Goal: Information Seeking & Learning: Learn about a topic

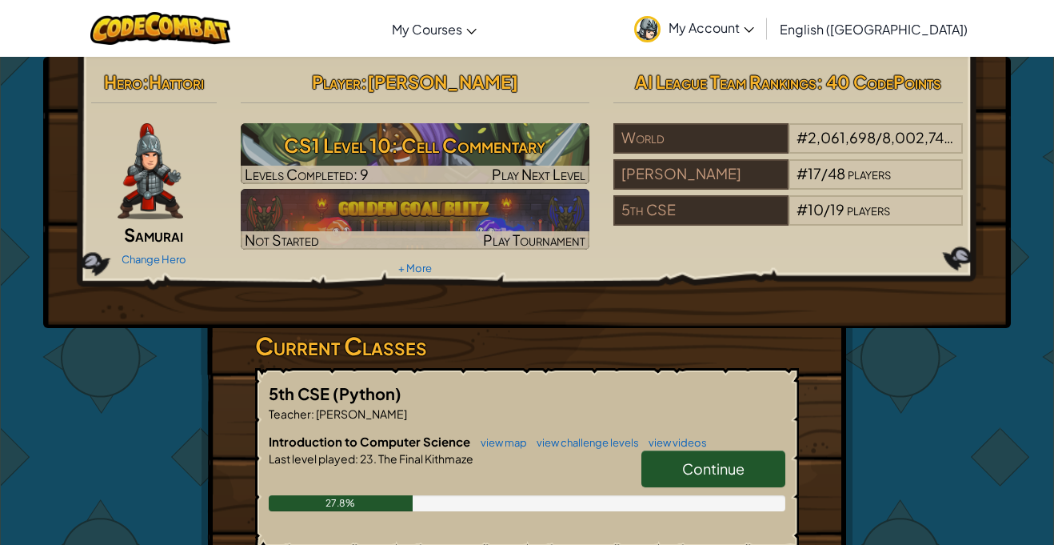
click at [746, 477] on link "Continue" at bounding box center [714, 468] width 144 height 37
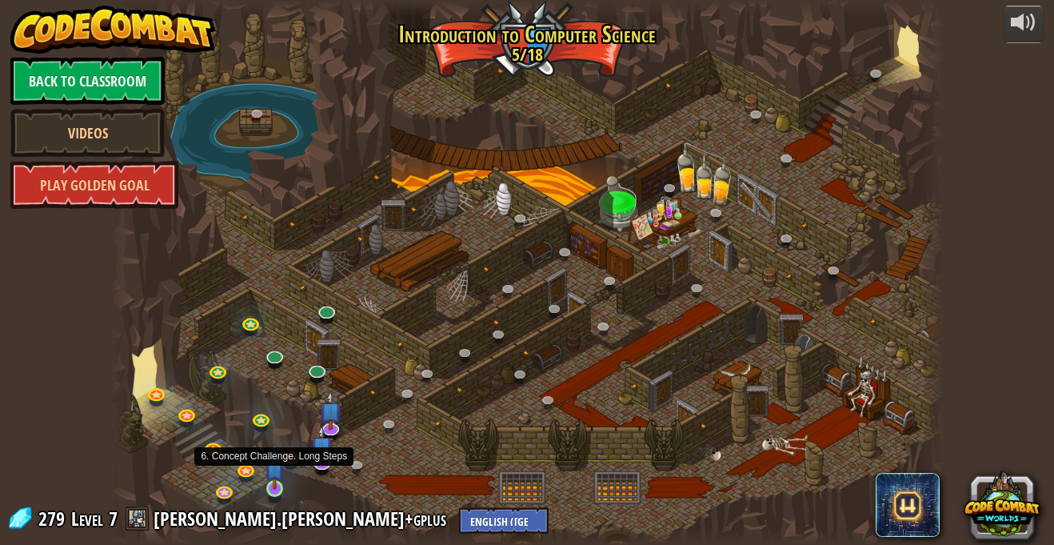
click at [274, 489] on img at bounding box center [275, 467] width 20 height 46
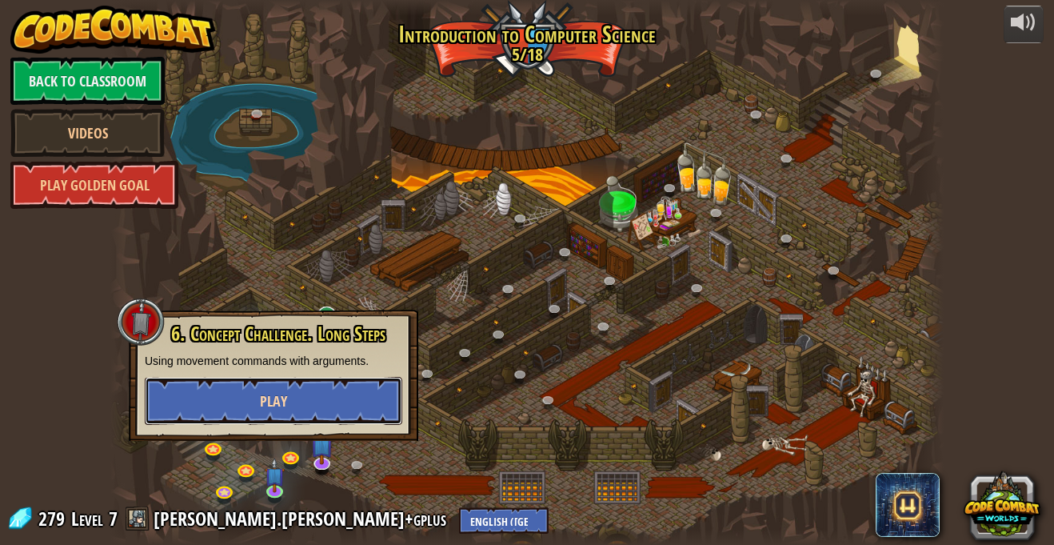
click at [274, 400] on span "Play" at bounding box center [273, 401] width 27 height 20
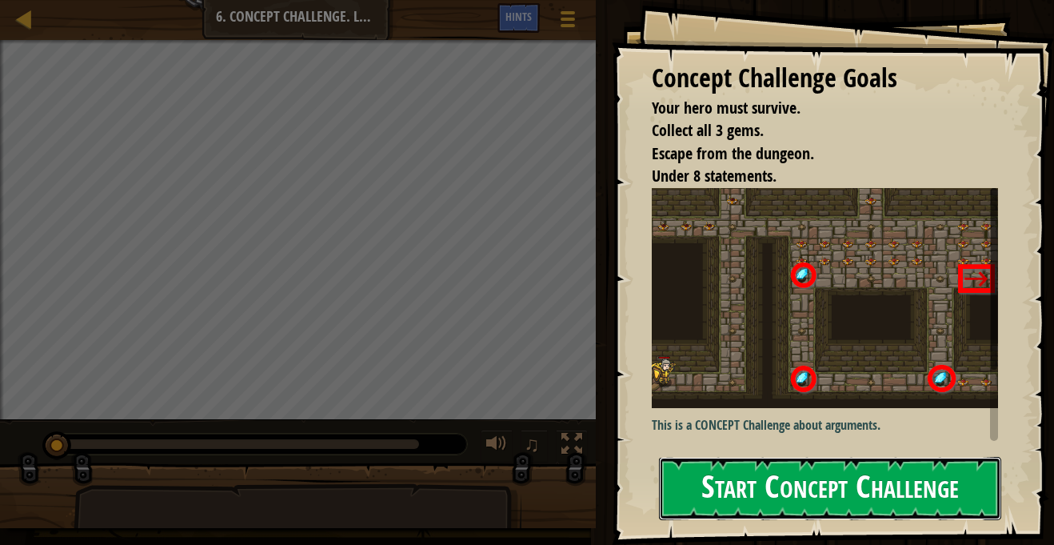
click at [728, 475] on button "Start Concept Challenge" at bounding box center [830, 488] width 342 height 63
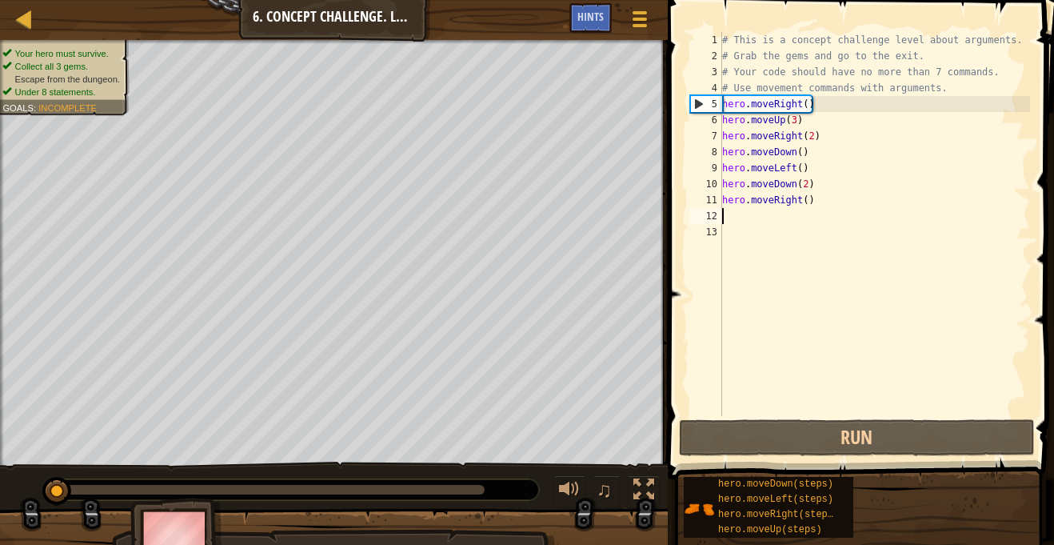
click at [737, 219] on div "# This is a concept challenge level about arguments. # Grab the gems and go to …" at bounding box center [874, 240] width 311 height 416
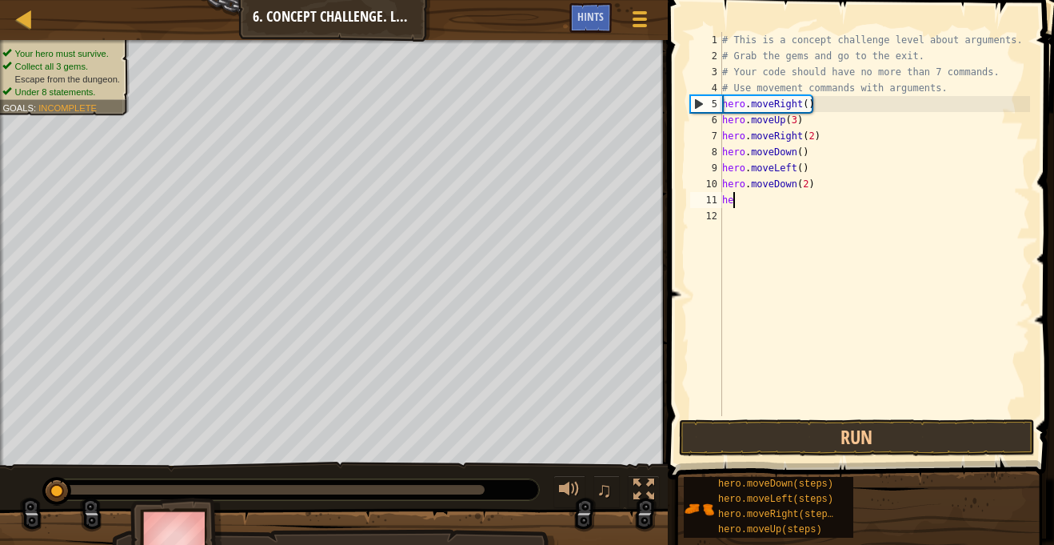
type textarea "h"
click at [747, 415] on div "# This is a concept challenge level about arguments. # Grab the gems and go to …" at bounding box center [874, 240] width 311 height 416
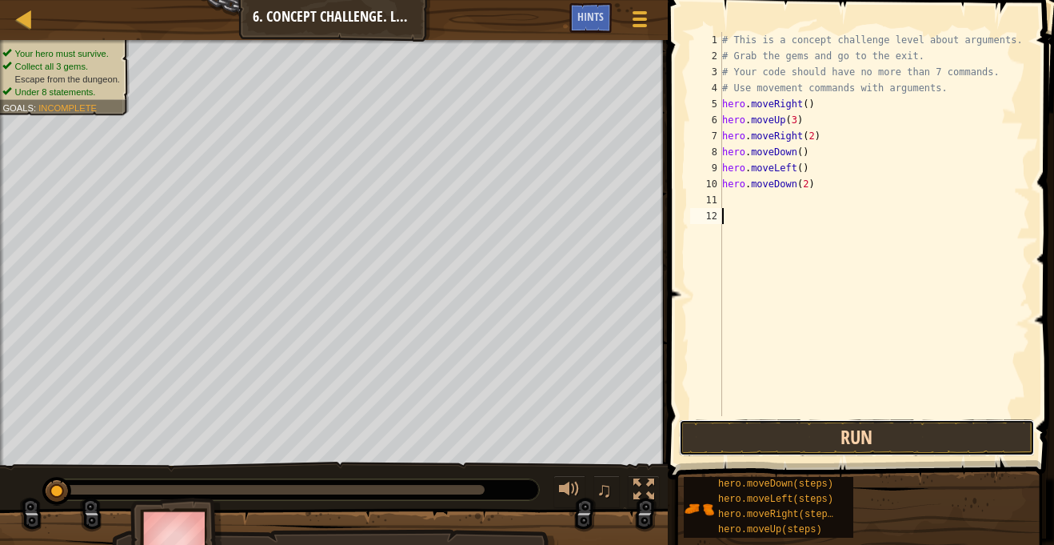
click at [741, 426] on button "Run" at bounding box center [857, 437] width 356 height 37
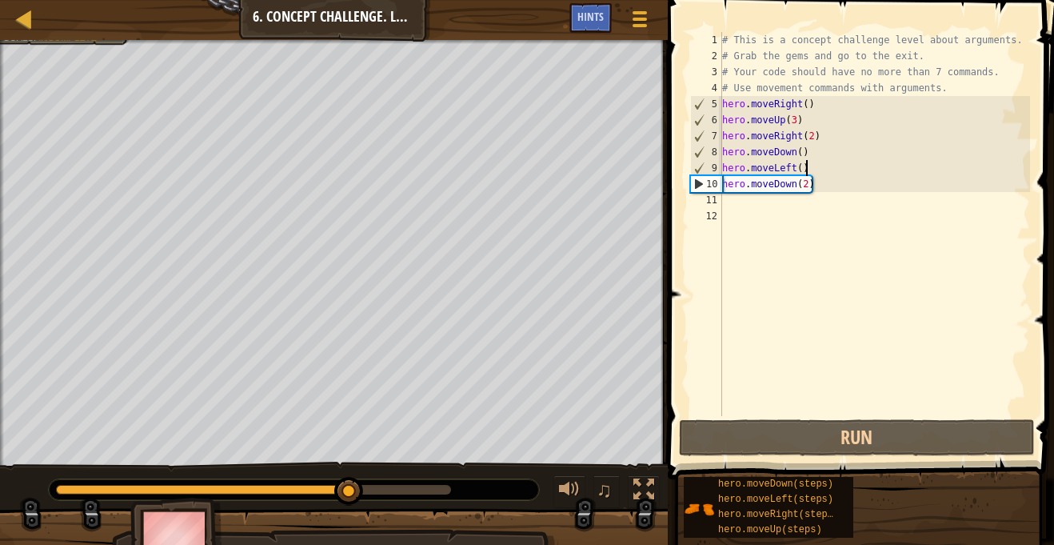
click at [813, 170] on div "# This is a concept challenge level about arguments. # Grab the gems and go to …" at bounding box center [874, 240] width 311 height 416
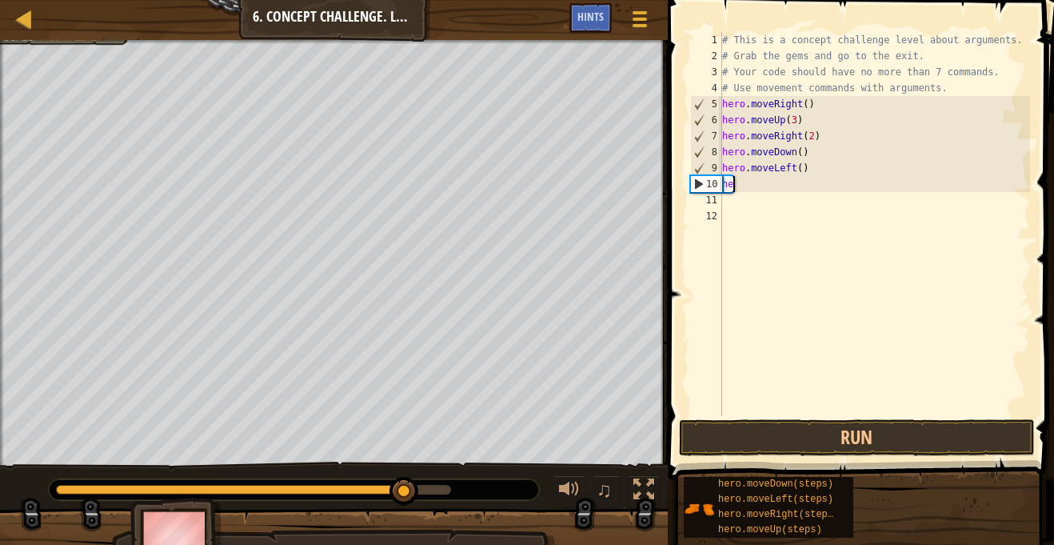
type textarea "h"
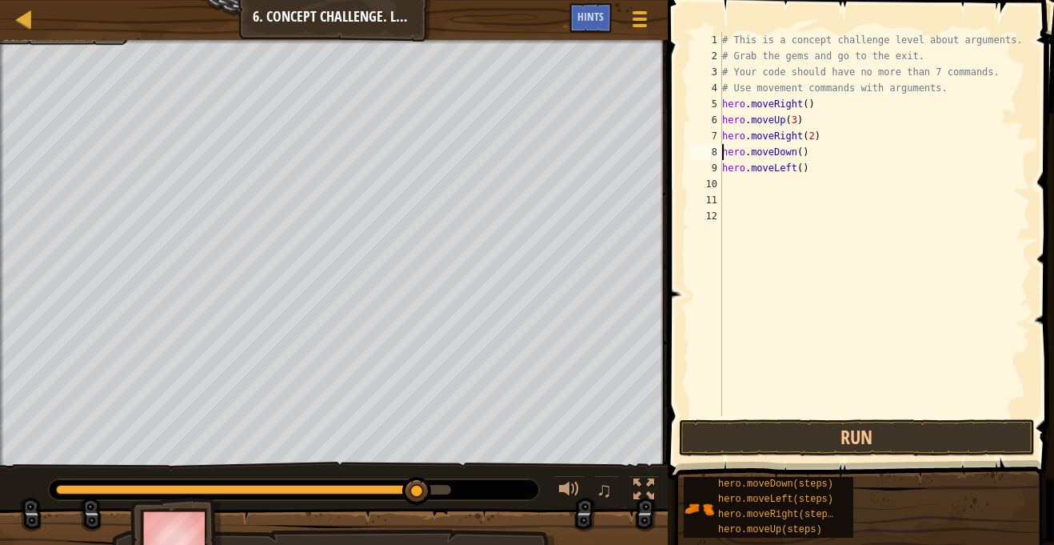
type textarea "hero.moveLeft()"
type textarea "h"
click at [834, 162] on div "# This is a concept challenge level about arguments. # Grab the gems and go to …" at bounding box center [874, 240] width 311 height 416
click at [812, 157] on div "# This is a concept challenge level about arguments. # Grab the gems and go to …" at bounding box center [874, 240] width 311 height 416
type textarea "hero.moveDown(3)"
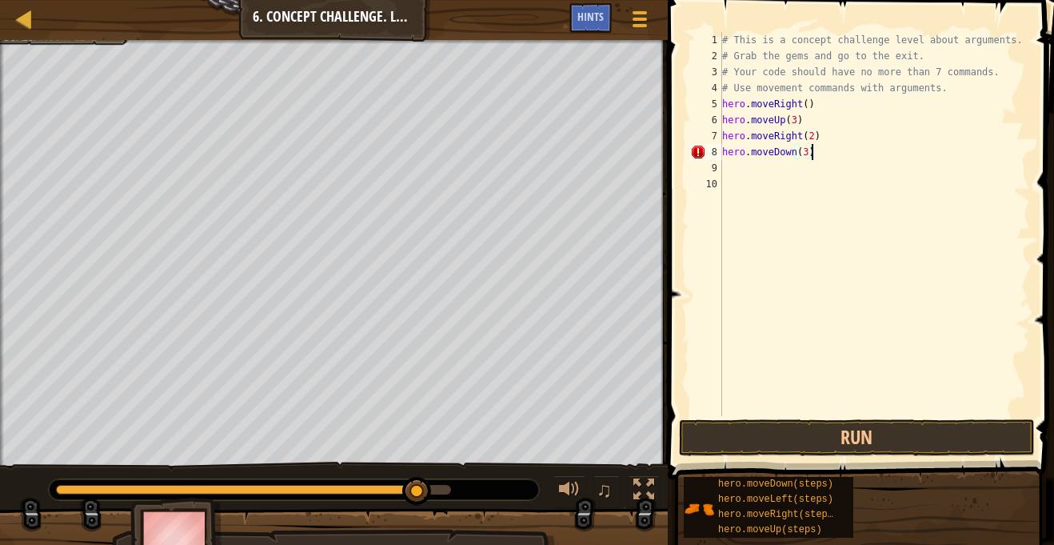
scroll to position [7, 12]
click at [732, 176] on div "# This is a concept challenge level about arguments. # Grab the gems and go to …" at bounding box center [874, 240] width 311 height 416
click at [733, 170] on div "# This is a concept challenge level about arguments. # Grab the gems and go to …" at bounding box center [874, 240] width 311 height 416
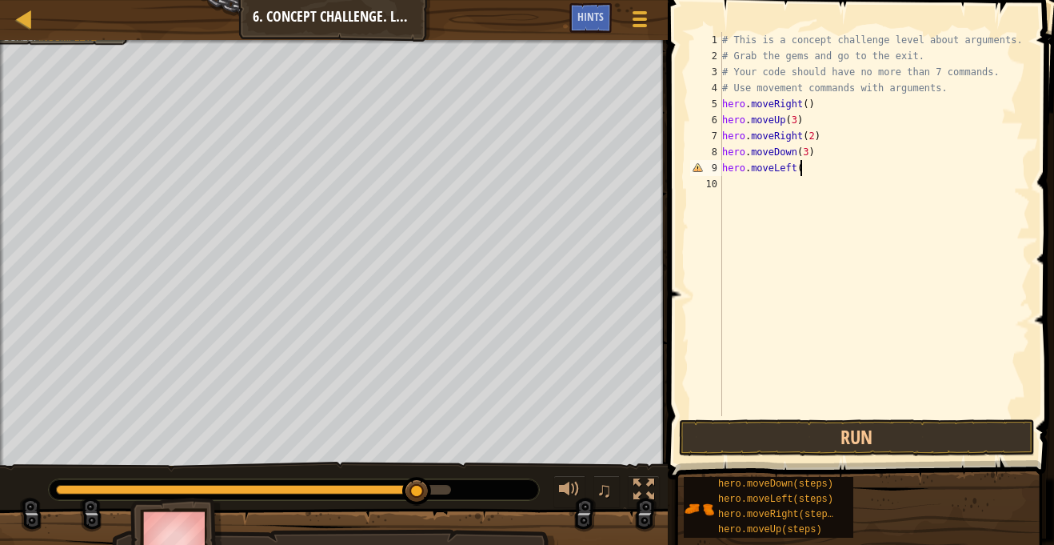
type textarea "hero.moveLeft()"
type textarea "hero.moveUp(2)"
type textarea "H"
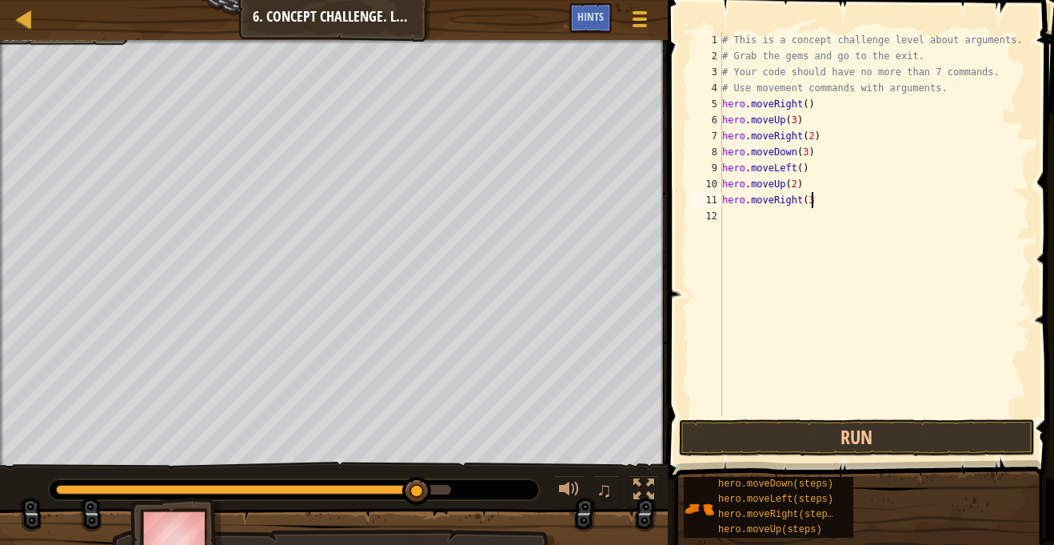
scroll to position [7, 13]
type textarea "hero.moveRight(3)"
click at [869, 431] on button "Run" at bounding box center [857, 437] width 356 height 37
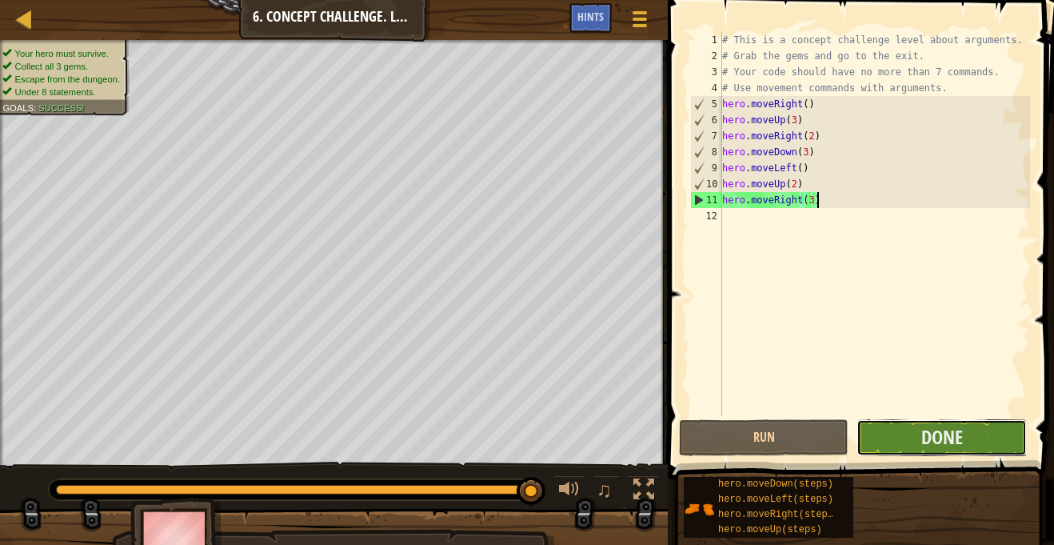
click at [982, 450] on button "Done" at bounding box center [942, 437] width 170 height 37
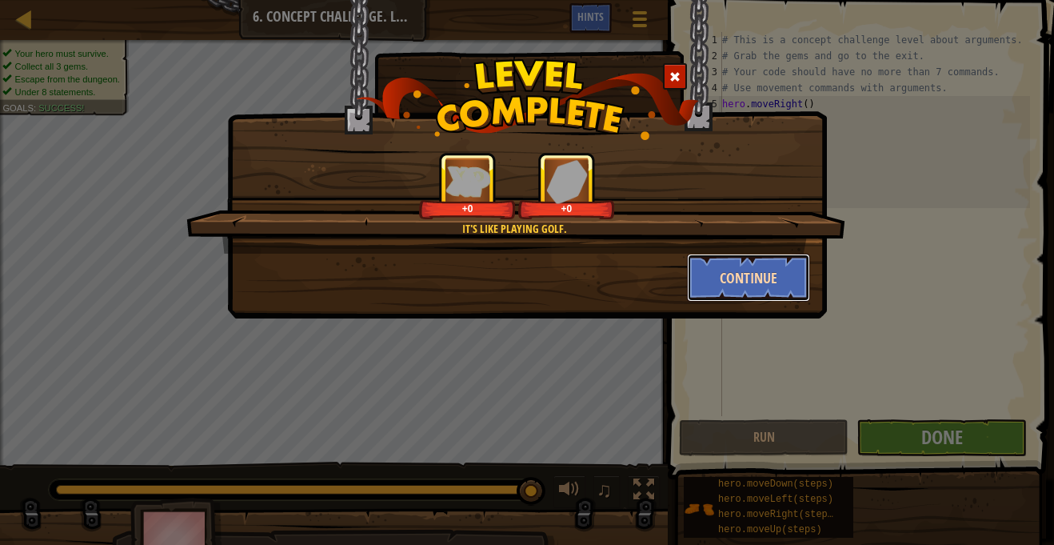
click at [779, 266] on button "Continue" at bounding box center [749, 278] width 124 height 48
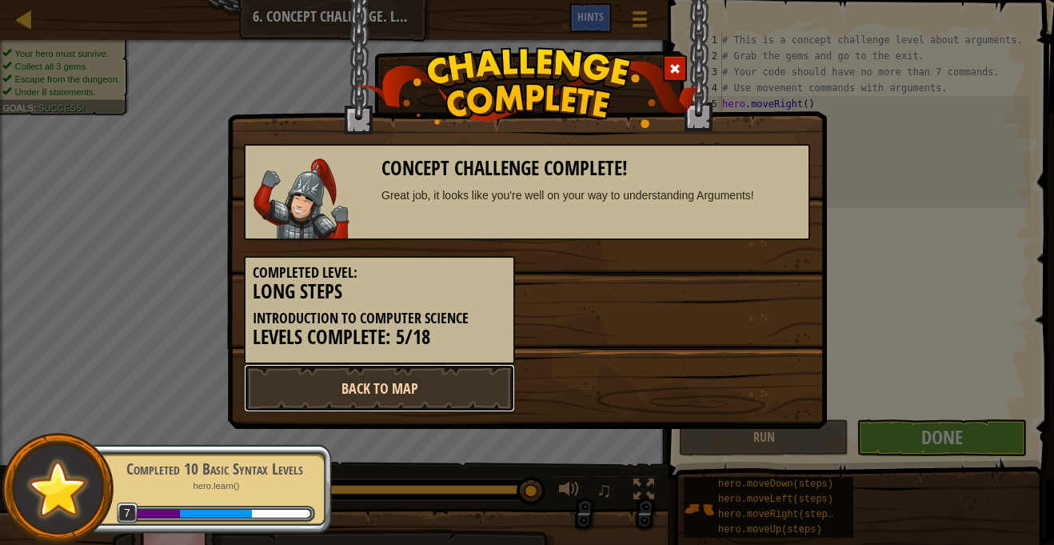
click at [428, 382] on link "Back to Map" at bounding box center [379, 388] width 271 height 48
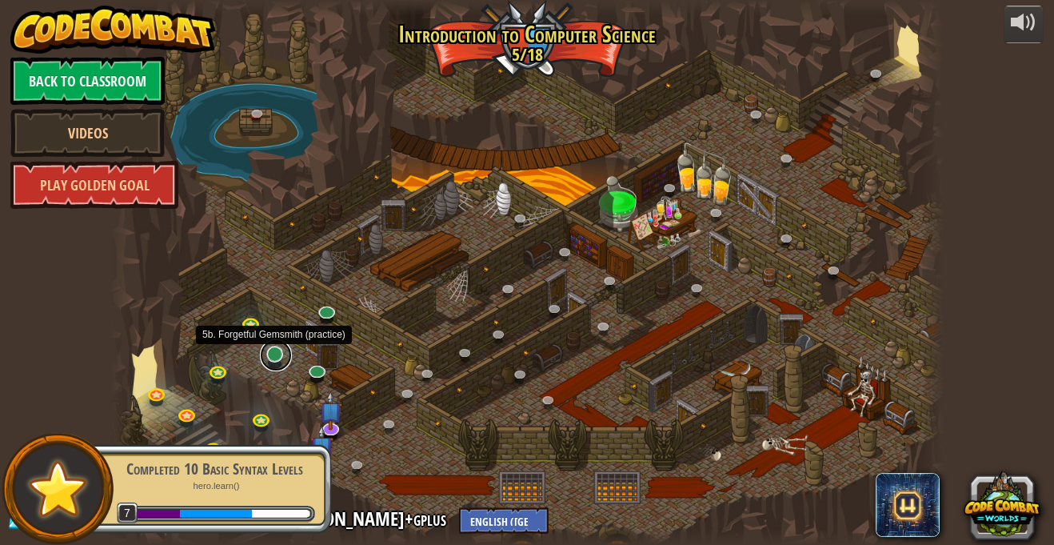
click at [274, 362] on link at bounding box center [276, 355] width 32 height 32
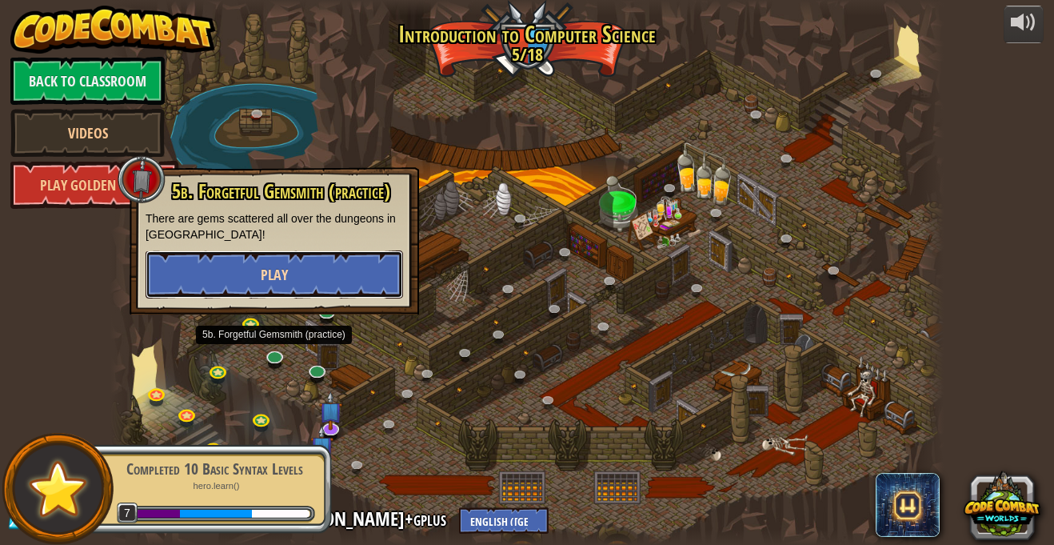
click at [324, 279] on button "Play" at bounding box center [275, 274] width 258 height 48
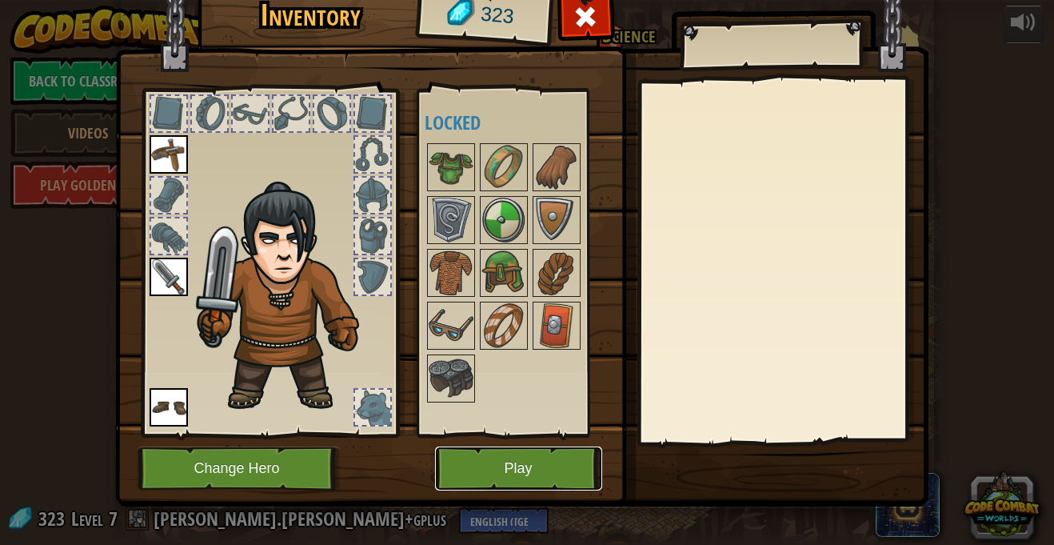
click at [498, 472] on button "Play" at bounding box center [518, 468] width 167 height 44
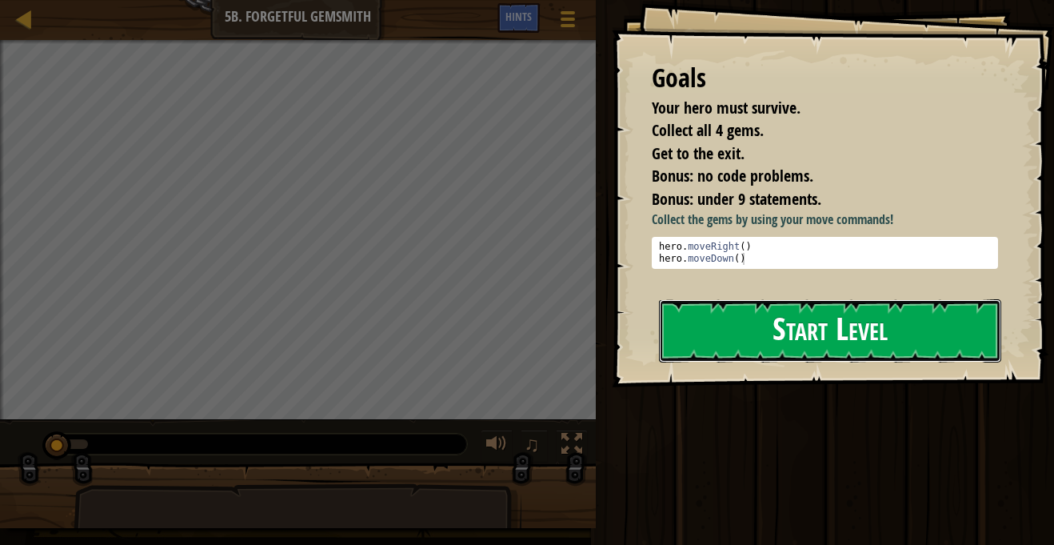
click at [865, 333] on button "Start Level" at bounding box center [830, 330] width 342 height 63
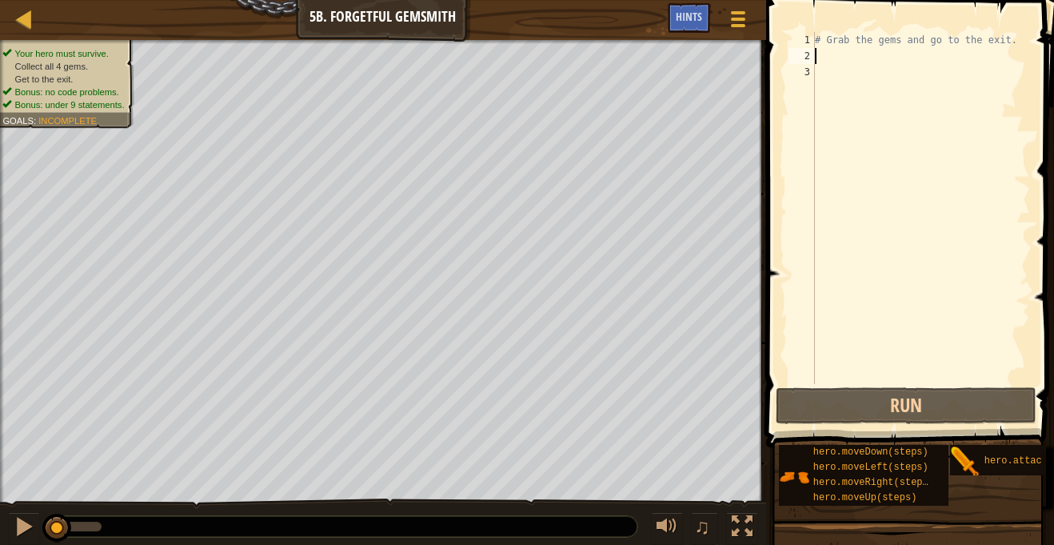
click at [829, 49] on div "# Grab the gems and go to the exit." at bounding box center [921, 224] width 218 height 384
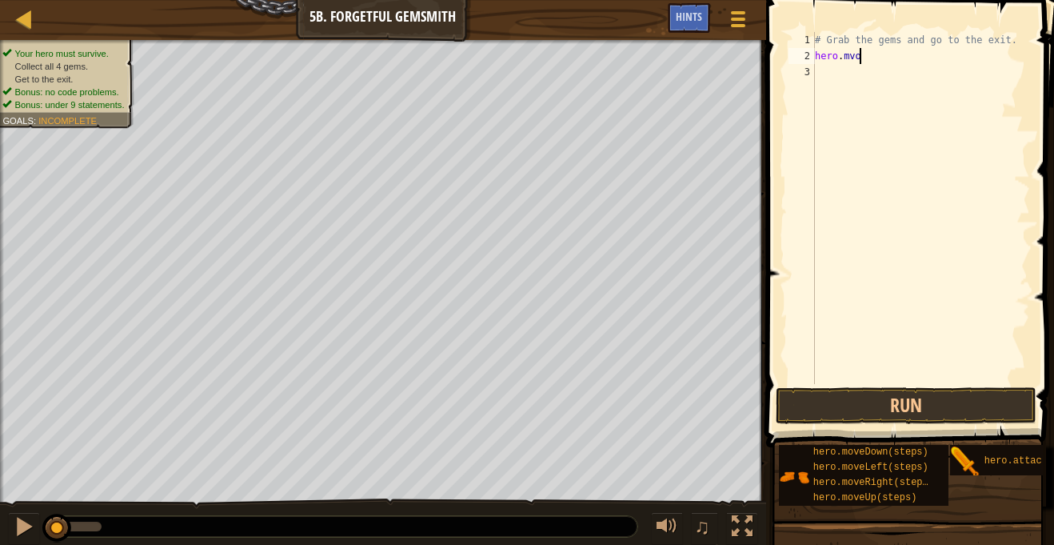
scroll to position [7, 6]
type textarea "hero.moveRight()"
type textarea "Hero.moveDown()"
click at [818, 71] on div "# Grab the gems and go to the exit. hero . moveRight ( ) Hero . moveDown ( ) he…" at bounding box center [921, 224] width 218 height 384
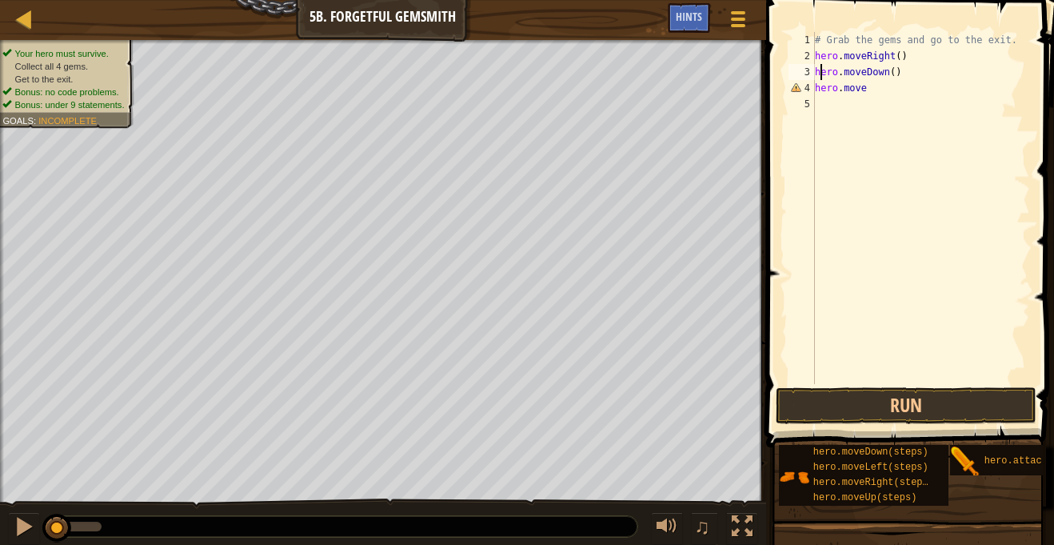
click at [870, 93] on div "# Grab the gems and go to the exit. hero . moveRight ( ) hero . moveDown ( ) he…" at bounding box center [921, 224] width 218 height 384
type textarea "hero.moveRight(2)"
type textarea "hero.moveUp()"
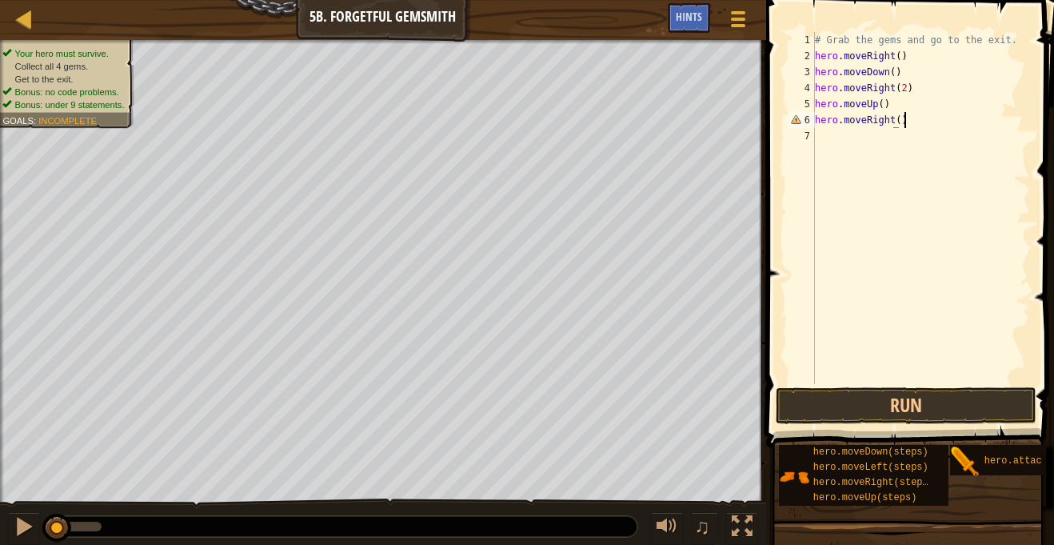
scroll to position [7, 12]
type textarea "hero.moveRight()"
click at [1009, 414] on button "Run" at bounding box center [906, 405] width 261 height 37
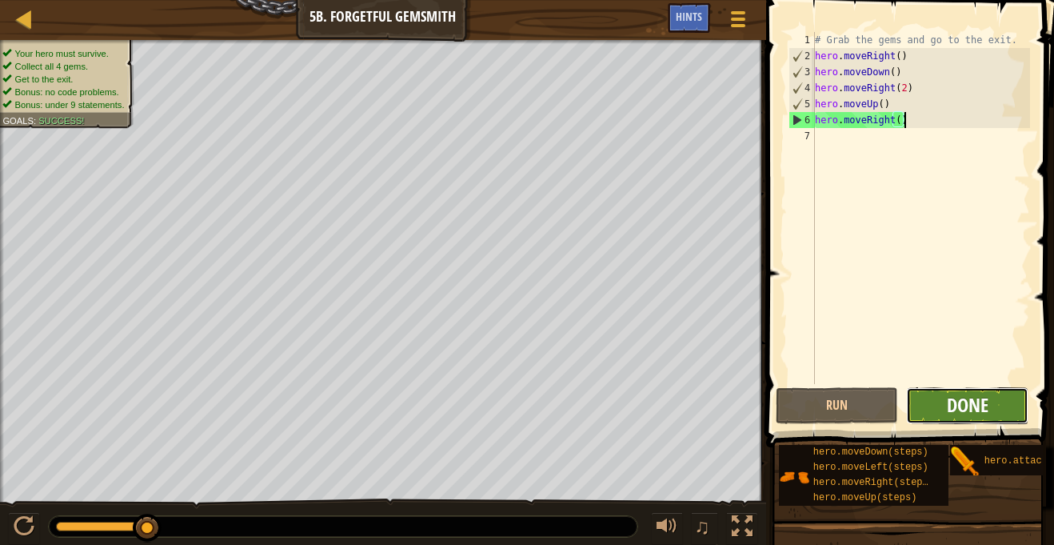
click at [967, 409] on span "Done" at bounding box center [968, 405] width 42 height 26
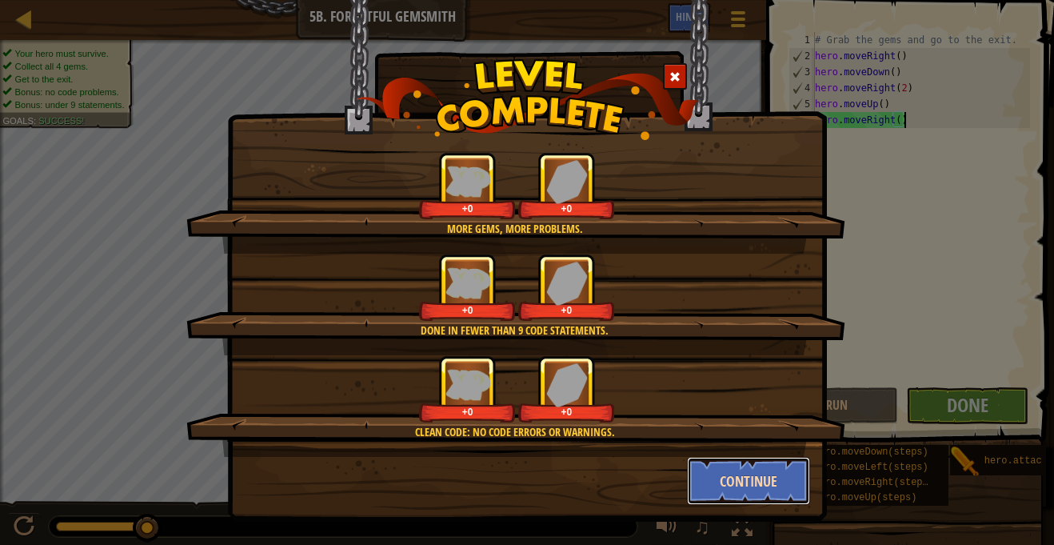
click at [755, 479] on button "Continue" at bounding box center [749, 481] width 124 height 48
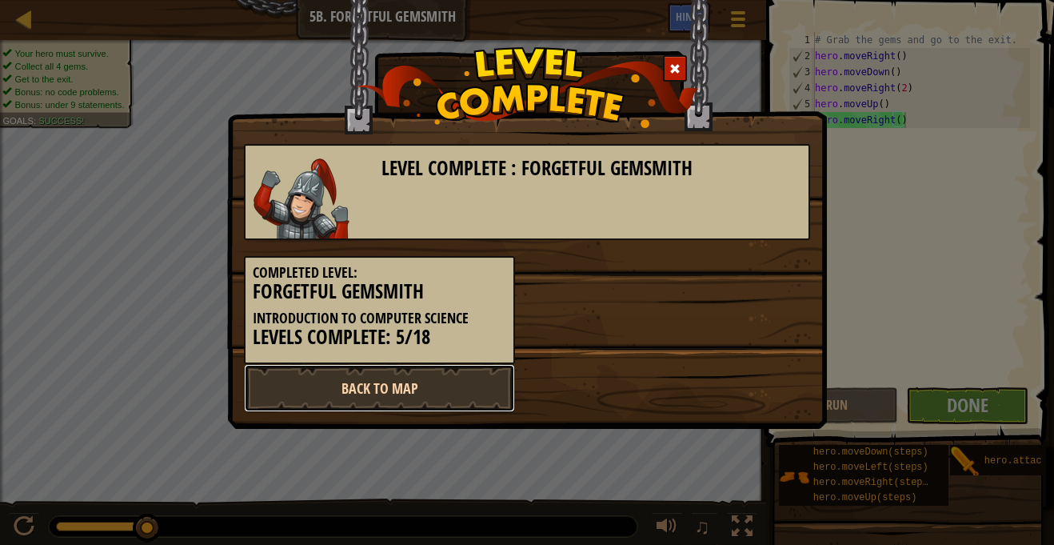
click at [385, 390] on link "Back to Map" at bounding box center [379, 388] width 271 height 48
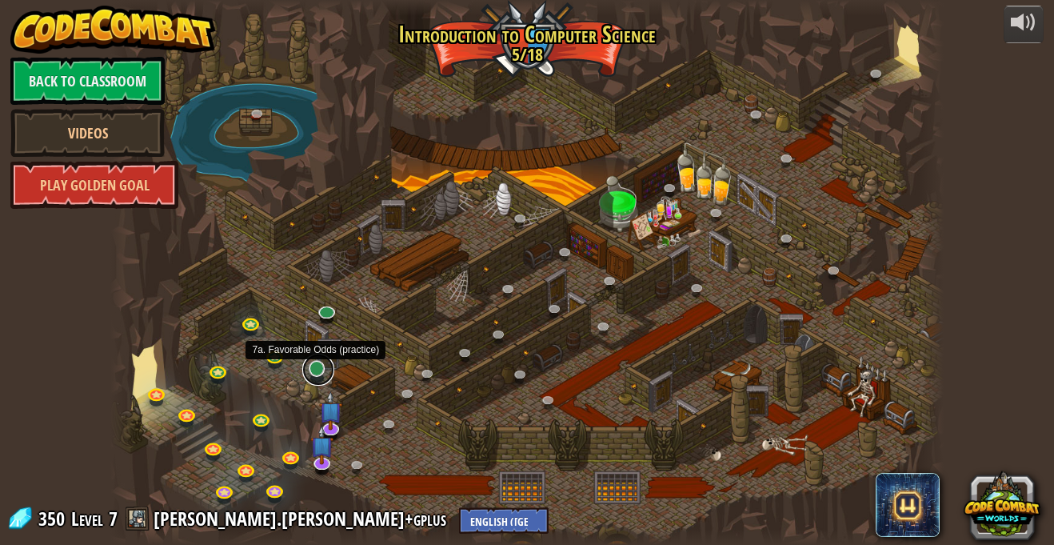
click at [318, 370] on link at bounding box center [318, 370] width 32 height 32
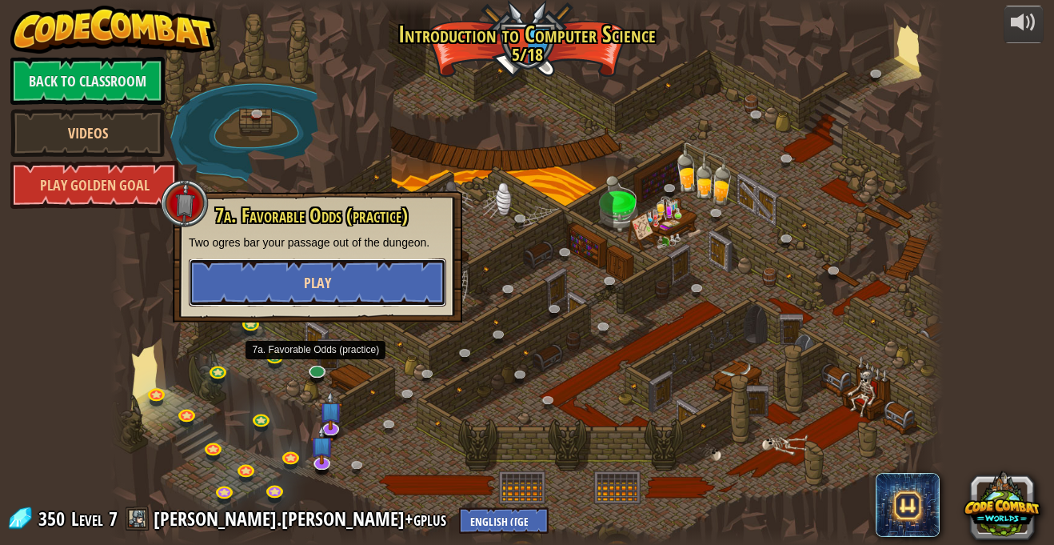
click at [336, 270] on button "Play" at bounding box center [318, 282] width 258 height 48
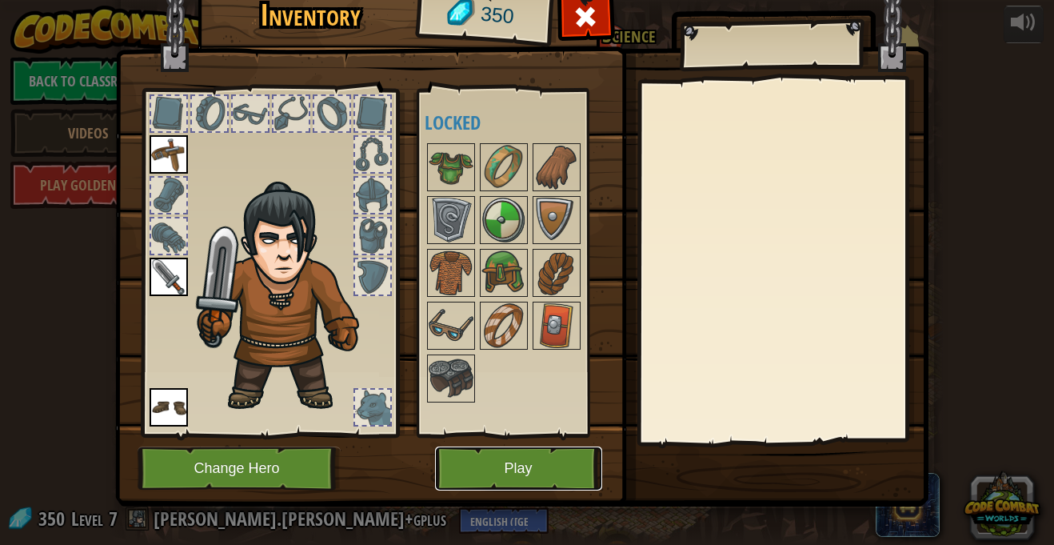
click at [469, 477] on button "Play" at bounding box center [518, 468] width 167 height 44
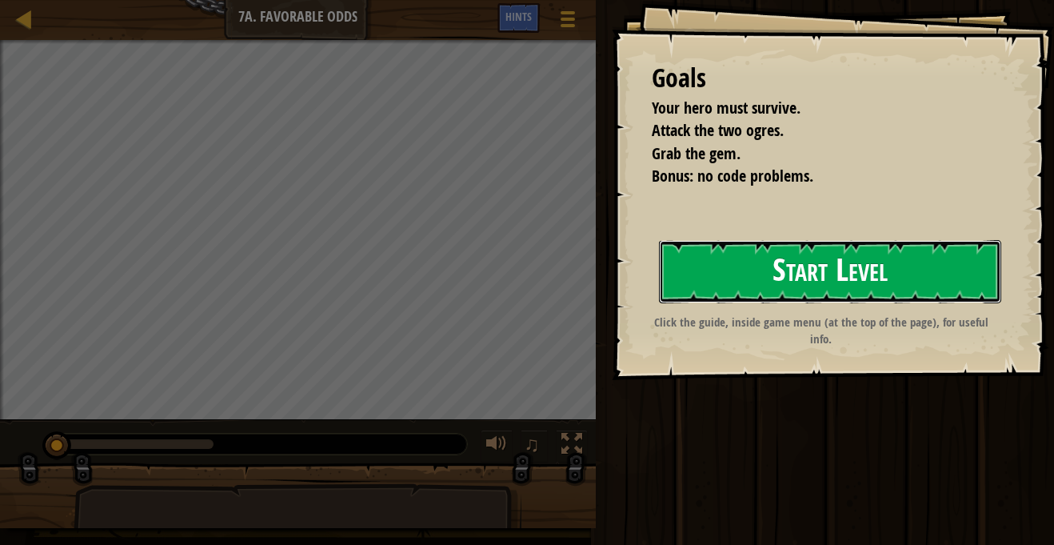
click at [768, 292] on button "Start Level" at bounding box center [830, 271] width 342 height 63
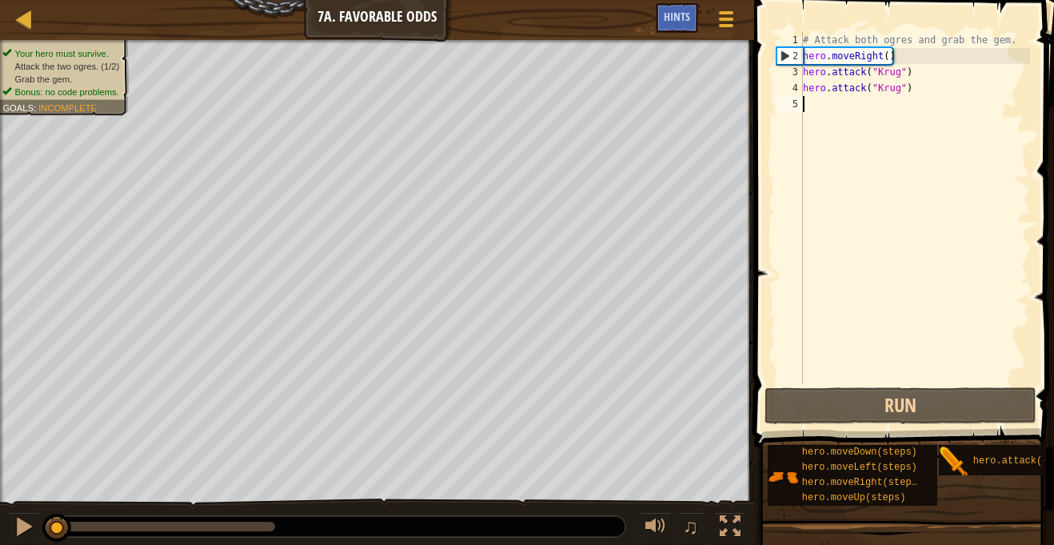
click at [850, 106] on div "# Attack both ogres and grab the gem. hero . moveRight ( ) hero . attack ( "[PE…" at bounding box center [915, 224] width 230 height 384
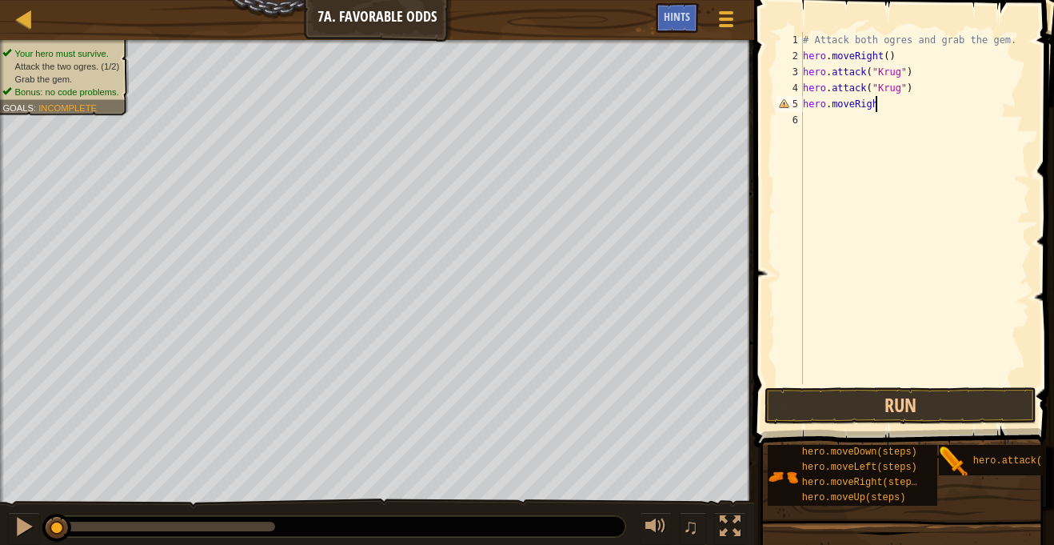
scroll to position [7, 10]
type textarea "hero.moveRight()"
type textarea "i"
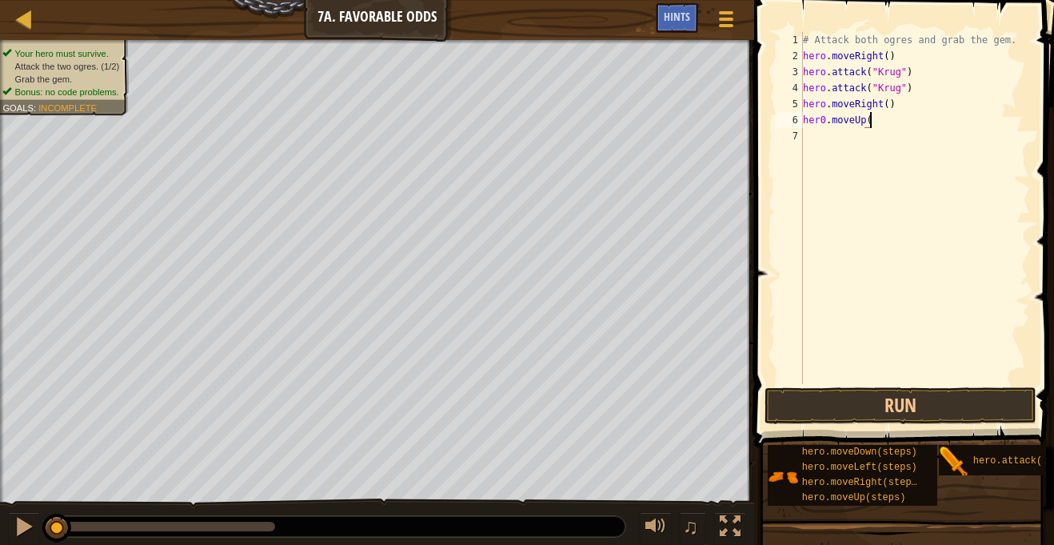
type textarea "her0.moveUp()"
click at [821, 122] on div "# Attack both ogres and grab the gem. hero . moveRight ( ) hero . attack ( "[PE…" at bounding box center [915, 224] width 230 height 384
type textarea "hero.attack("Grump")"
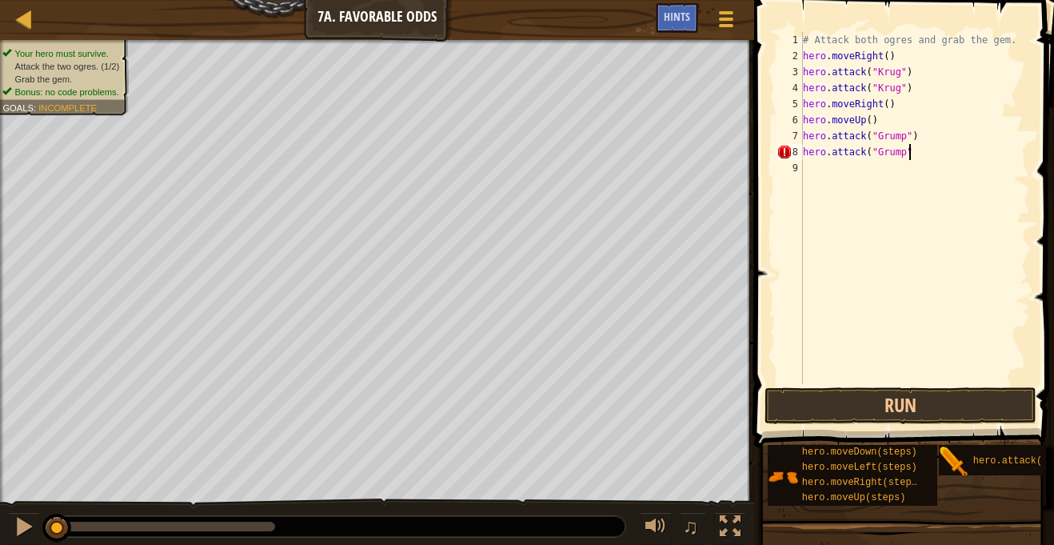
scroll to position [7, 15]
click at [885, 402] on button "Run" at bounding box center [901, 405] width 272 height 37
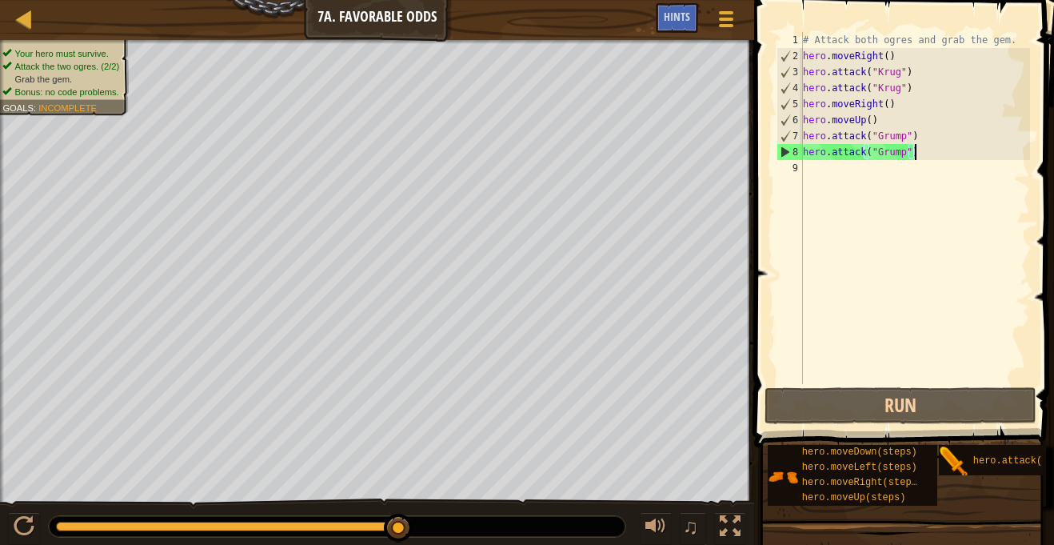
click at [152, 516] on div "0:03.7 Now: 0:12.2 Max: 0:12.2" at bounding box center [337, 526] width 577 height 21
click at [150, 530] on div at bounding box center [227, 527] width 343 height 10
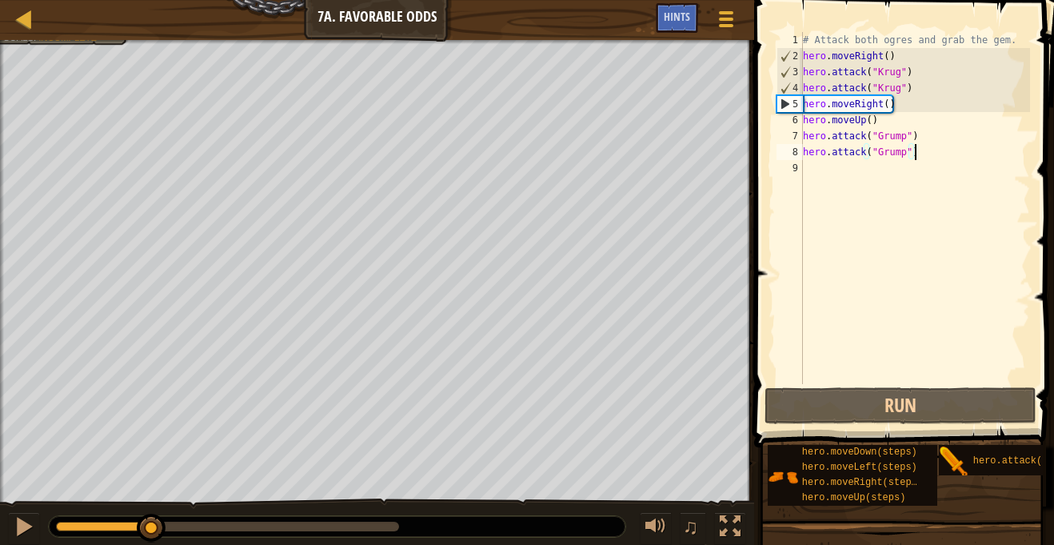
click at [83, 530] on div at bounding box center [104, 527] width 96 height 10
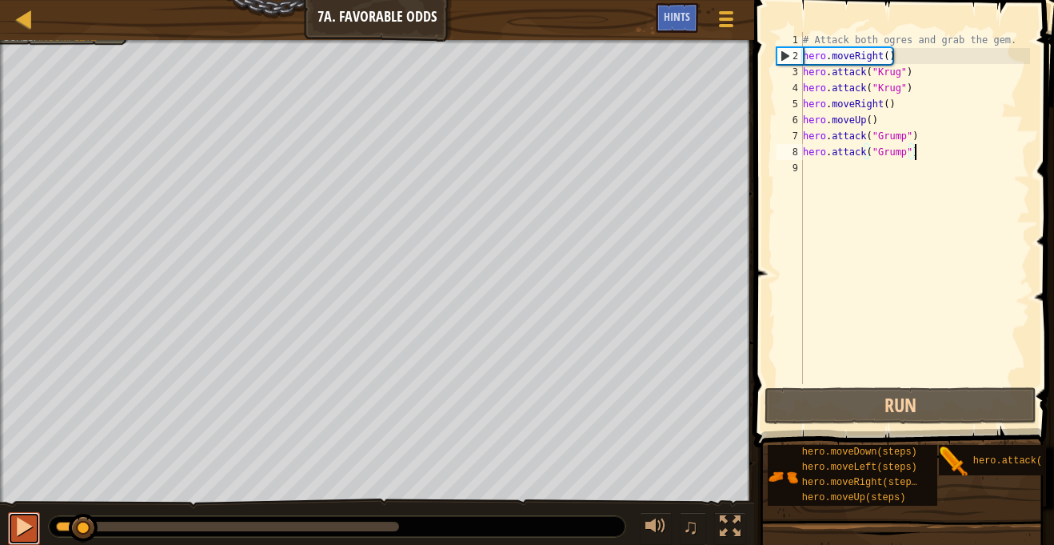
click at [35, 526] on button at bounding box center [24, 528] width 32 height 33
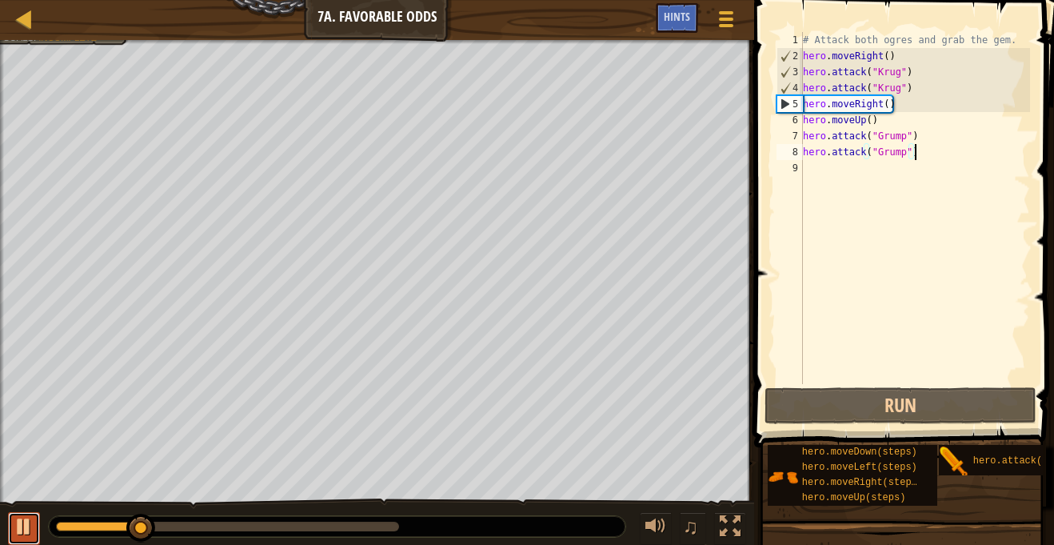
click at [35, 526] on button at bounding box center [24, 528] width 32 height 33
click at [910, 96] on div "# Attack both ogres and grab the gem. hero . moveRight ( ) hero . attack ( "[PE…" at bounding box center [915, 224] width 230 height 384
click at [921, 86] on div "# Attack both ogres and grab the gem. hero . moveRight ( ) hero . attack ( "[PE…" at bounding box center [915, 224] width 230 height 384
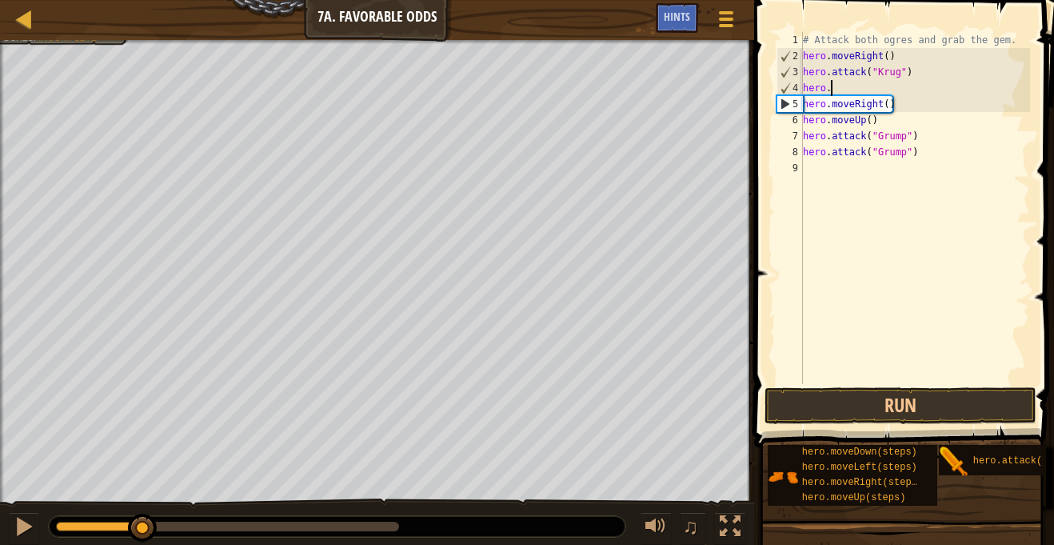
scroll to position [7, 1]
type textarea "h"
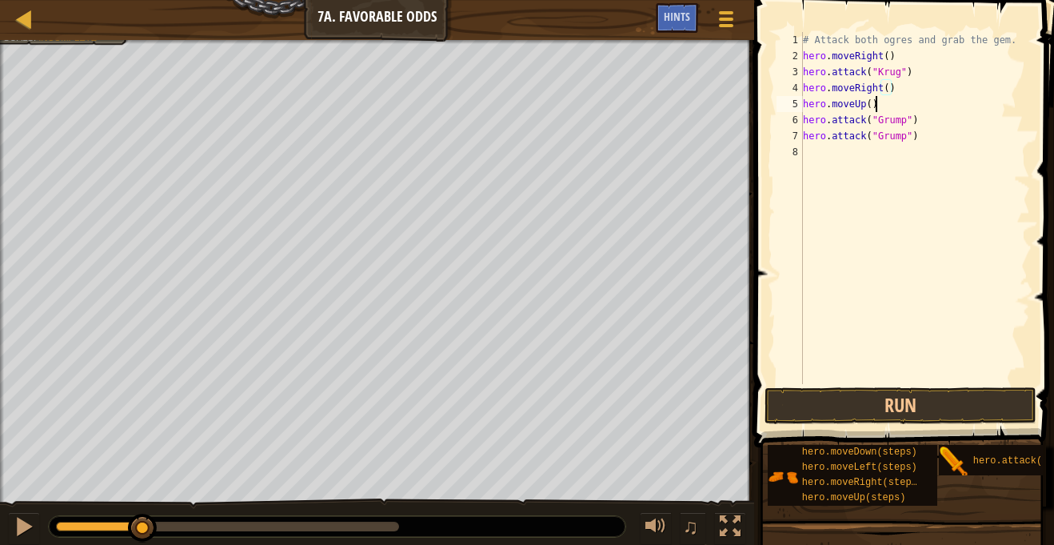
type textarea "hero.attack("Grump")"
click at [976, 402] on button "Run" at bounding box center [901, 405] width 272 height 37
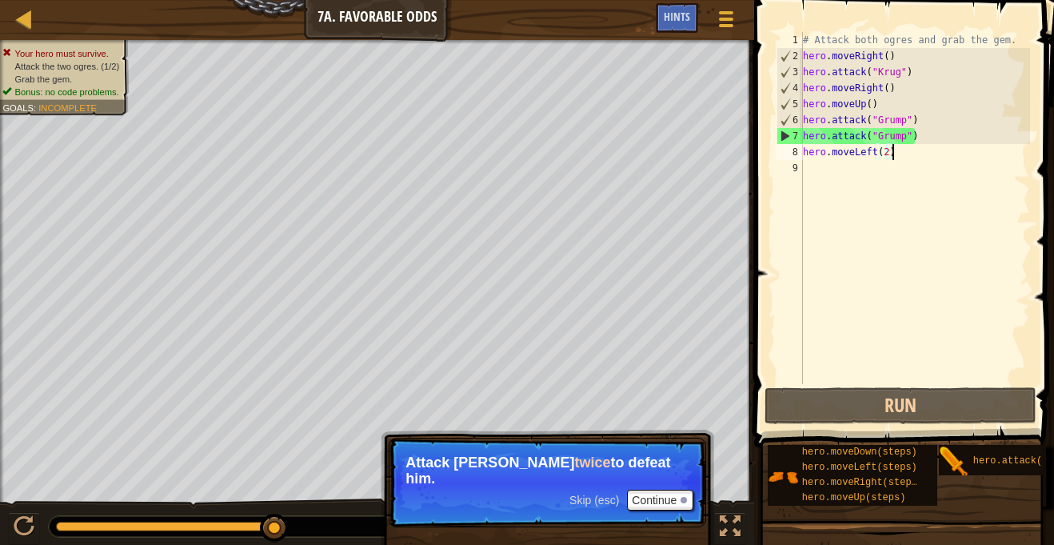
click at [914, 87] on div "# Attack both ogres and grab the gem. hero . moveRight ( ) hero . attack ( "[PE…" at bounding box center [915, 224] width 230 height 384
click at [917, 74] on div "# Attack both ogres and grab the gem. hero . moveRight ( ) hero . attack ( "[PE…" at bounding box center [915, 224] width 230 height 384
type textarea "hero.attack("Krug")"
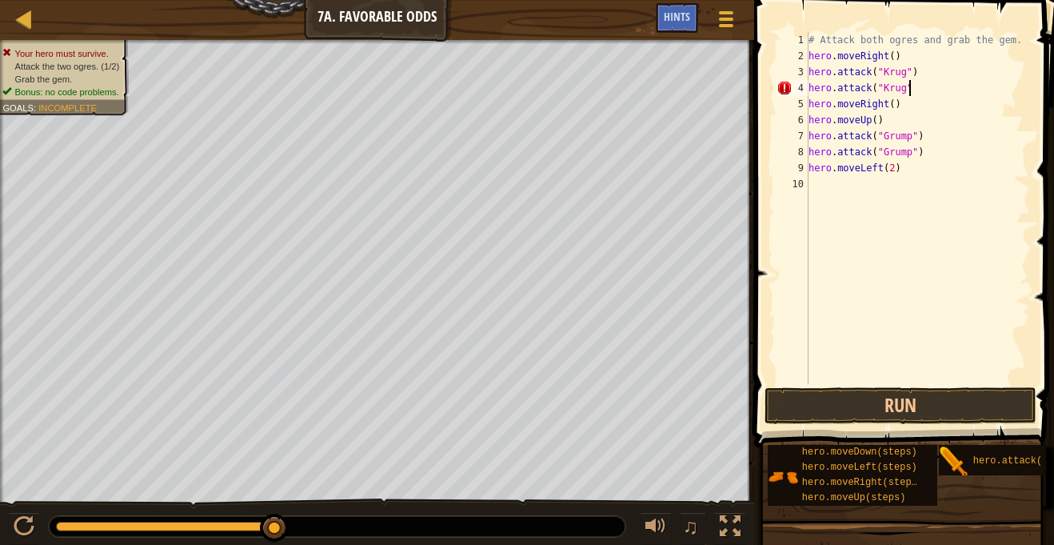
scroll to position [7, 14]
type textarea "hero.attack("Krug")"
click at [921, 398] on button "Run" at bounding box center [901, 405] width 272 height 37
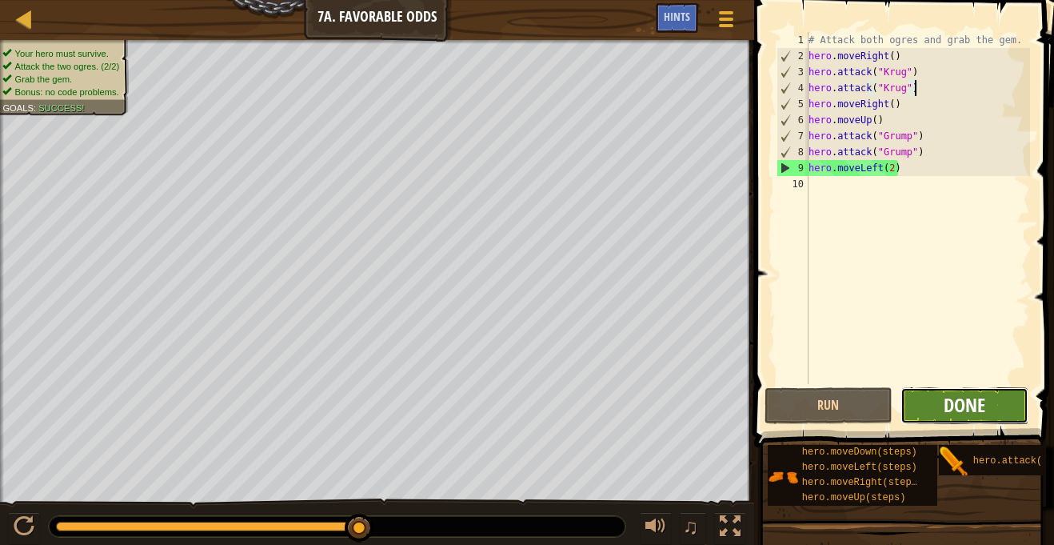
click at [977, 392] on span "Done" at bounding box center [965, 405] width 42 height 26
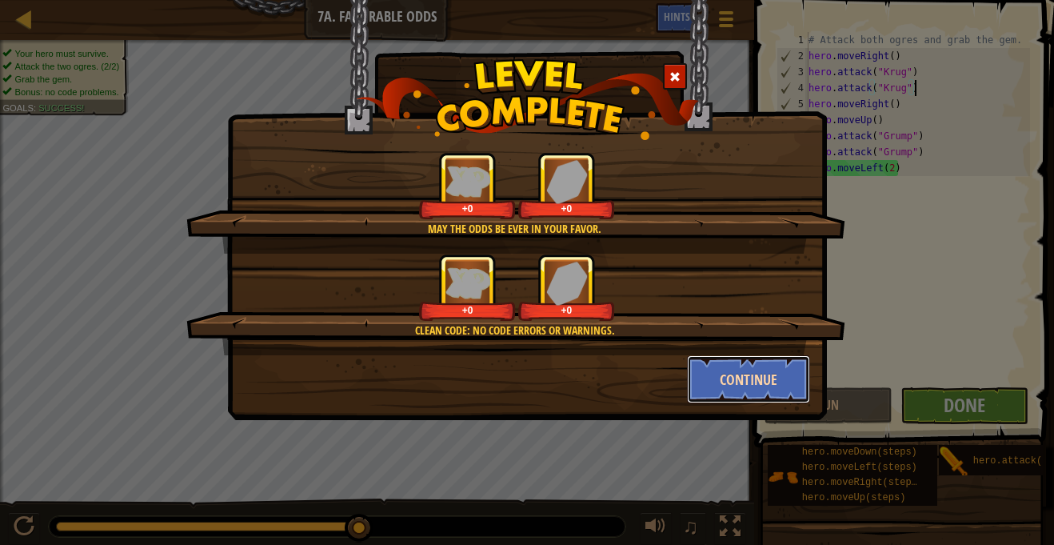
click at [695, 379] on button "Continue" at bounding box center [749, 379] width 124 height 48
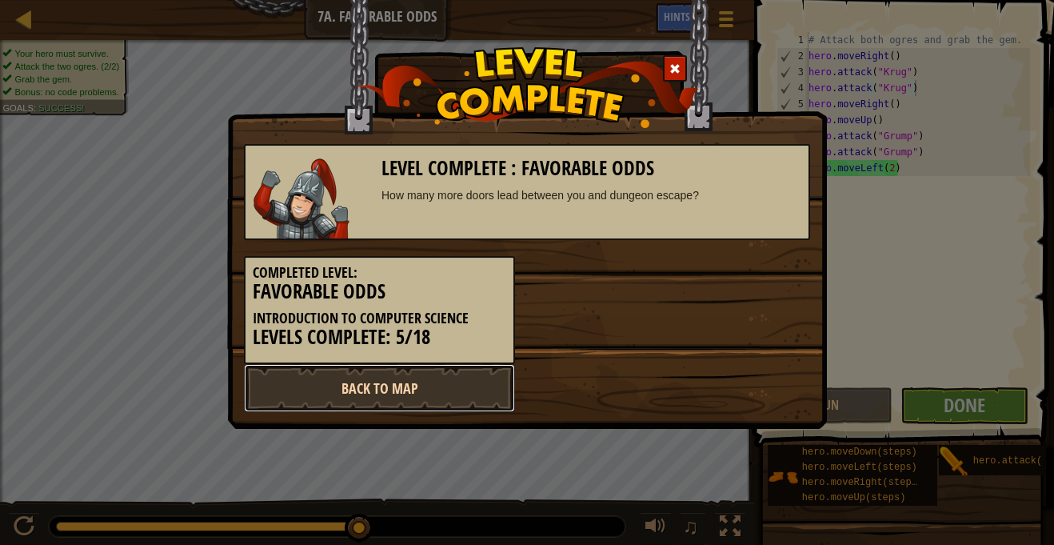
click at [445, 402] on link "Back to Map" at bounding box center [379, 388] width 271 height 48
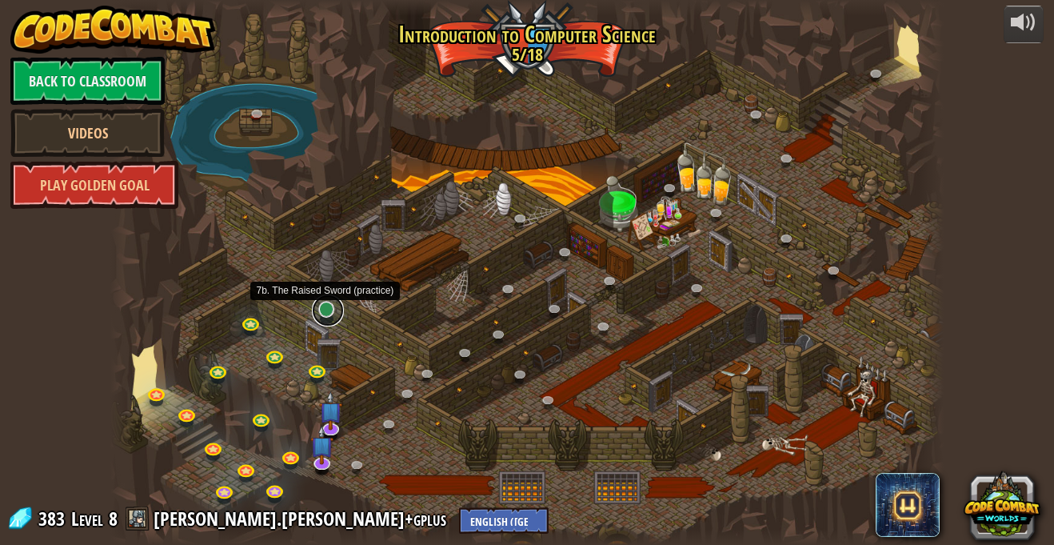
click at [324, 319] on link at bounding box center [328, 310] width 32 height 32
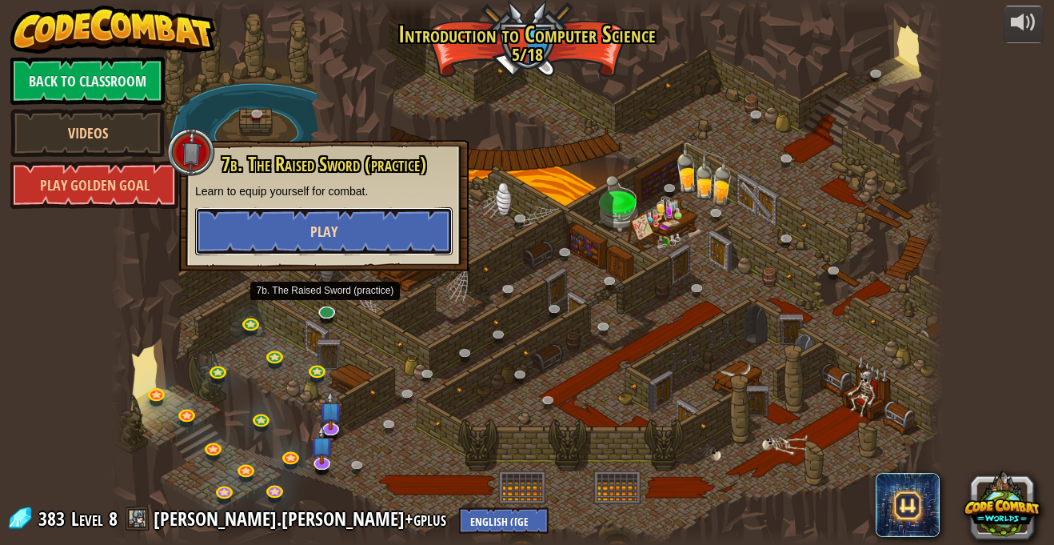
click at [347, 230] on button "Play" at bounding box center [324, 231] width 258 height 48
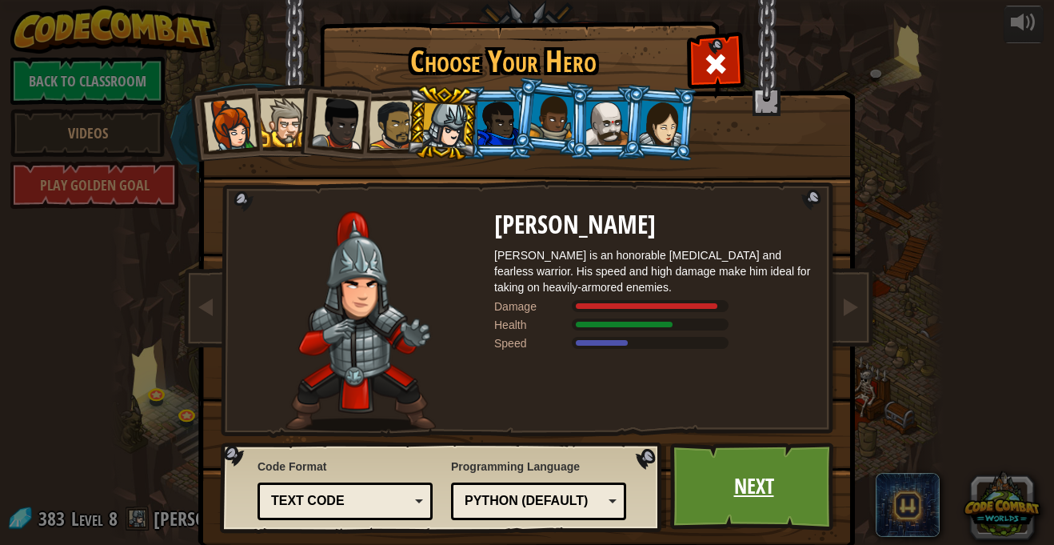
click at [766, 491] on link "Next" at bounding box center [753, 486] width 167 height 88
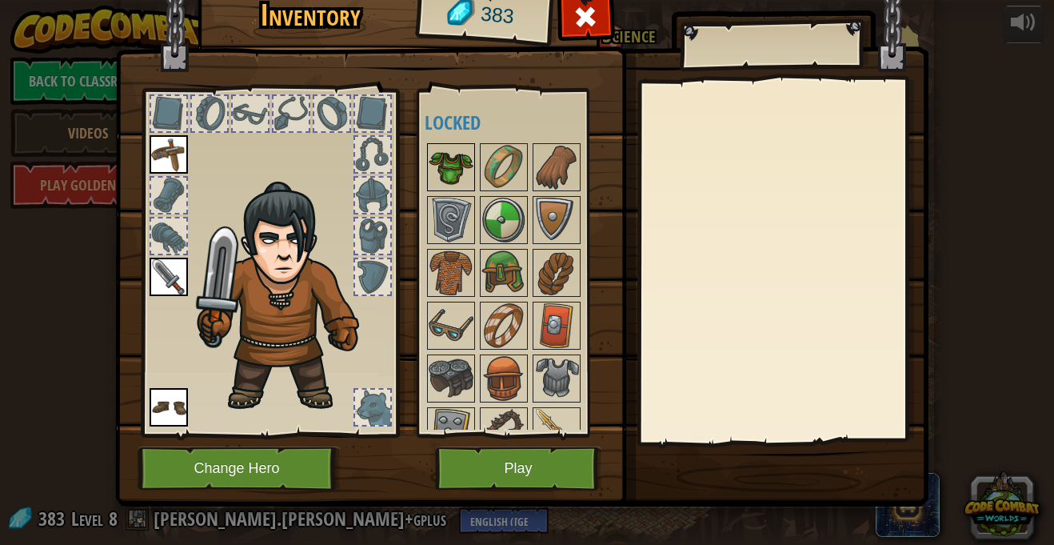
click at [470, 164] on img at bounding box center [451, 167] width 45 height 45
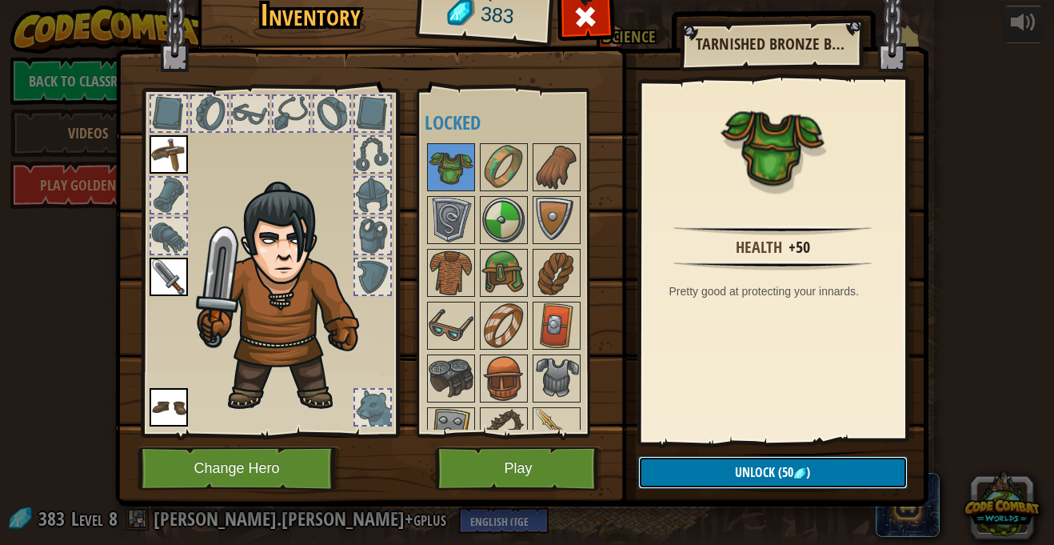
click at [818, 460] on button "Unlock (50 )" at bounding box center [773, 472] width 270 height 33
click at [784, 462] on button "Confirm" at bounding box center [773, 472] width 270 height 33
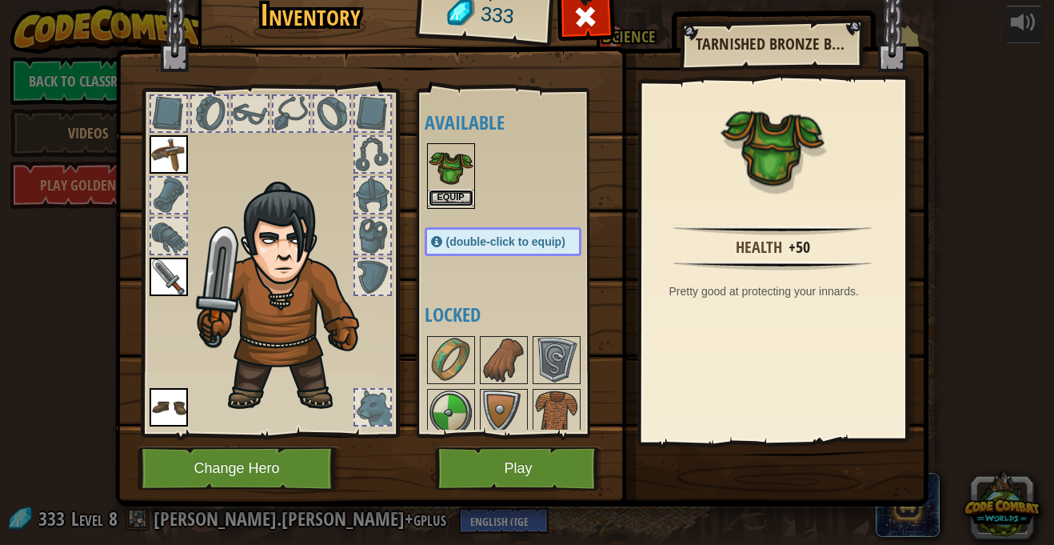
click at [450, 192] on button "Equip" at bounding box center [451, 198] width 45 height 17
click at [450, 334] on div at bounding box center [519, 492] width 189 height 317
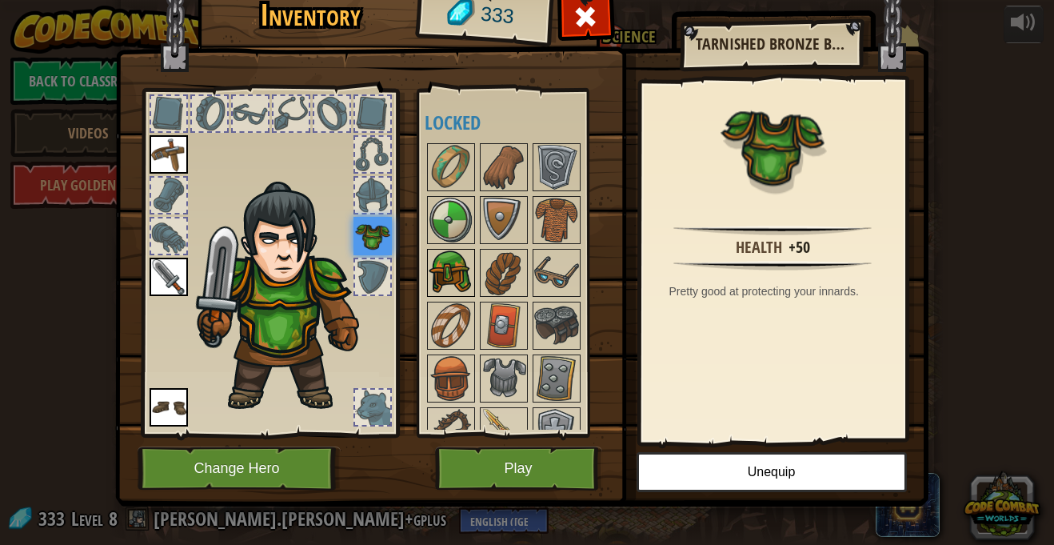
click at [464, 269] on img at bounding box center [451, 272] width 45 height 45
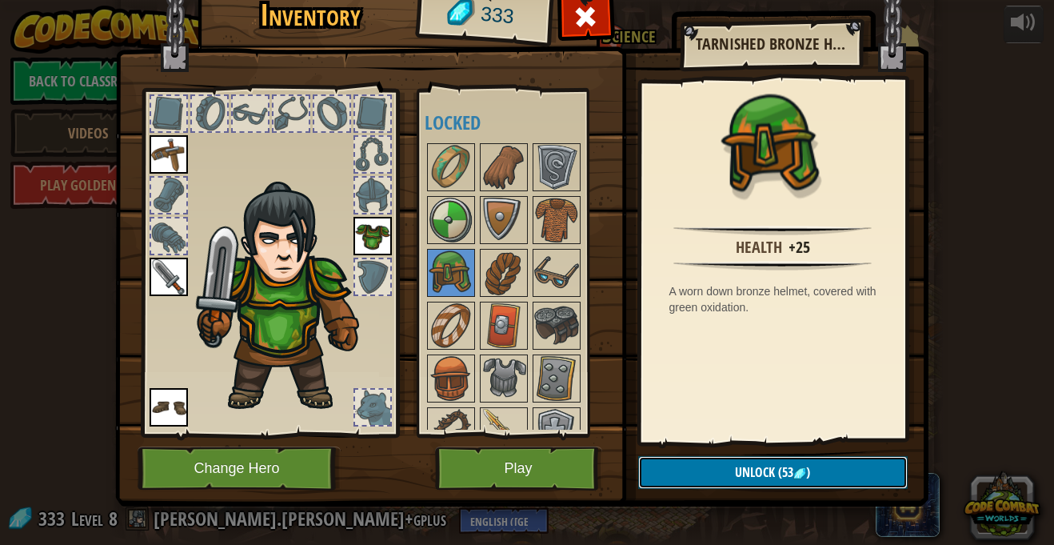
click at [753, 473] on span "Unlock" at bounding box center [755, 472] width 40 height 18
click at [755, 470] on button "Confirm" at bounding box center [773, 472] width 270 height 33
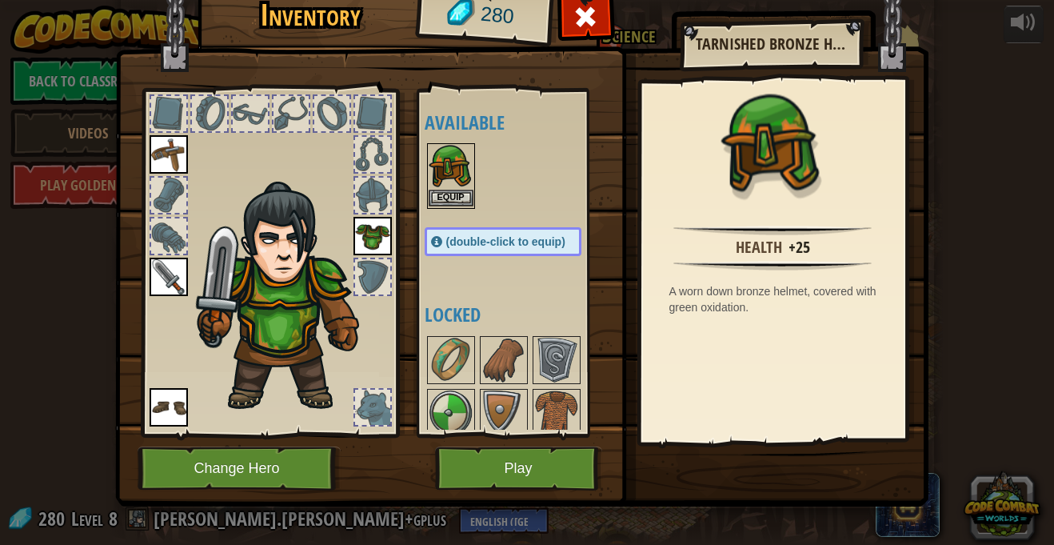
click at [450, 186] on img at bounding box center [451, 167] width 45 height 45
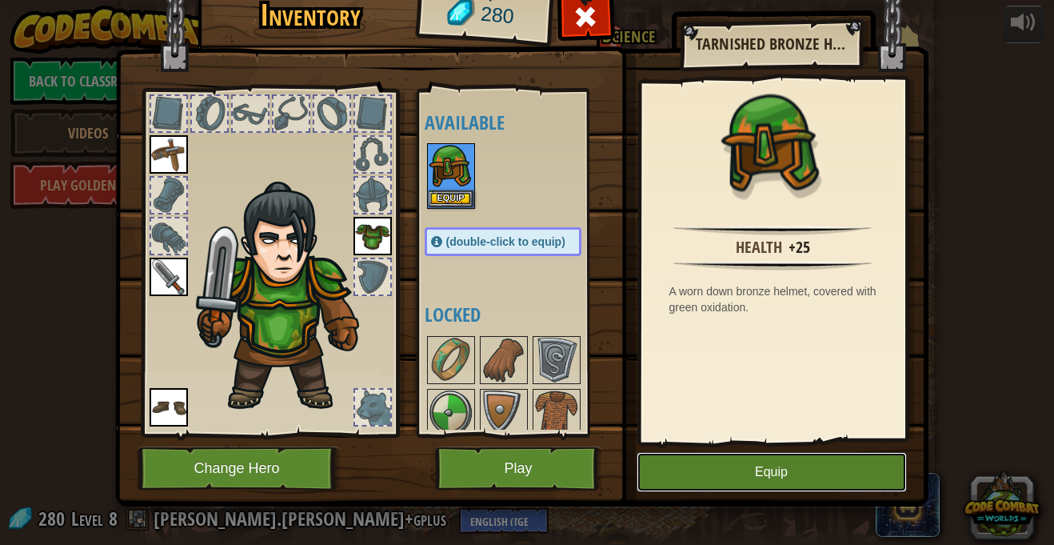
click at [769, 473] on button "Equip" at bounding box center [772, 472] width 270 height 40
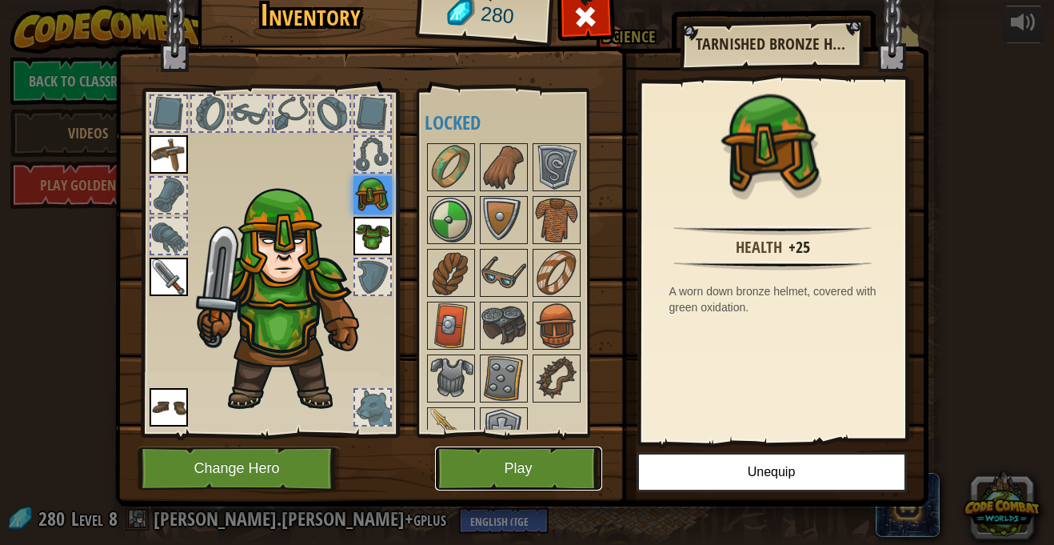
click at [548, 465] on button "Play" at bounding box center [518, 468] width 167 height 44
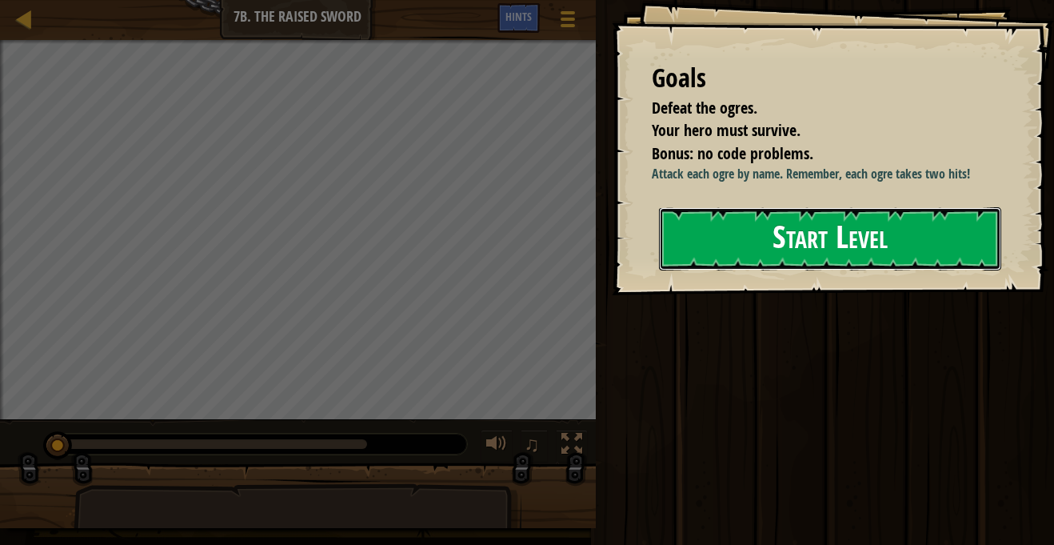
click at [838, 212] on button "Start Level" at bounding box center [830, 238] width 342 height 63
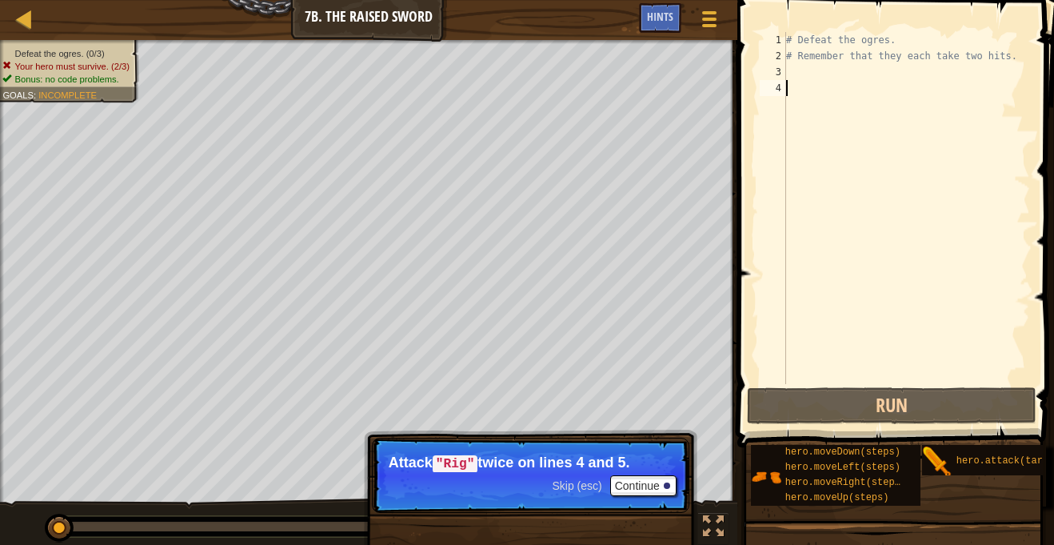
click at [806, 70] on div "# Defeat the ogres. # Remember that they each take two hits." at bounding box center [906, 224] width 247 height 384
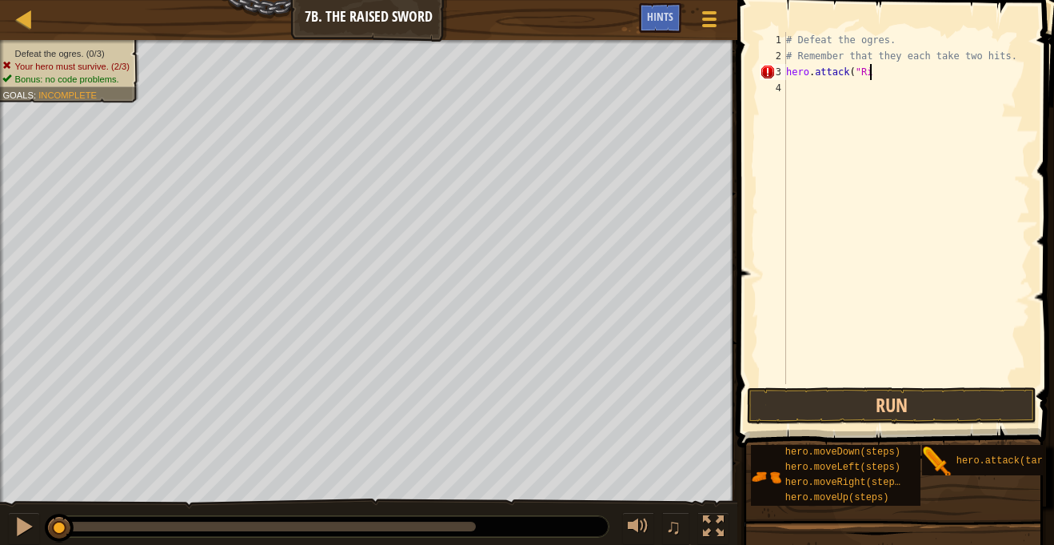
scroll to position [7, 12]
type textarea "hero.attack("Rig")"
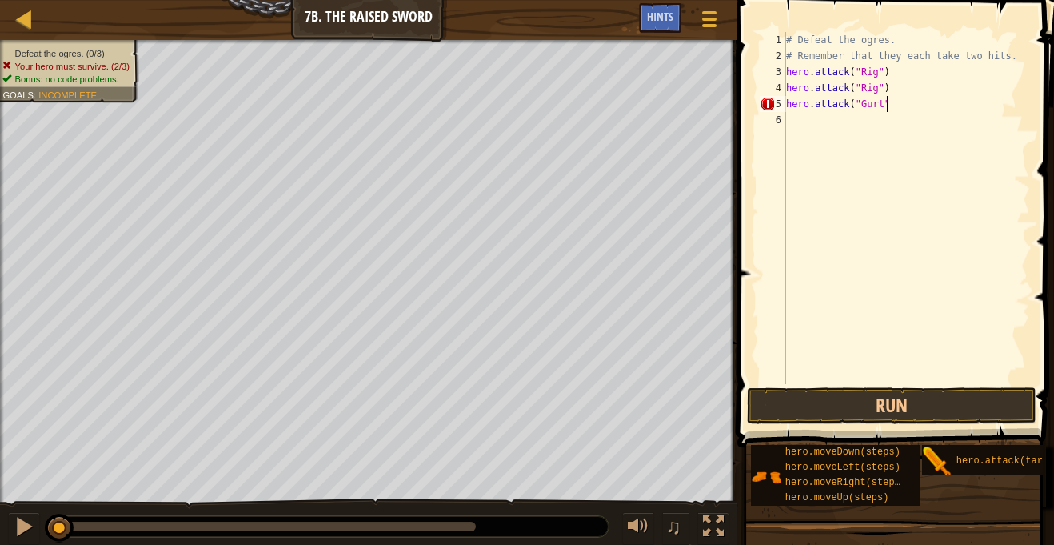
type textarea "hero.attack("Gurt")"
type textarea "hero.attack("Ack""
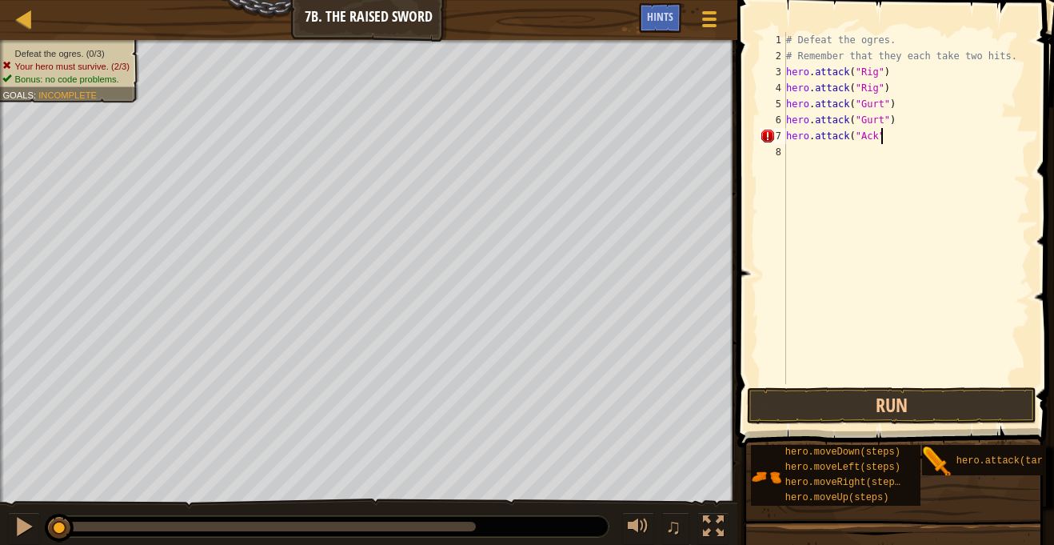
type textarea "hero.attack("Ack")"
click at [817, 418] on button "Run" at bounding box center [891, 405] width 289 height 37
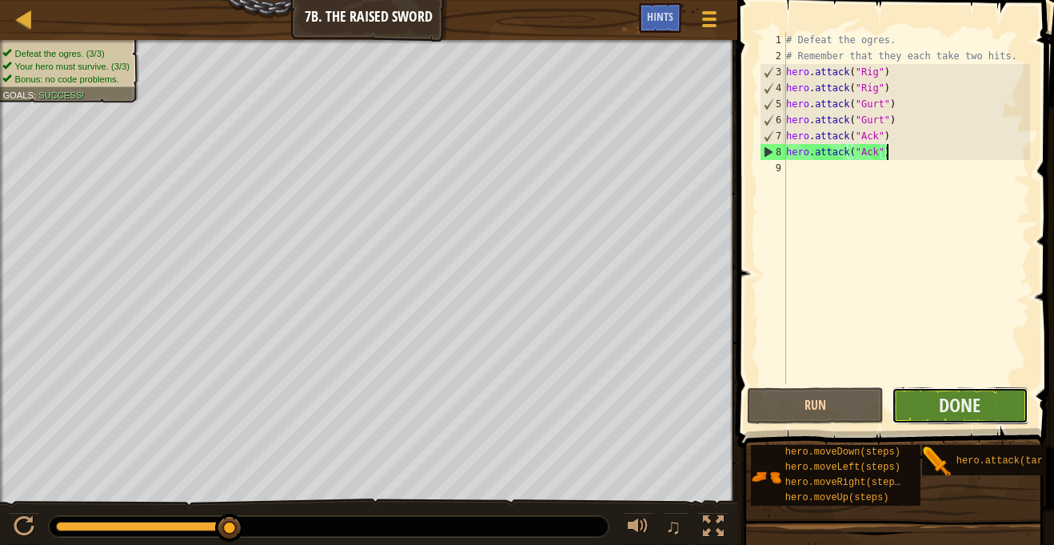
click at [986, 406] on button "Done" at bounding box center [960, 405] width 137 height 37
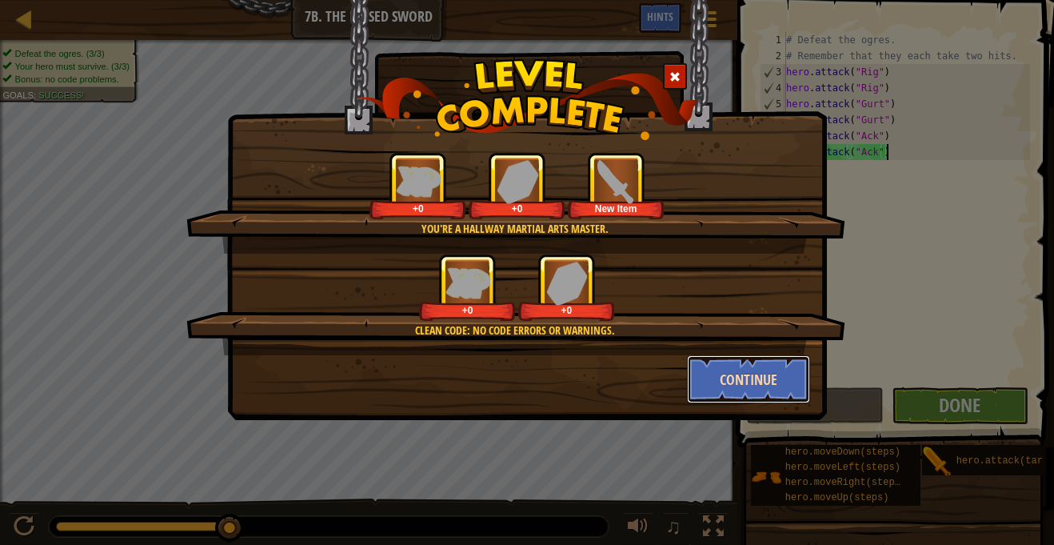
click at [711, 386] on button "Continue" at bounding box center [749, 379] width 124 height 48
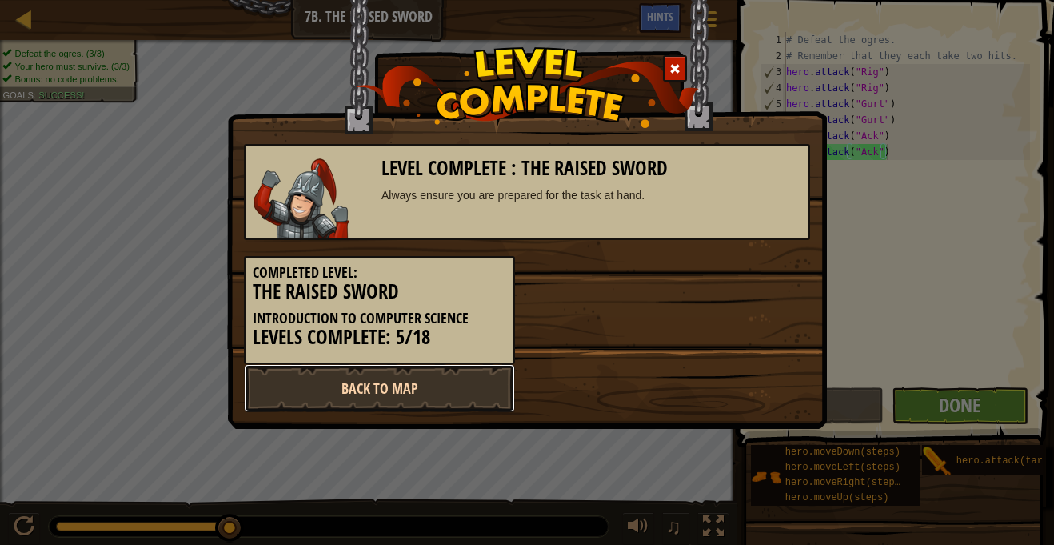
click at [438, 386] on link "Back to Map" at bounding box center [379, 388] width 271 height 48
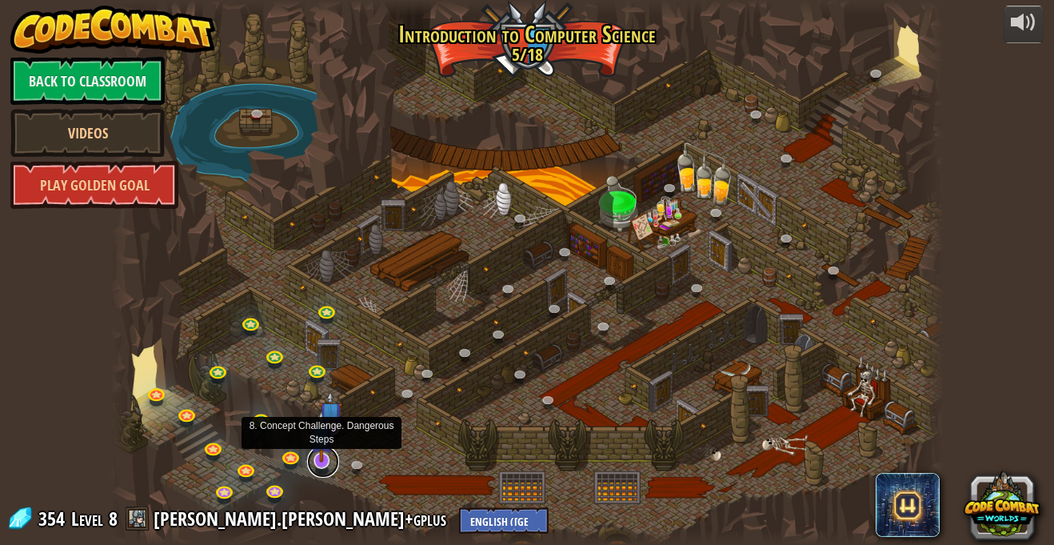
click at [318, 462] on link at bounding box center [323, 462] width 32 height 32
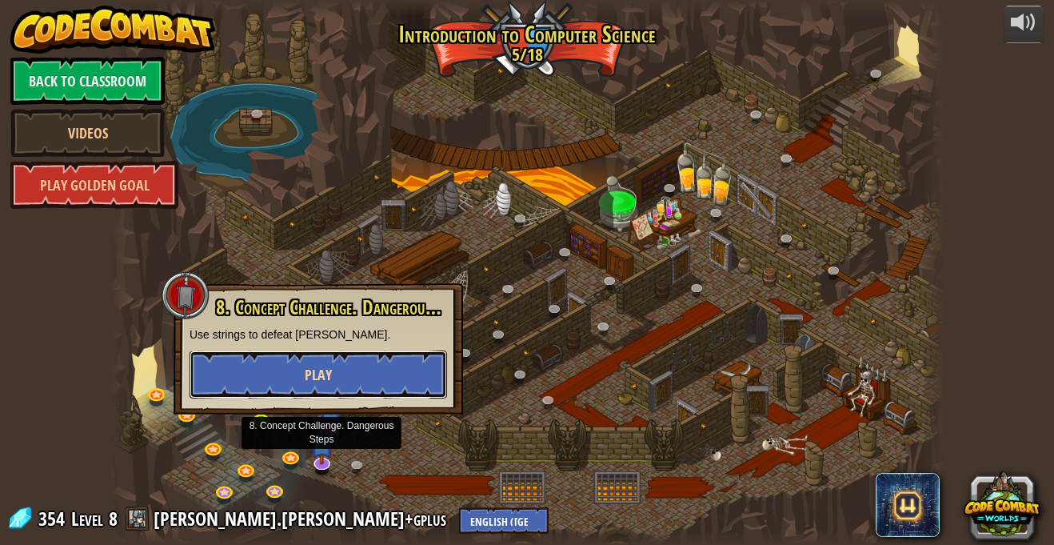
click at [338, 373] on button "Play" at bounding box center [319, 374] width 258 height 48
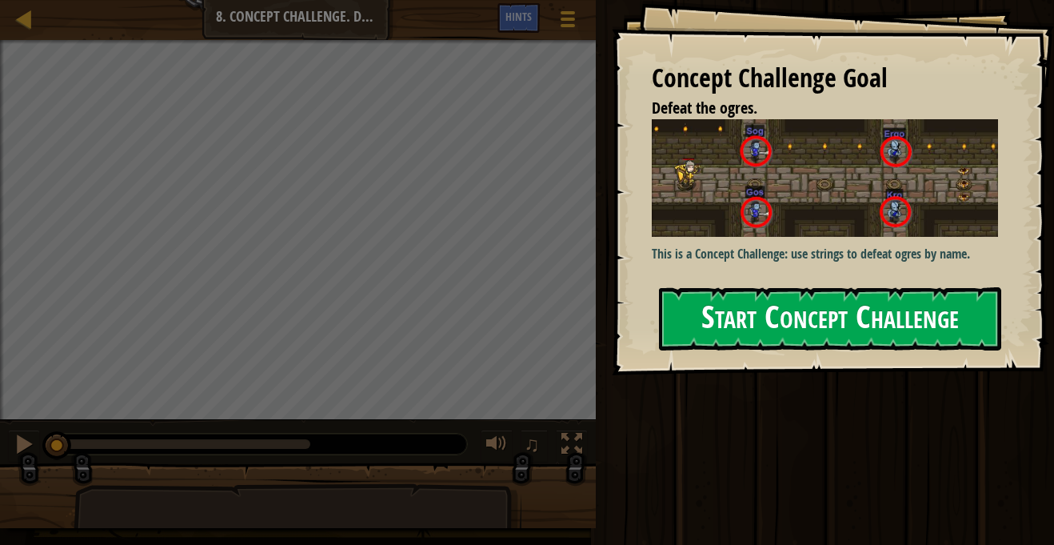
click at [805, 253] on p "This is a Concept Challenge: use strings to defeat ogres by name." at bounding box center [825, 254] width 346 height 18
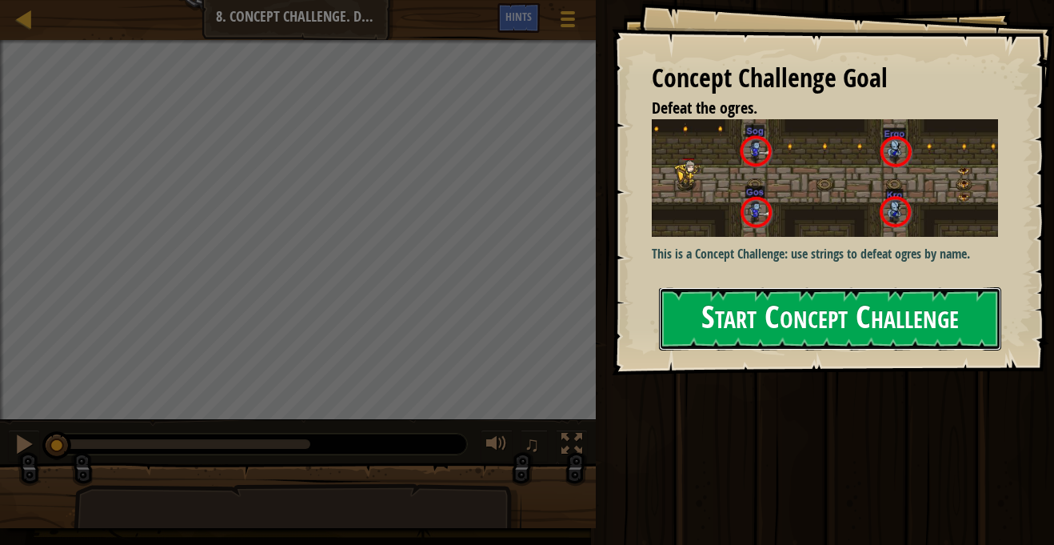
click at [762, 321] on button "Start Concept Challenge" at bounding box center [830, 318] width 342 height 63
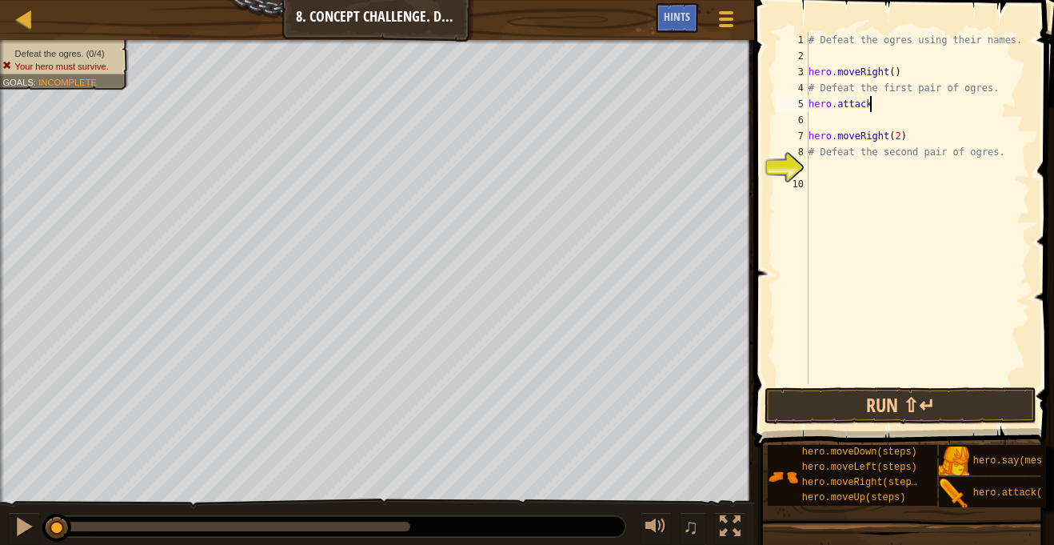
scroll to position [7, 9]
type textarea "hero.attack("Sog)"
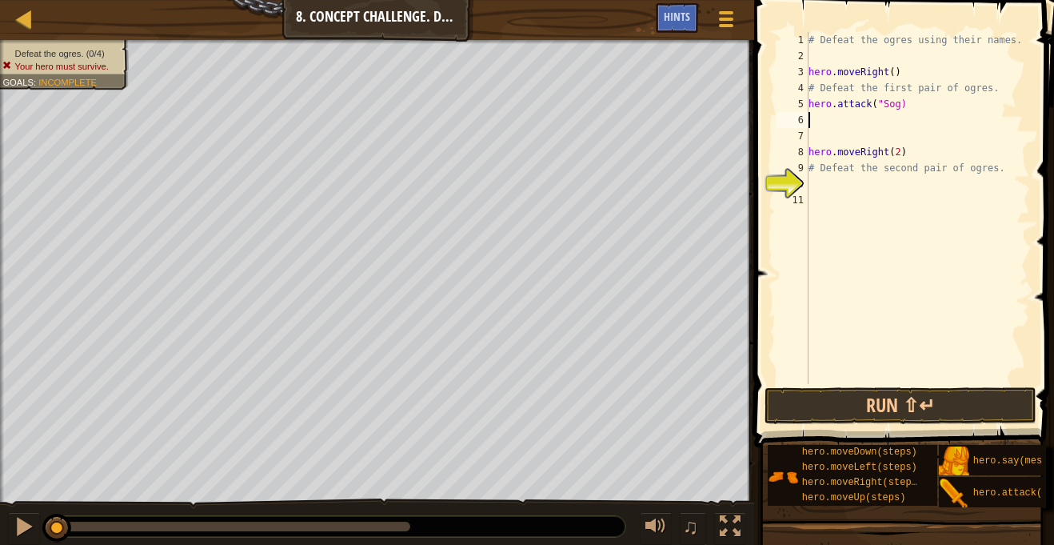
type textarea "e"
type textarea "hero.attack("Sog')"
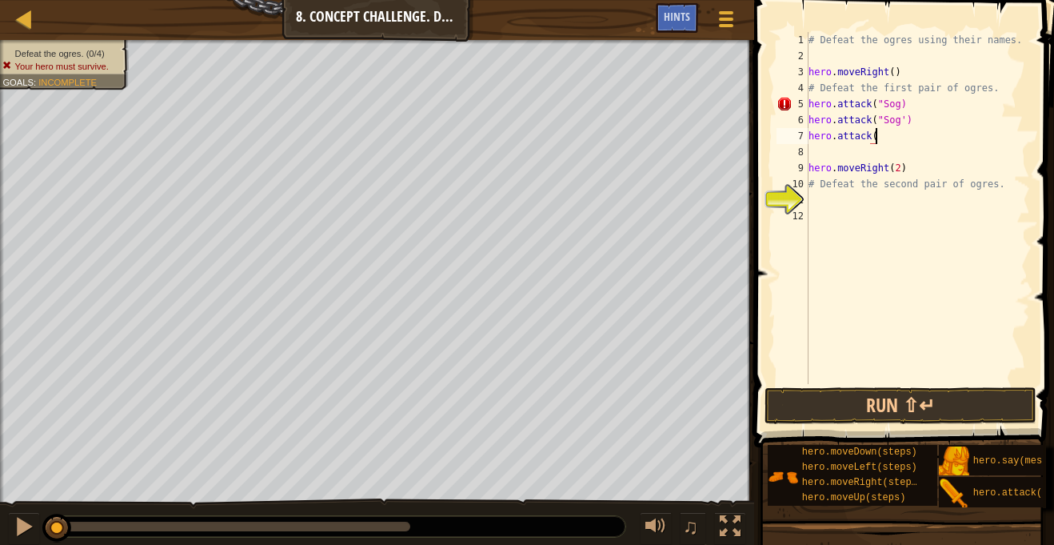
scroll to position [7, 10]
type textarea "hero.attack("Gos")"
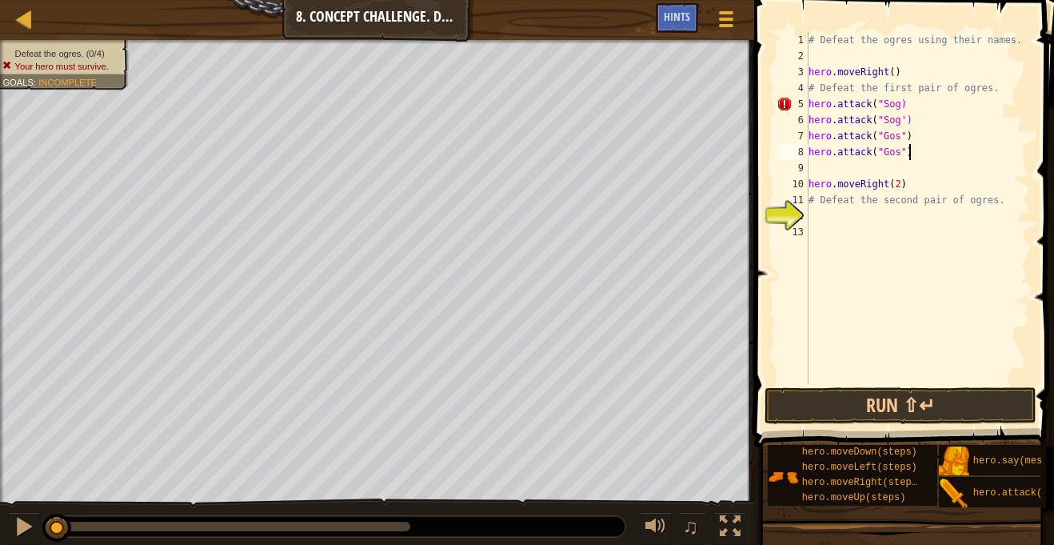
scroll to position [7, 14]
click at [899, 99] on div "# Defeat the ogres using their names. hero . moveRight ( ) # Defeat the first p…" at bounding box center [918, 224] width 225 height 384
type textarea "hero.attack("Sog")"
click at [840, 166] on div "# Defeat the ogres using their names. hero . moveRight ( ) # Defeat the first p…" at bounding box center [918, 224] width 225 height 384
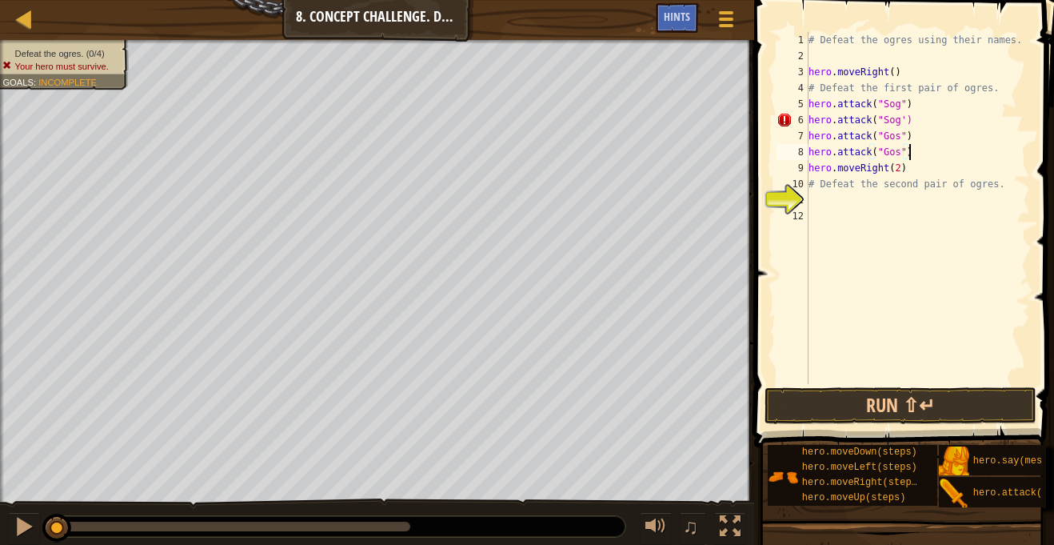
click at [904, 118] on div "# Defeat the ogres using their names. hero . moveRight ( ) # Defeat the first p…" at bounding box center [918, 224] width 225 height 384
type textarea "hero.attack("Sog")"
click at [895, 196] on div "# Defeat the ogres using their names. hero . moveRight ( ) # Defeat the first p…" at bounding box center [918, 224] width 225 height 384
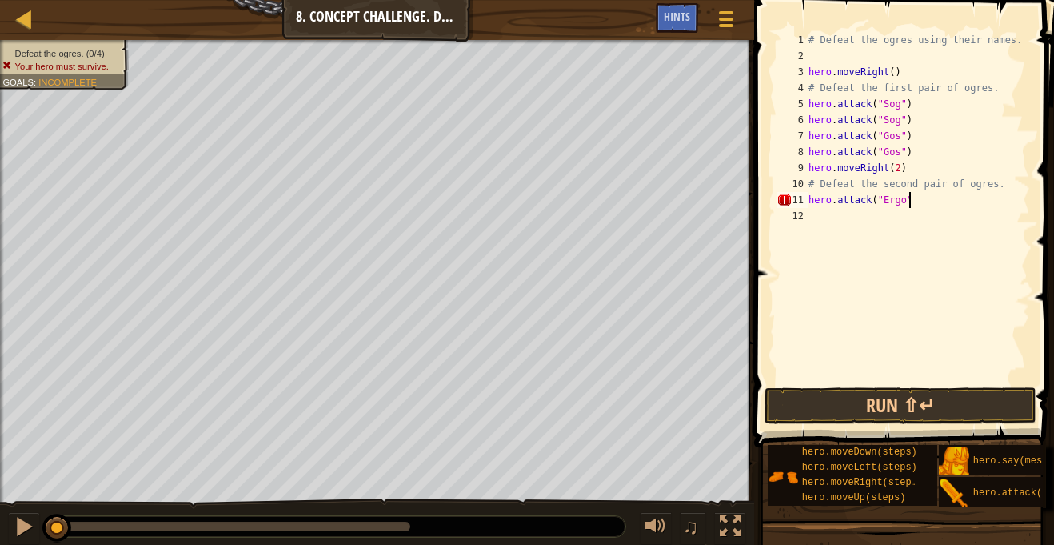
type textarea "hero.attack("Ergo")"
type textarea "hero.attack("Kro")"
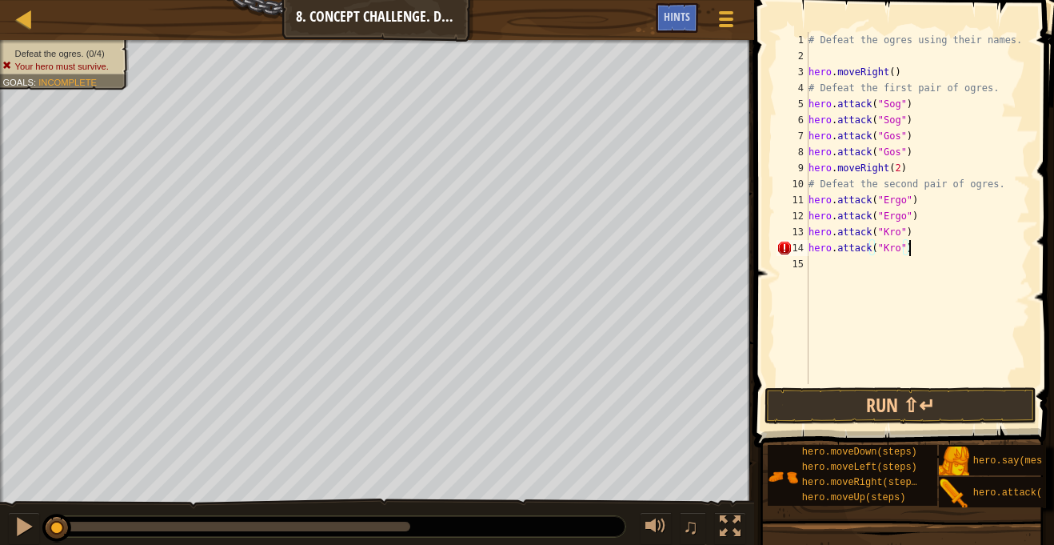
scroll to position [7, 14]
type textarea "hero.attack("Kro")"
click at [981, 396] on button "Run ⇧↵" at bounding box center [901, 405] width 272 height 37
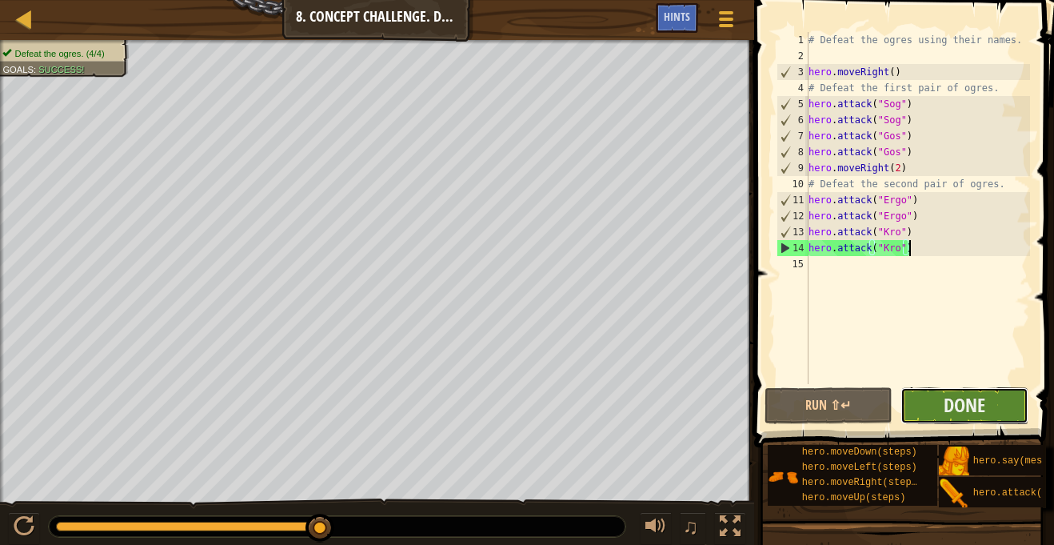
click at [941, 418] on button "Done" at bounding box center [965, 405] width 128 height 37
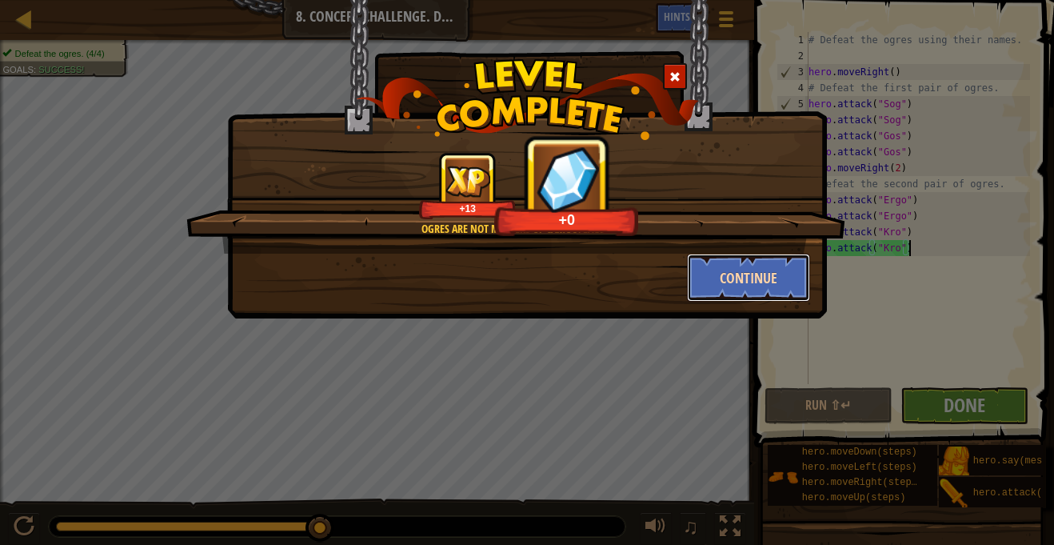
click at [741, 294] on button "Continue" at bounding box center [749, 278] width 124 height 48
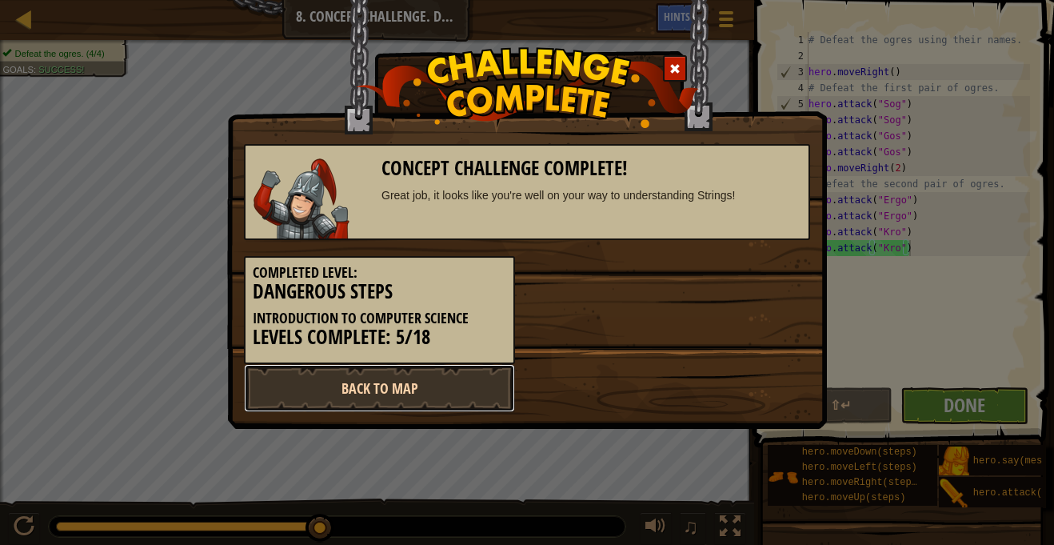
click at [372, 400] on link "Back to Map" at bounding box center [379, 388] width 271 height 48
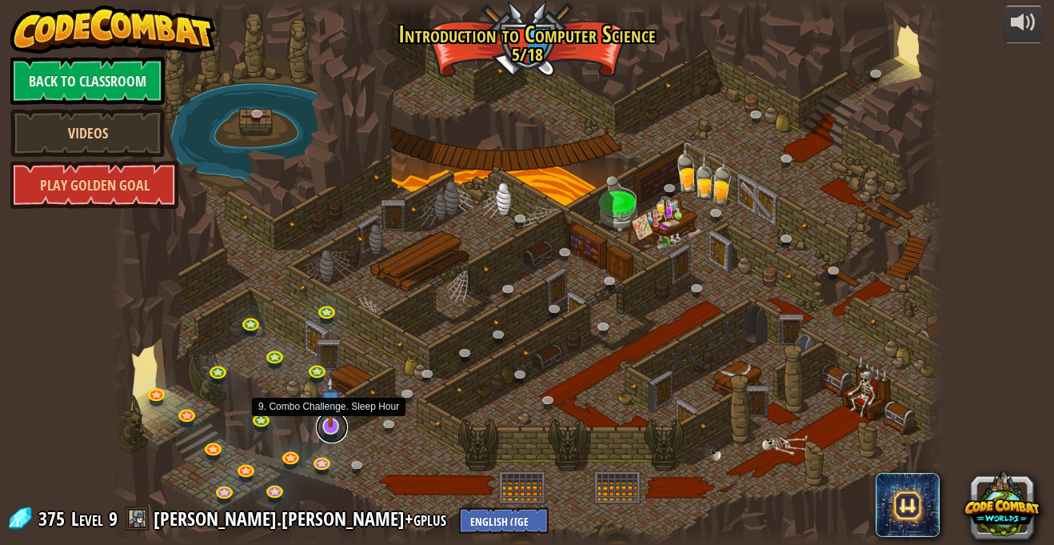
click at [334, 433] on link at bounding box center [332, 427] width 32 height 32
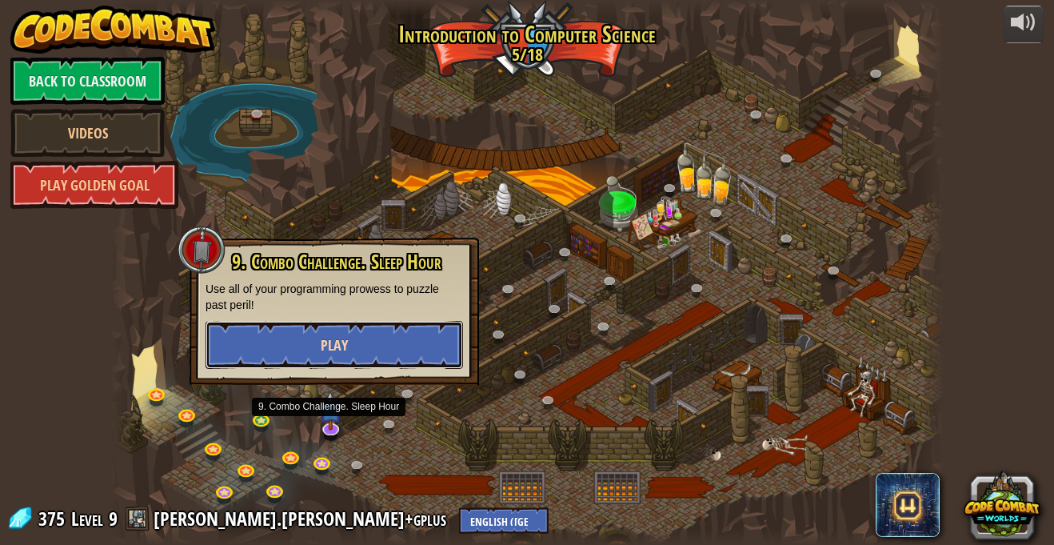
click at [349, 352] on button "Play" at bounding box center [335, 345] width 258 height 48
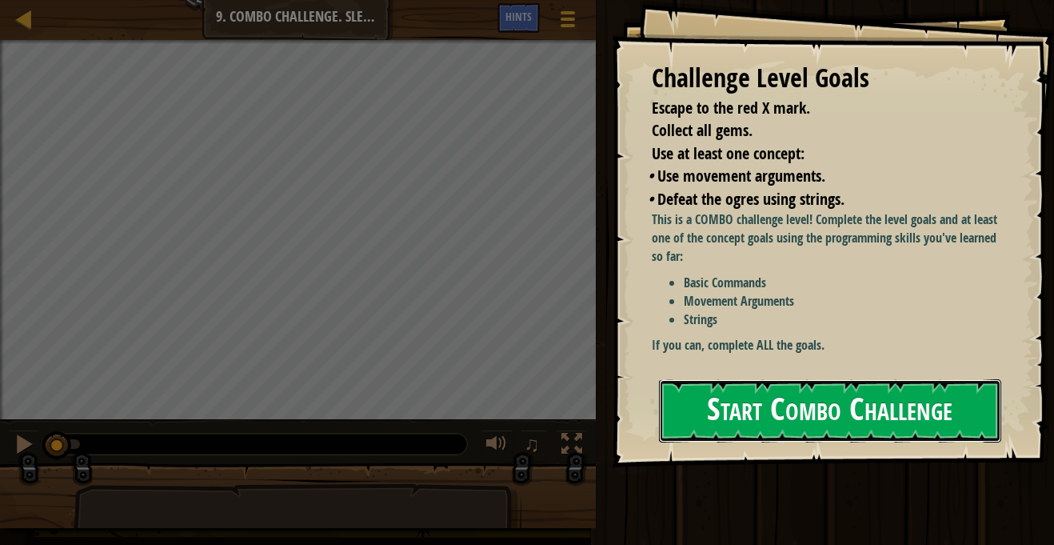
click at [806, 418] on button "Start Combo Challenge" at bounding box center [830, 410] width 342 height 63
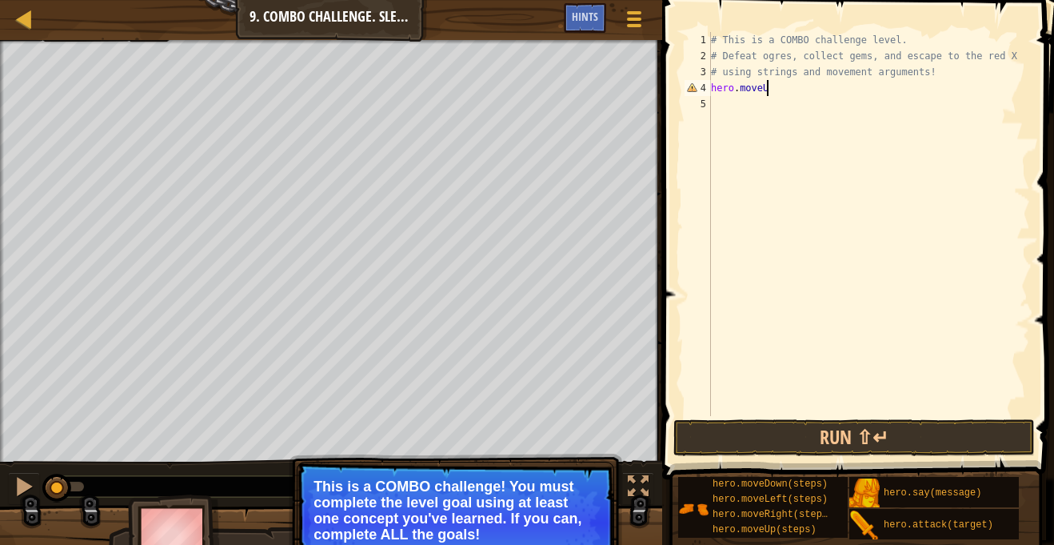
scroll to position [7, 8]
type textarea "hero.moveUp()"
type textarea "hero.attack("Rexxar")"
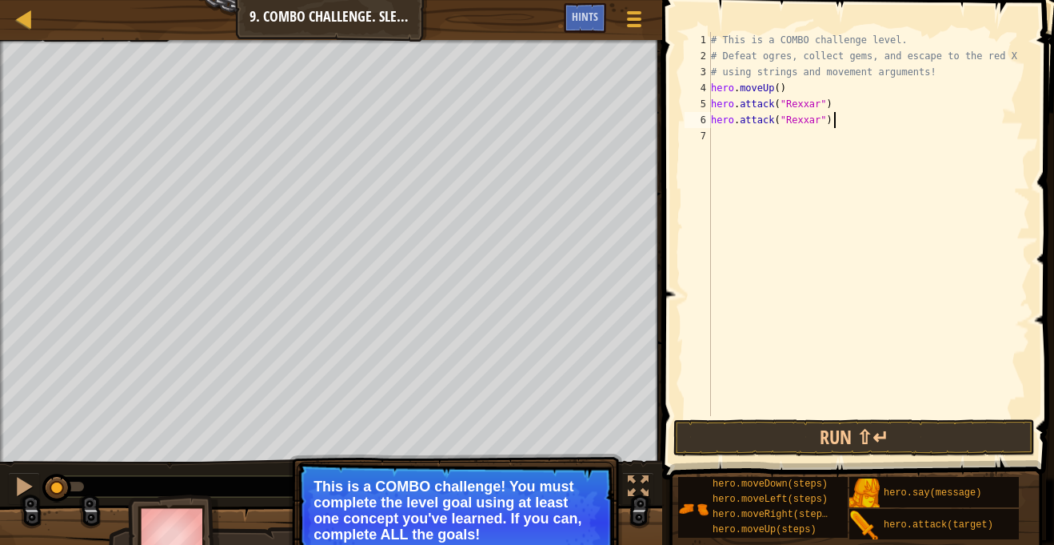
type textarea "hero.attack("Rexxar")"
click at [770, 90] on div "# This is a COMBO challenge level. # Defeat [PERSON_NAME], collect gems, and es…" at bounding box center [869, 240] width 322 height 416
type textarea "hero.moveDown()"
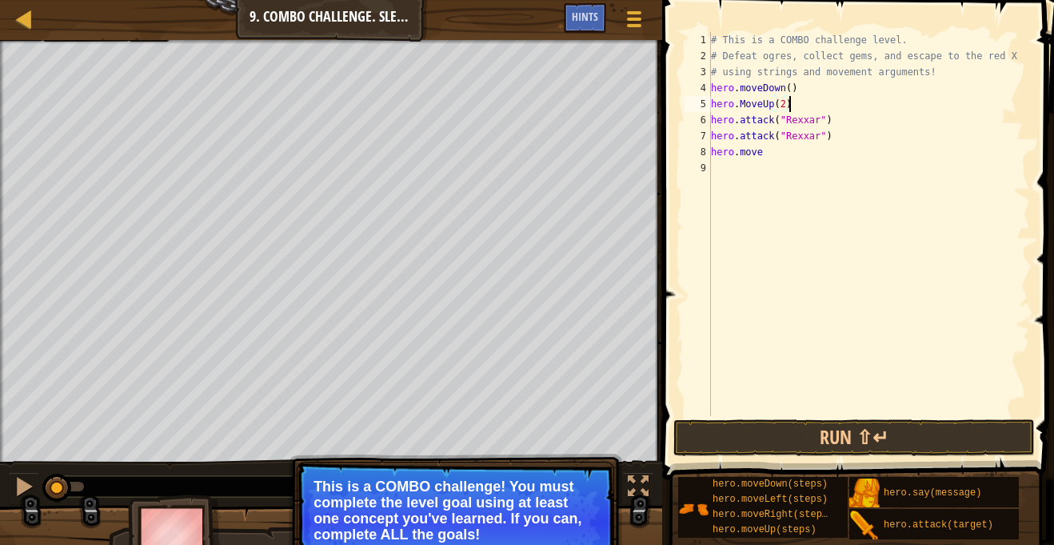
scroll to position [7, 10]
type textarea "hero.move"
type textarea "hero.moveRight()"
type textarea "H"
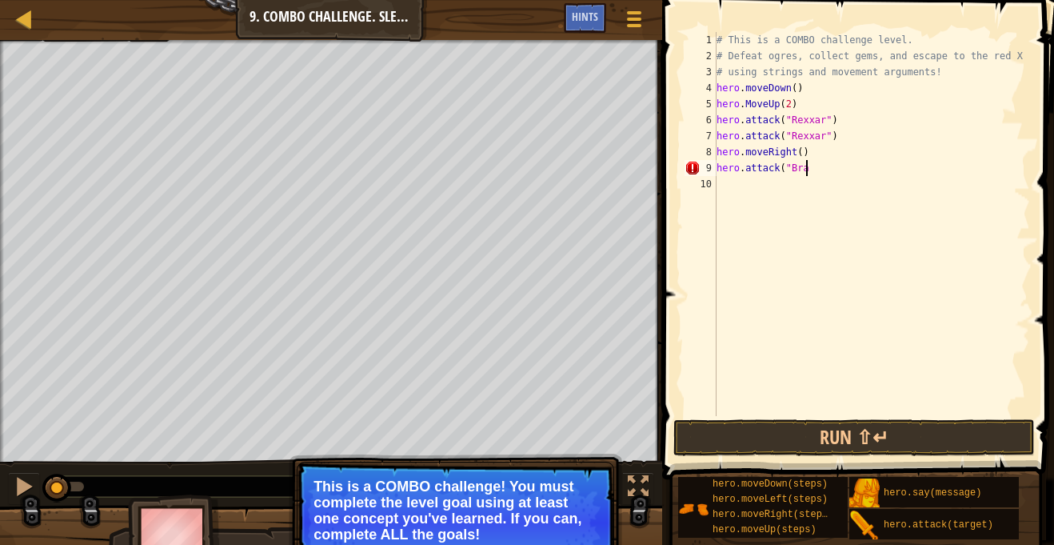
scroll to position [7, 14]
type textarea "hero.attack("Brack")"
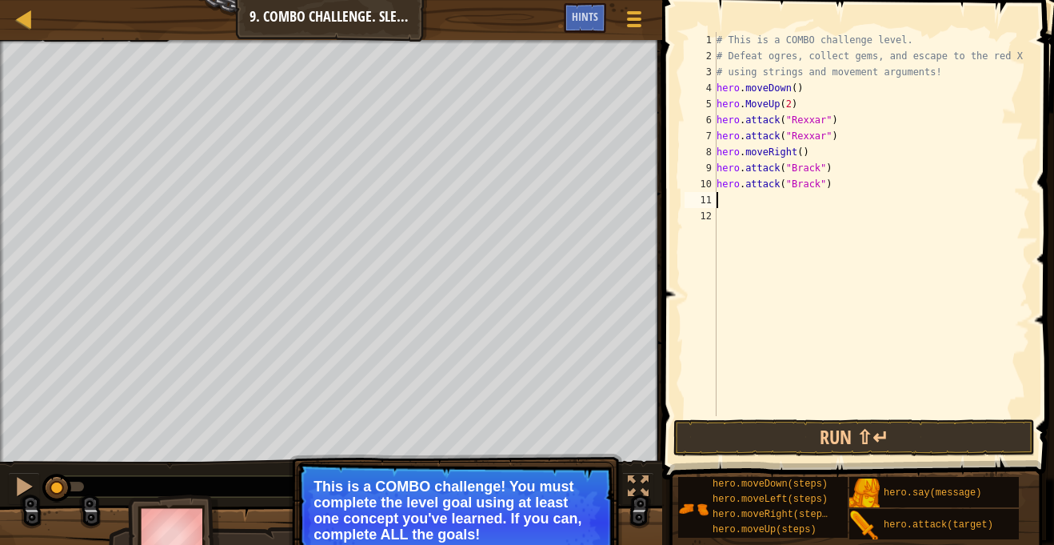
click at [804, 155] on div "# This is a COMBO challenge level. # Defeat [PERSON_NAME], collect gems, and es…" at bounding box center [872, 240] width 317 height 416
click at [874, 430] on button "Run ⇧↵" at bounding box center [855, 437] width 362 height 37
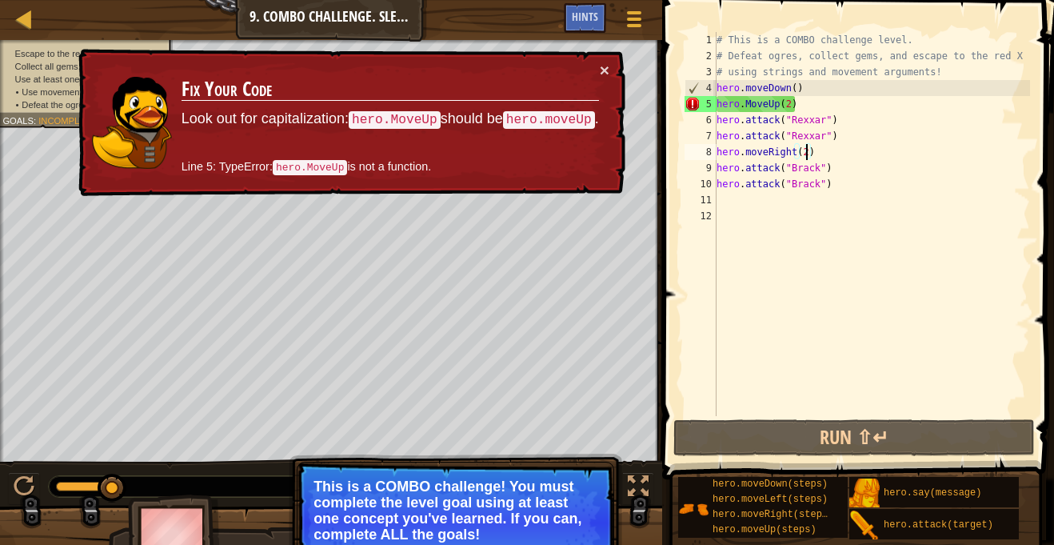
click at [776, 110] on div "# This is a COMBO challenge level. # Defeat [PERSON_NAME], collect gems, and es…" at bounding box center [872, 240] width 317 height 416
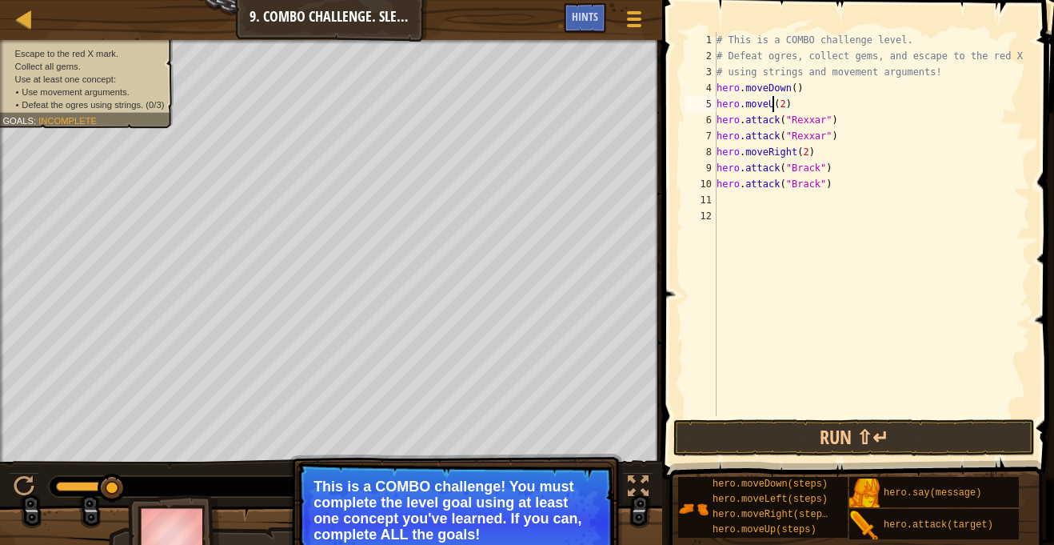
scroll to position [7, 10]
click at [893, 436] on button "Run ⇧↵" at bounding box center [855, 437] width 362 height 37
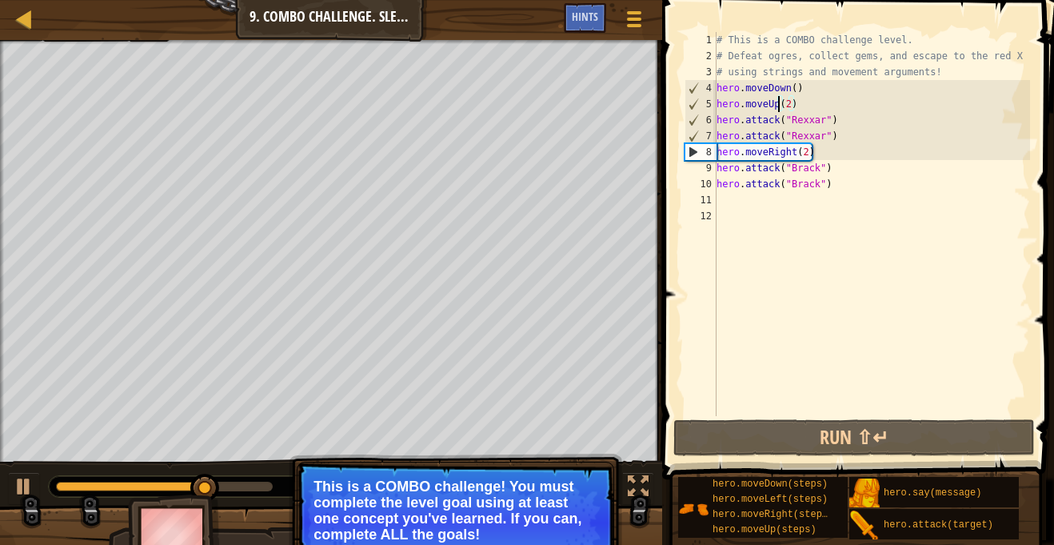
click at [806, 158] on div "# This is a COMBO challenge level. # Defeat [PERSON_NAME], collect gems, and es…" at bounding box center [872, 240] width 317 height 416
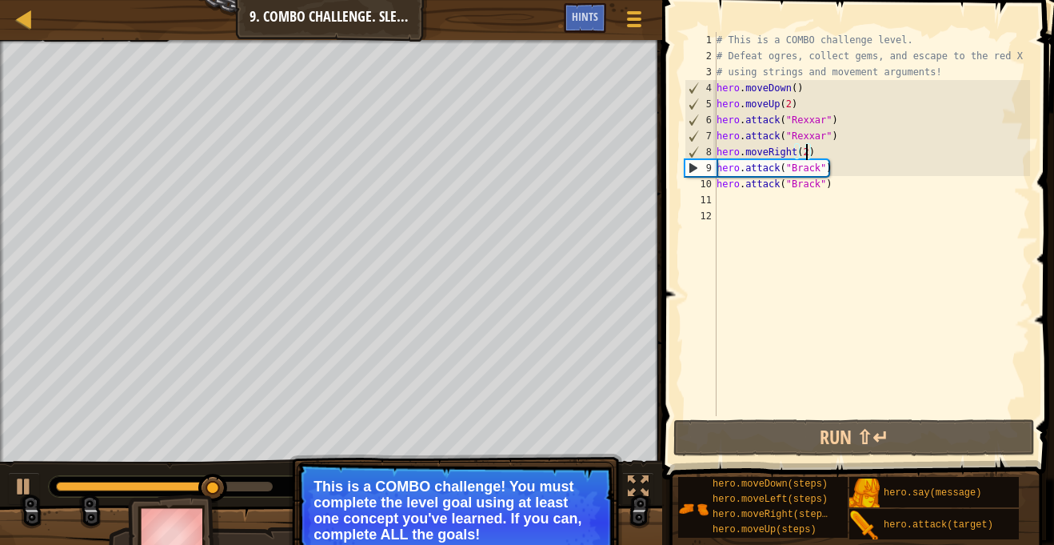
type textarea "hero.moveRight()"
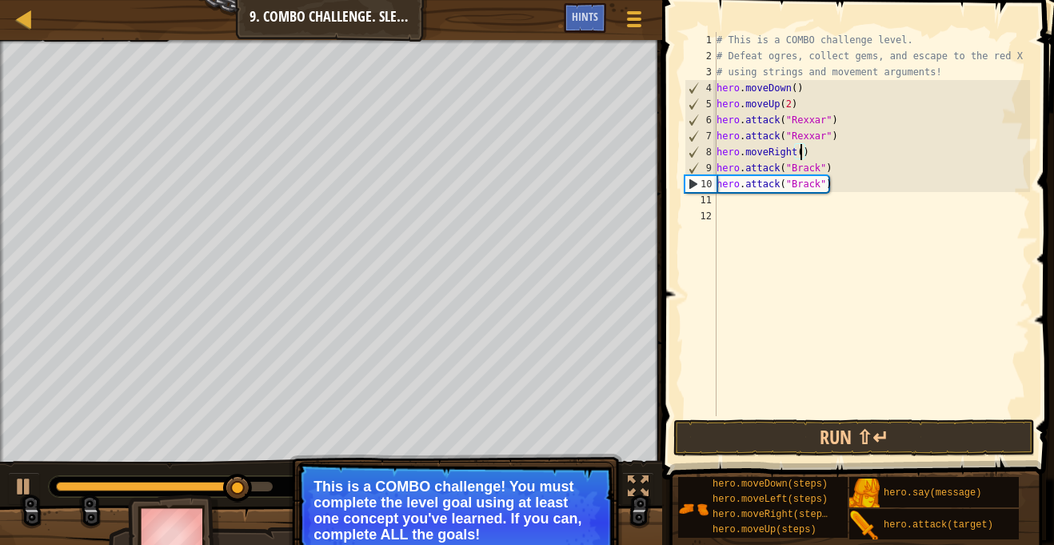
click at [813, 218] on div "# This is a COMBO challenge level. # Defeat [PERSON_NAME], collect gems, and es…" at bounding box center [872, 240] width 317 height 416
click at [814, 209] on div "# This is a COMBO challenge level. # Defeat [PERSON_NAME], collect gems, and es…" at bounding box center [872, 240] width 317 height 416
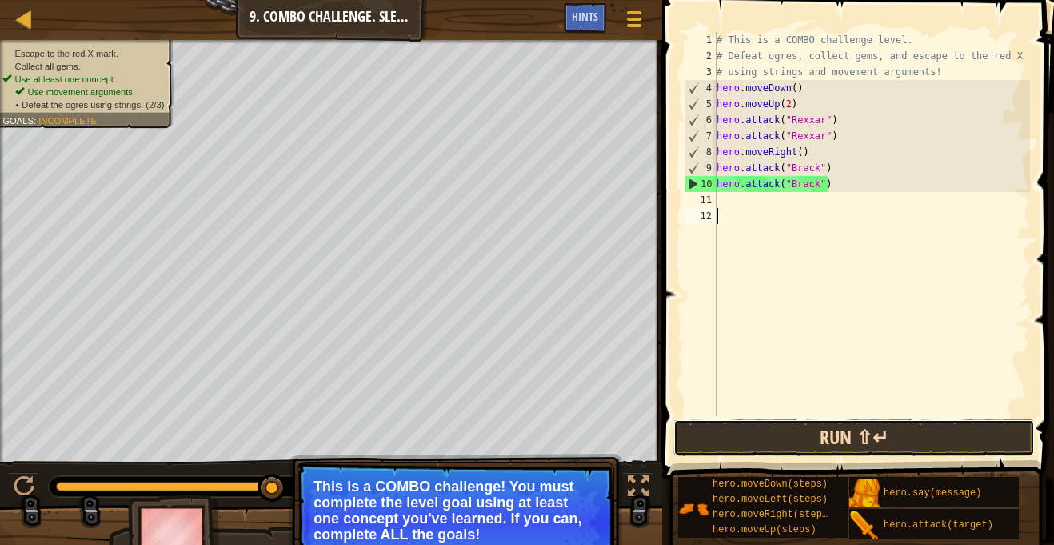
click at [892, 441] on button "Run ⇧↵" at bounding box center [855, 437] width 362 height 37
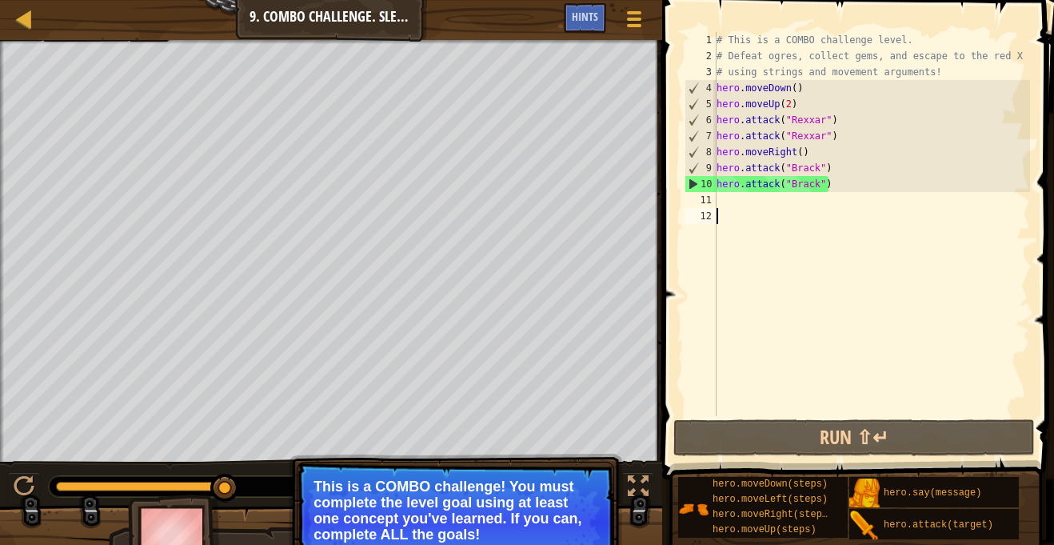
click at [732, 202] on div "# This is a COMBO challenge level. # Defeat [PERSON_NAME], collect gems, and es…" at bounding box center [872, 240] width 317 height 416
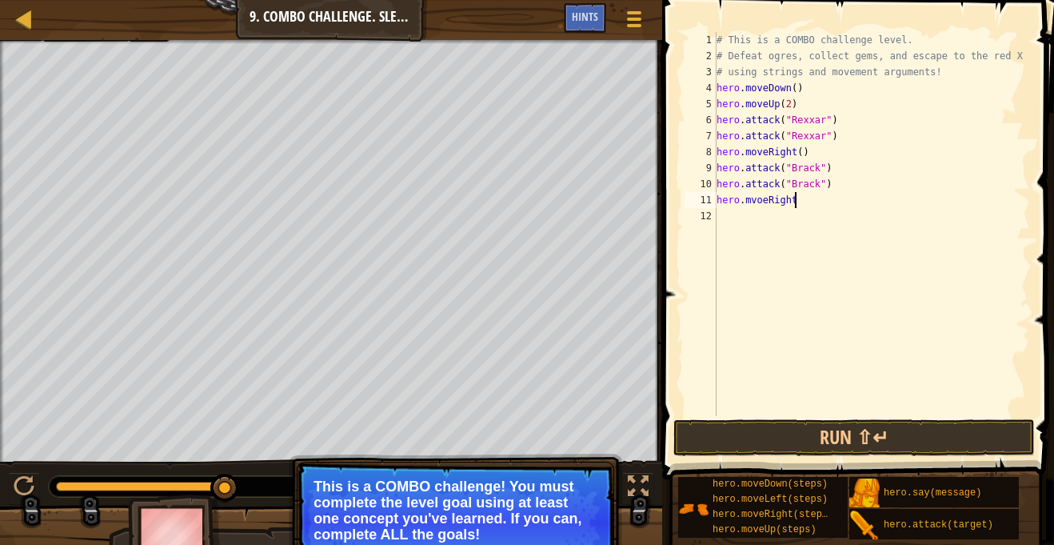
type textarea "hero.mvoeRight()"
type textarea "h"
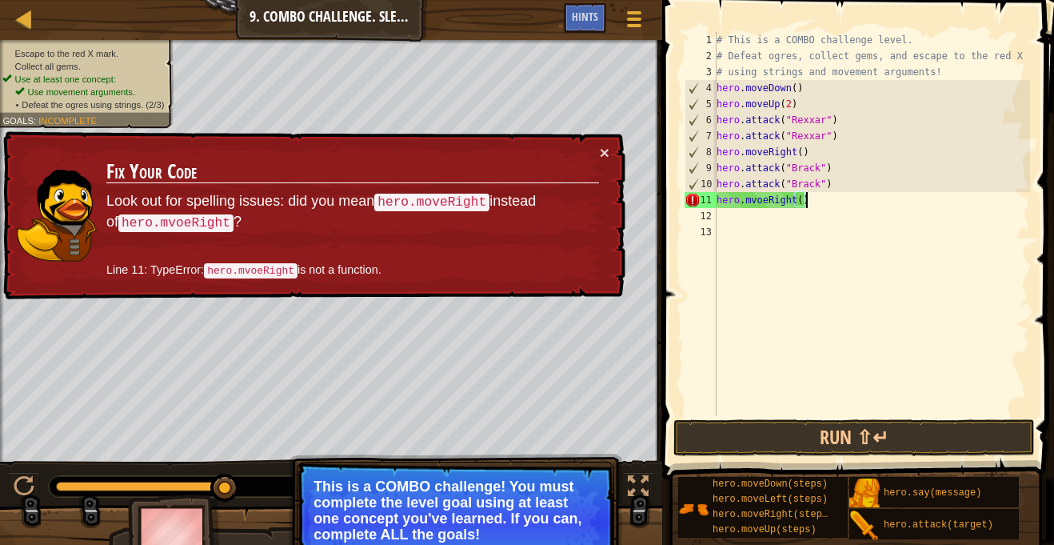
click at [814, 203] on div "# This is a COMBO challenge level. # Defeat [PERSON_NAME], collect gems, and es…" at bounding box center [872, 240] width 317 height 416
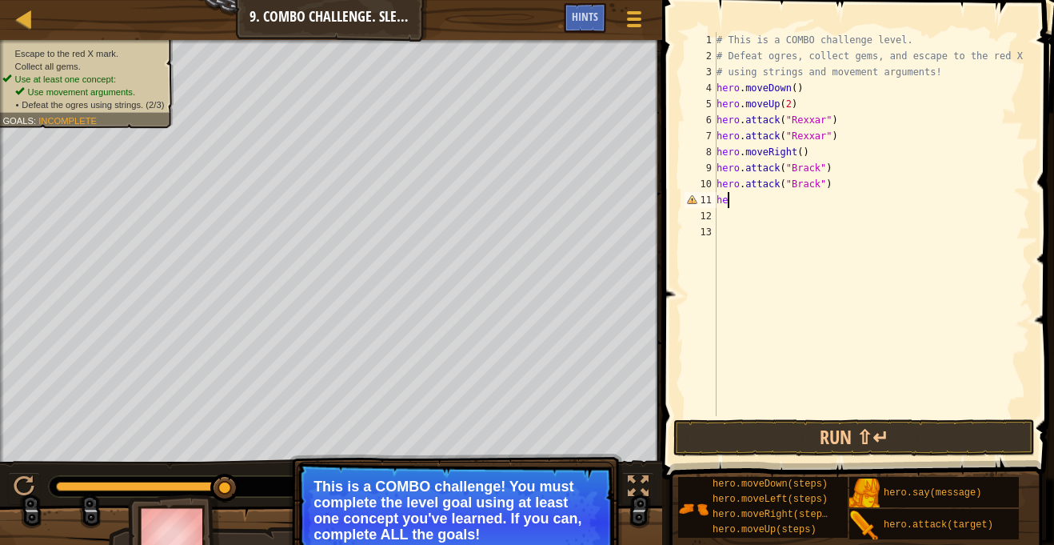
type textarea "h"
click at [798, 104] on div "# This is a COMBO challenge level. # Defeat [PERSON_NAME], collect gems, and es…" at bounding box center [872, 240] width 317 height 416
click at [806, 90] on div "# This is a COMBO challenge level. # Defeat [PERSON_NAME], collect gems, and es…" at bounding box center [872, 240] width 317 height 416
type textarea "hero.moveDown()"
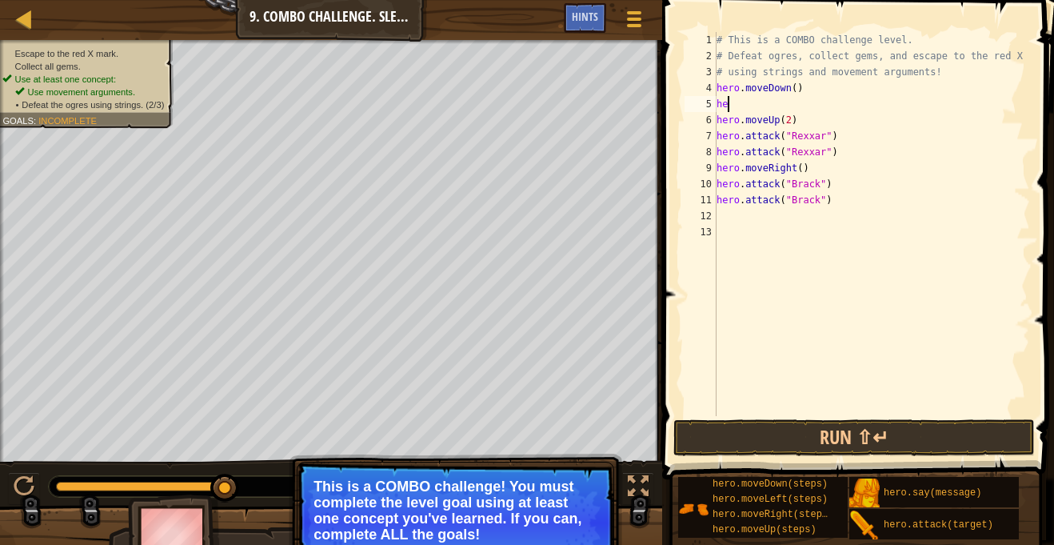
type textarea "h"
type textarea "hero.moveUp()"
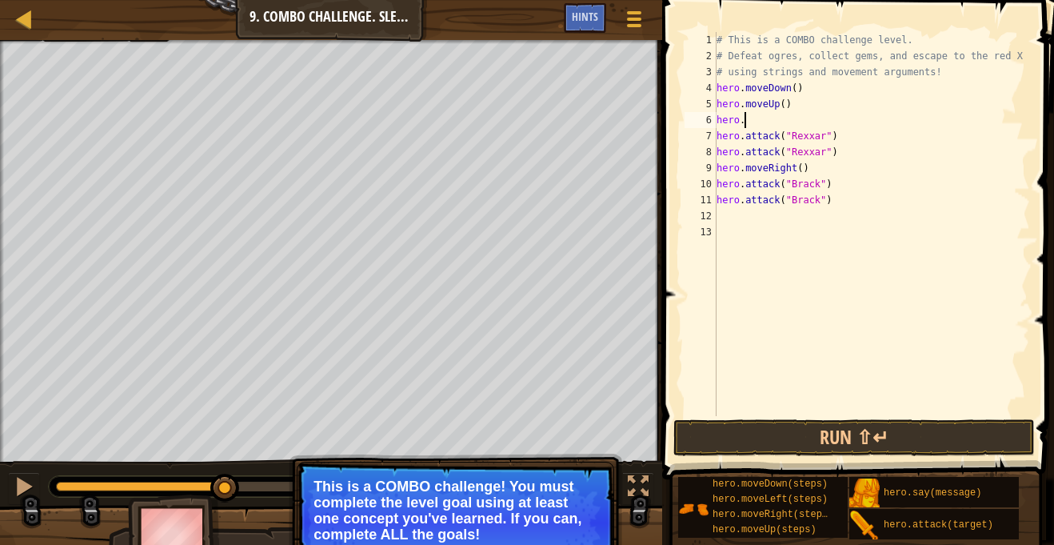
scroll to position [7, 3]
type textarea "hero.moveRight(2)"
type textarea "hero.attack("Ursa")"
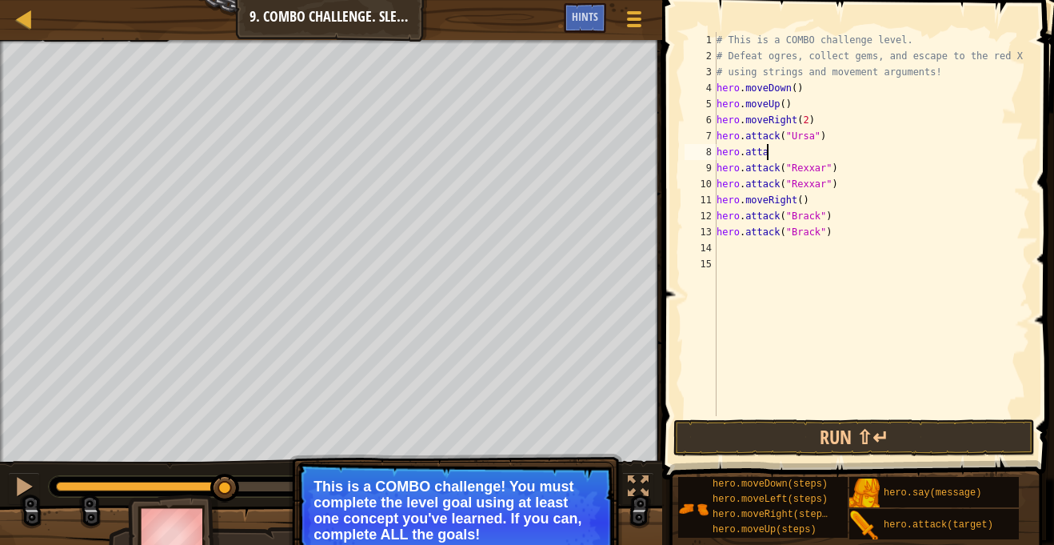
scroll to position [7, 8]
click at [842, 185] on div "# This is a COMBO challenge level. # Defeat [PERSON_NAME], collect gems, and es…" at bounding box center [872, 240] width 317 height 416
click at [804, 155] on div "# This is a COMBO challenge level. # Defeat [PERSON_NAME], collect gems, and es…" at bounding box center [872, 240] width 317 height 416
type textarea "hero.attack("Ursa")"
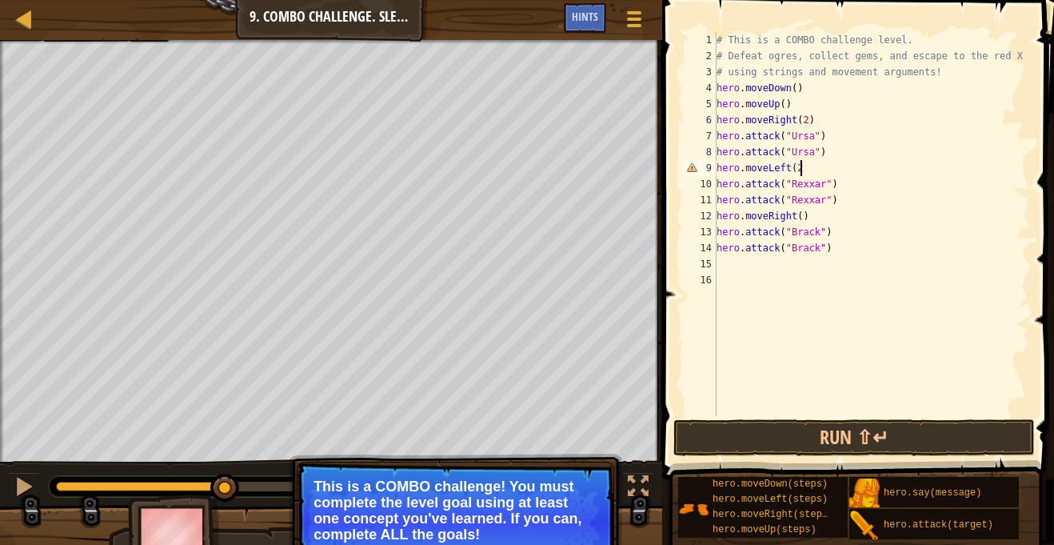
type textarea "hero.moveLeft(2)"
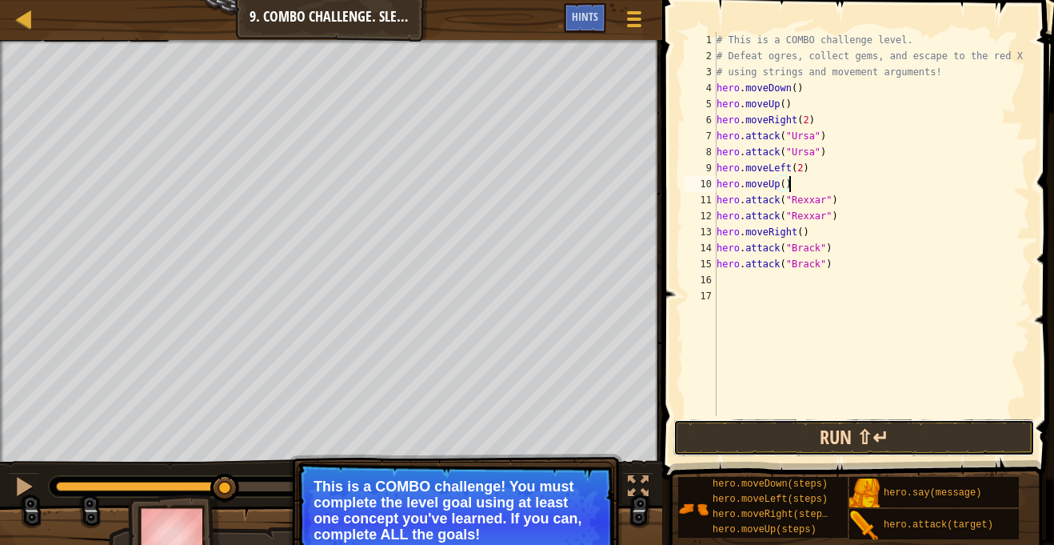
click at [847, 449] on button "Run ⇧↵" at bounding box center [855, 437] width 362 height 37
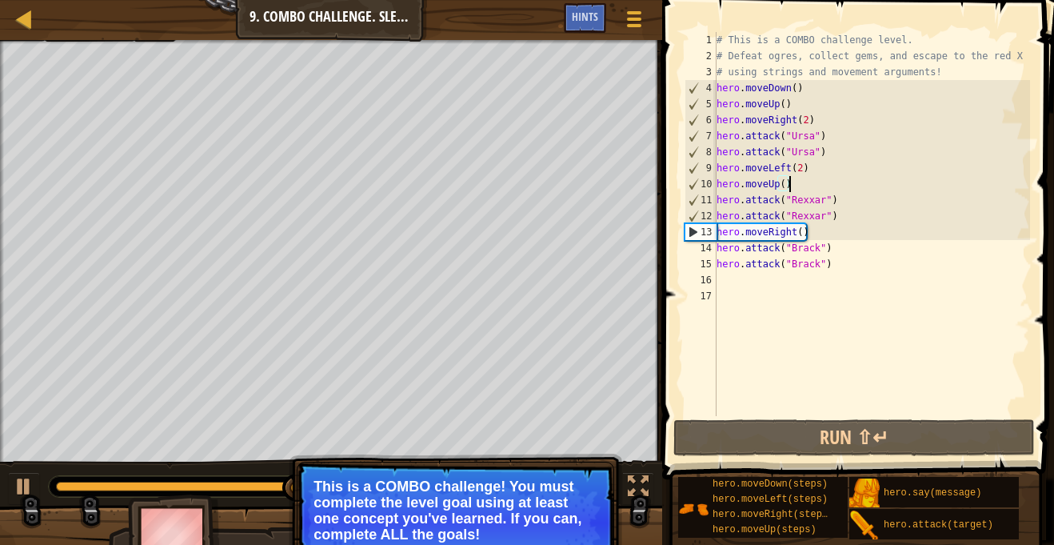
click at [825, 166] on div "# This is a COMBO challenge level. # Defeat [PERSON_NAME], collect gems, and es…" at bounding box center [872, 240] width 317 height 416
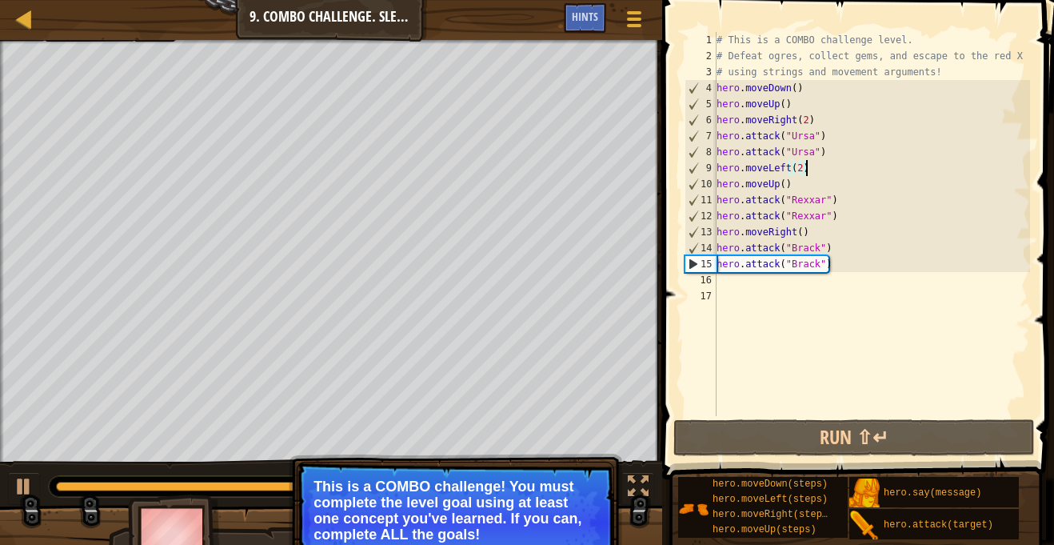
click at [832, 155] on div "# This is a COMBO challenge level. # Defeat [PERSON_NAME], collect gems, and es…" at bounding box center [872, 240] width 317 height 416
type textarea "hero.attack("Ursa")"
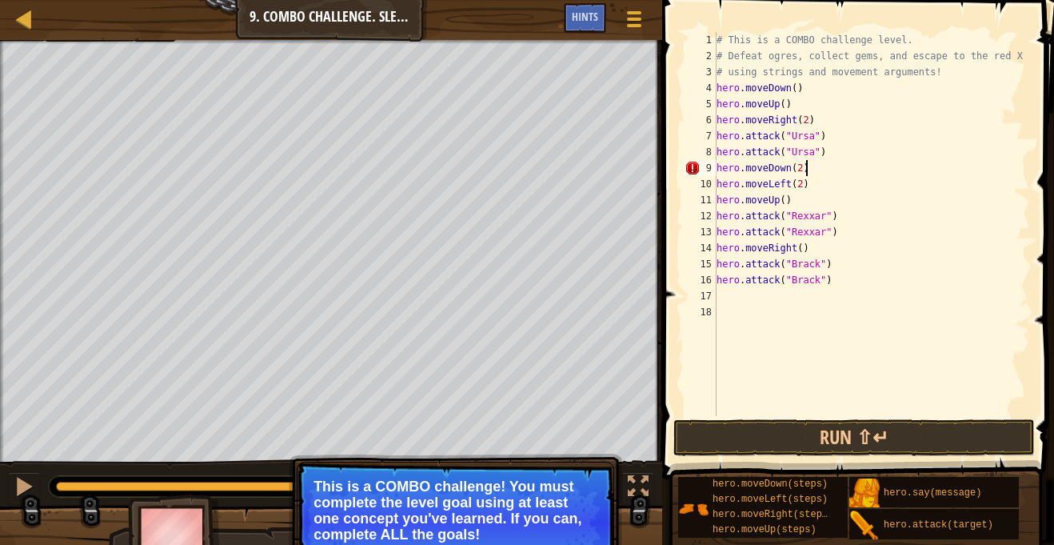
scroll to position [7, 12]
type textarea "hero.moveDown()"
type textarea "hero.moveUp()"
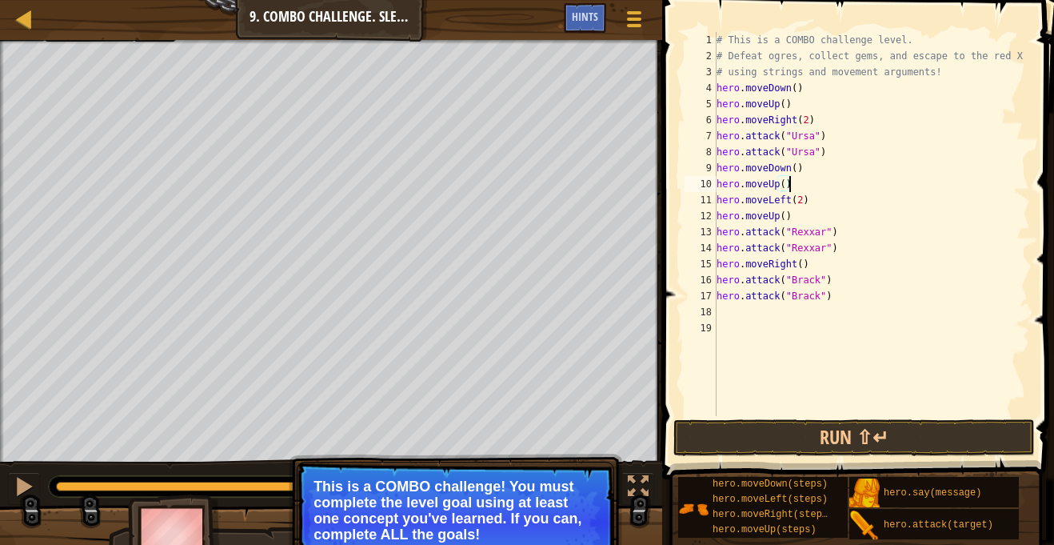
click at [884, 414] on div "# This is a COMBO challenge level. # Defeat [PERSON_NAME], collect gems, and es…" at bounding box center [872, 240] width 317 height 416
click at [879, 421] on button "Run ⇧↵" at bounding box center [855, 437] width 362 height 37
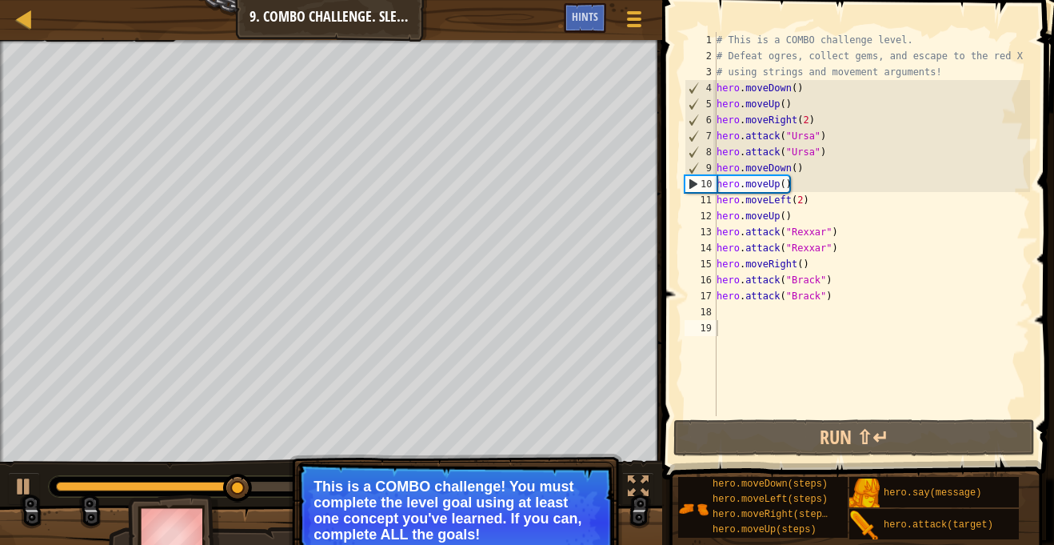
click at [509, 519] on p "This is a COMBO challenge! You must complete the level goal using at least one …" at bounding box center [456, 510] width 284 height 64
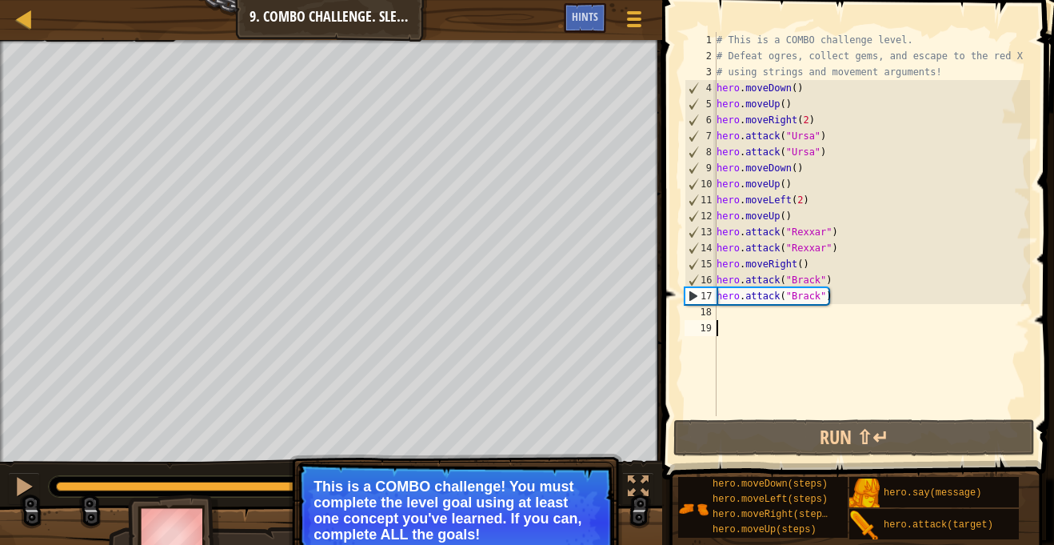
drag, startPoint x: 249, startPoint y: 486, endPoint x: 396, endPoint y: 478, distance: 147.5
click at [396, 478] on div "Escape to the red X mark. Collect all gems. Use at least one concept: Use movem…" at bounding box center [527, 305] width 1054 height 530
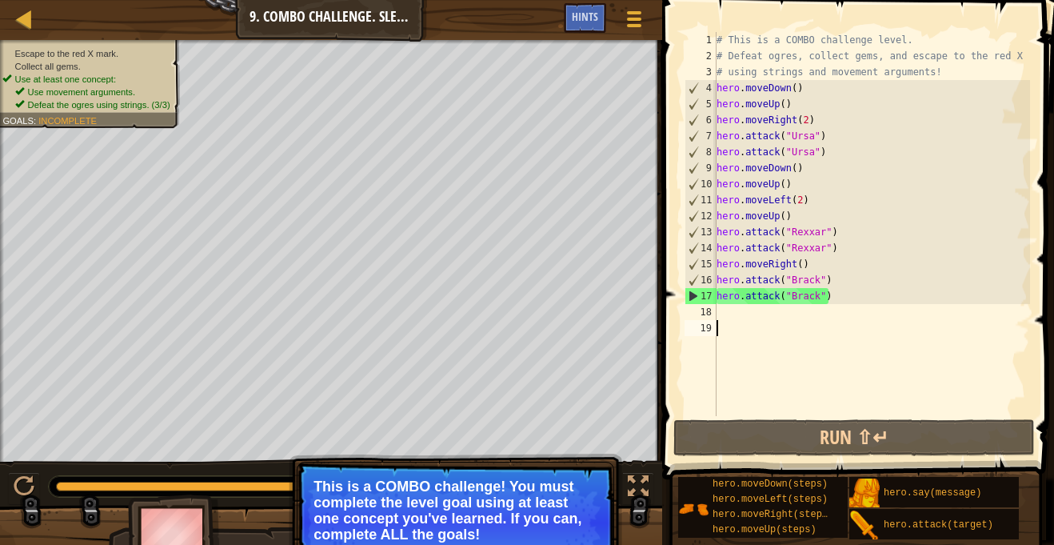
click at [777, 314] on div "# This is a COMBO challenge level. # Defeat [PERSON_NAME], collect gems, and es…" at bounding box center [872, 240] width 317 height 416
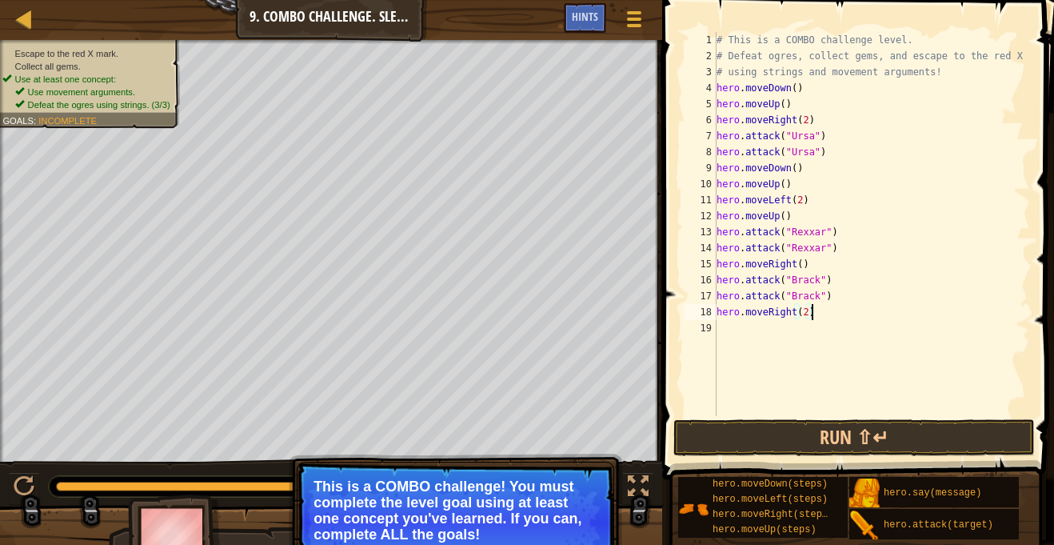
scroll to position [7, 13]
type textarea "hero.moveRight(2)"
click at [812, 423] on button "Run ⇧↵" at bounding box center [855, 437] width 362 height 37
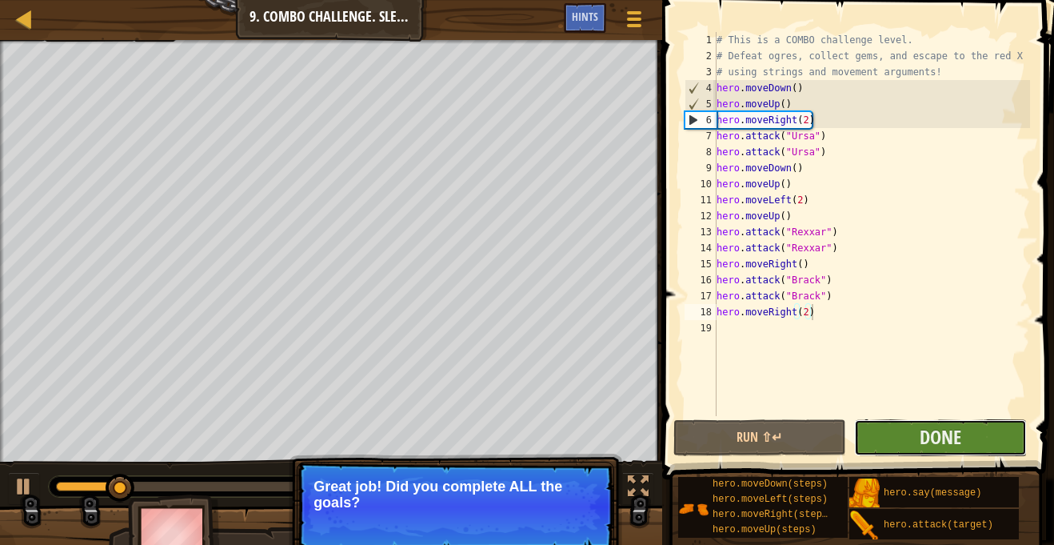
click at [929, 450] on button "Done" at bounding box center [940, 437] width 173 height 37
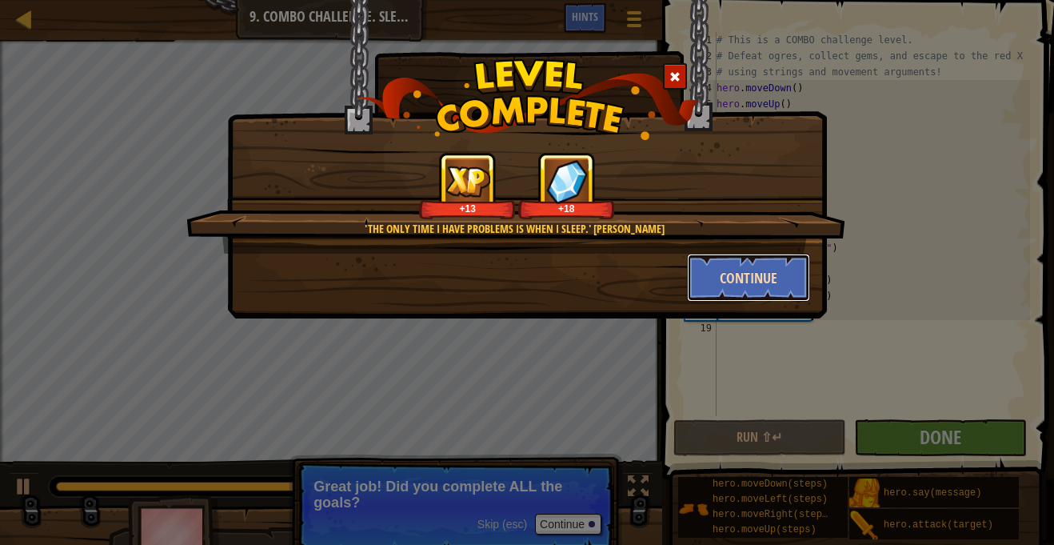
click at [742, 287] on button "Continue" at bounding box center [749, 278] width 124 height 48
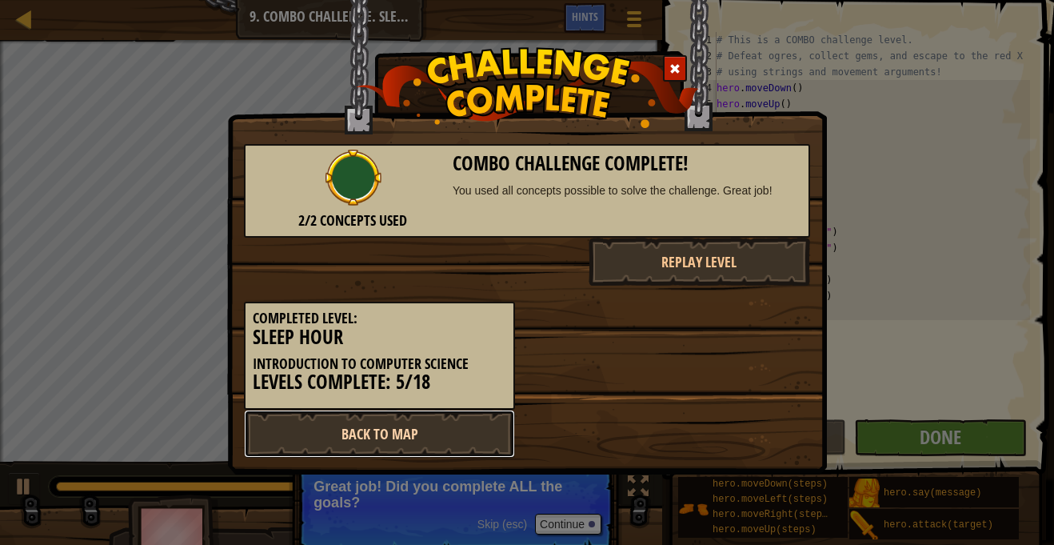
click at [422, 426] on link "Back to Map" at bounding box center [379, 434] width 271 height 48
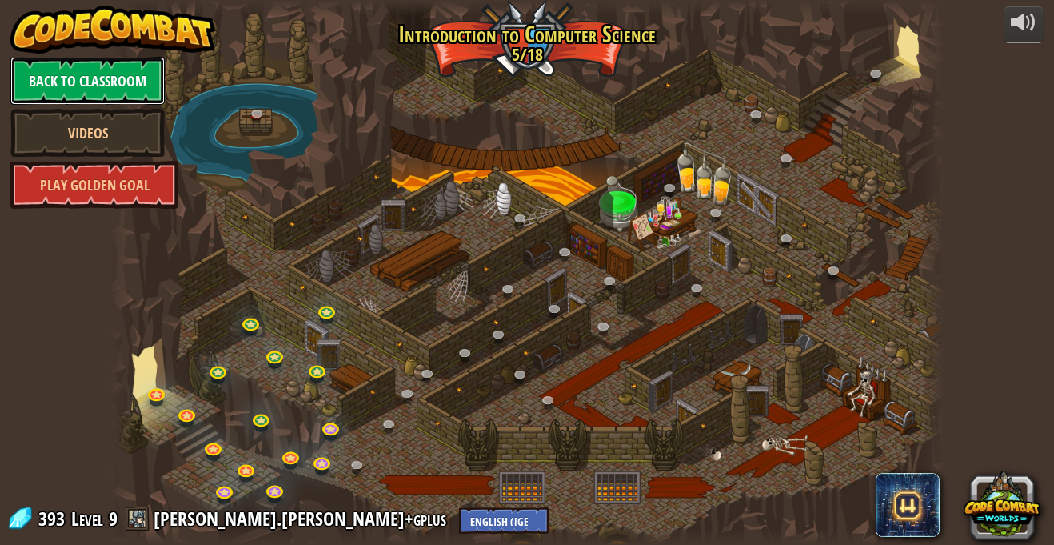
click at [104, 78] on link "Back to Classroom" at bounding box center [87, 81] width 154 height 48
